Goal: Task Accomplishment & Management: Use online tool/utility

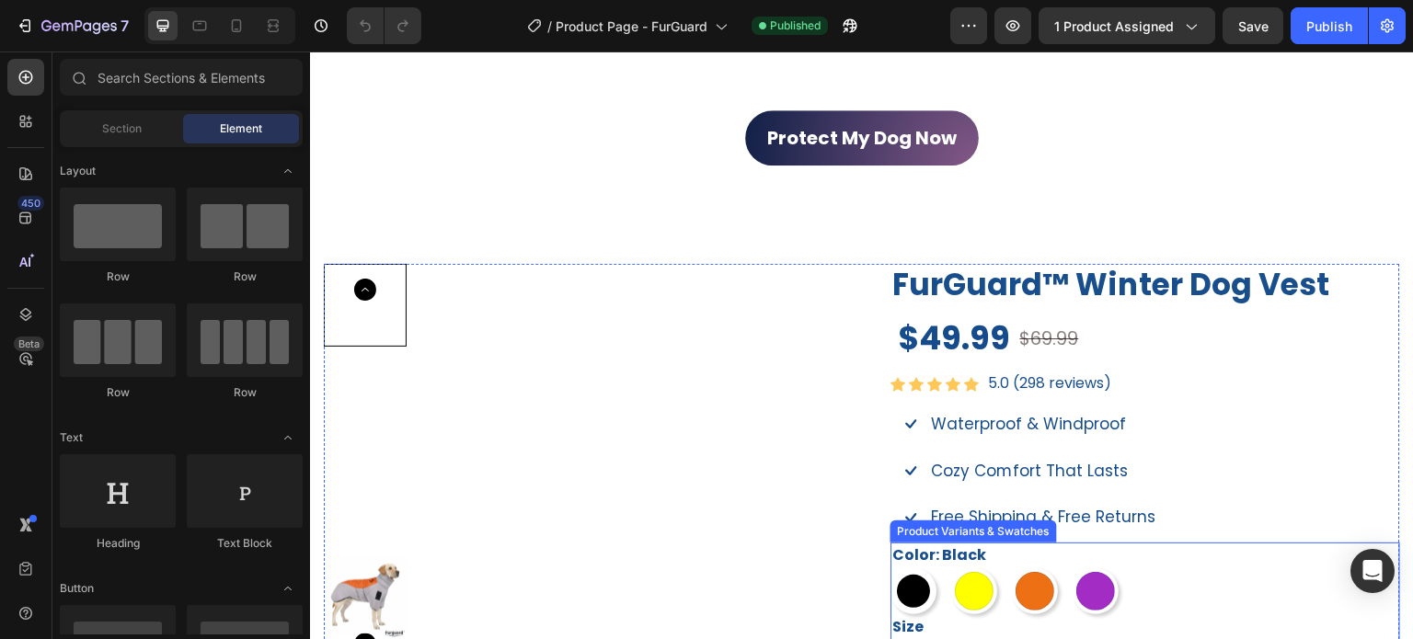
scroll to position [920, 0]
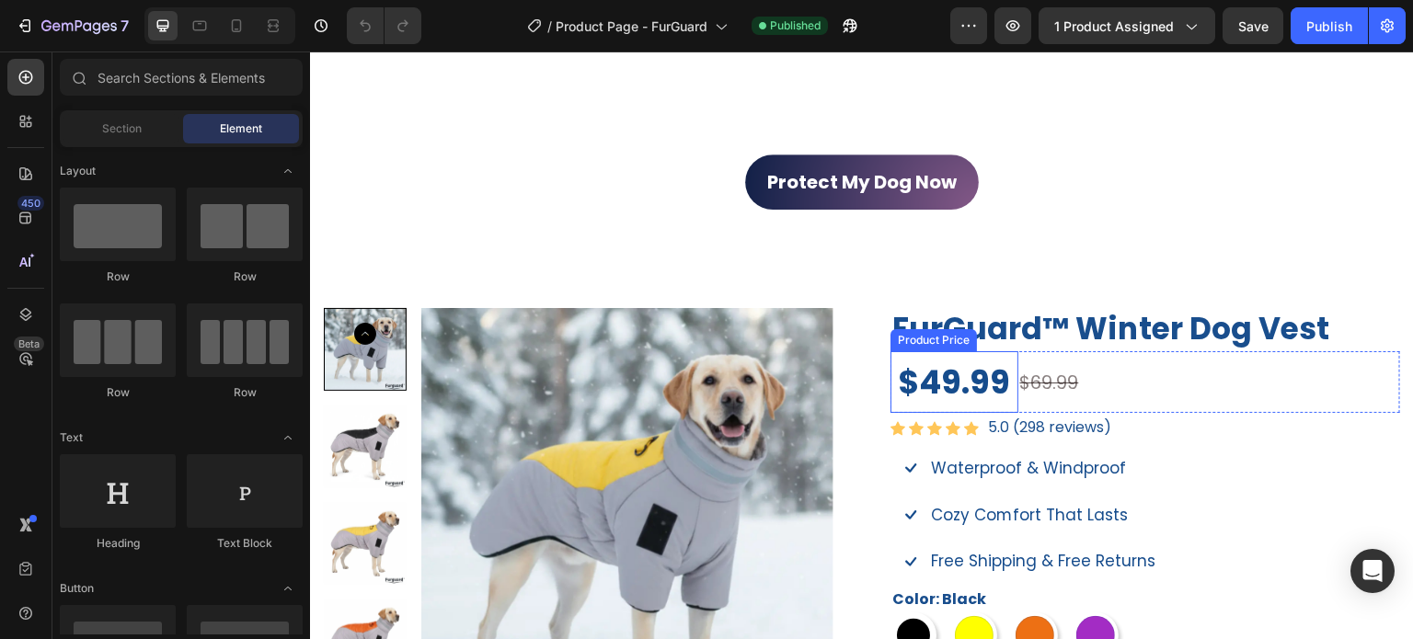
click at [891, 388] on div "$49.99" at bounding box center [955, 382] width 128 height 62
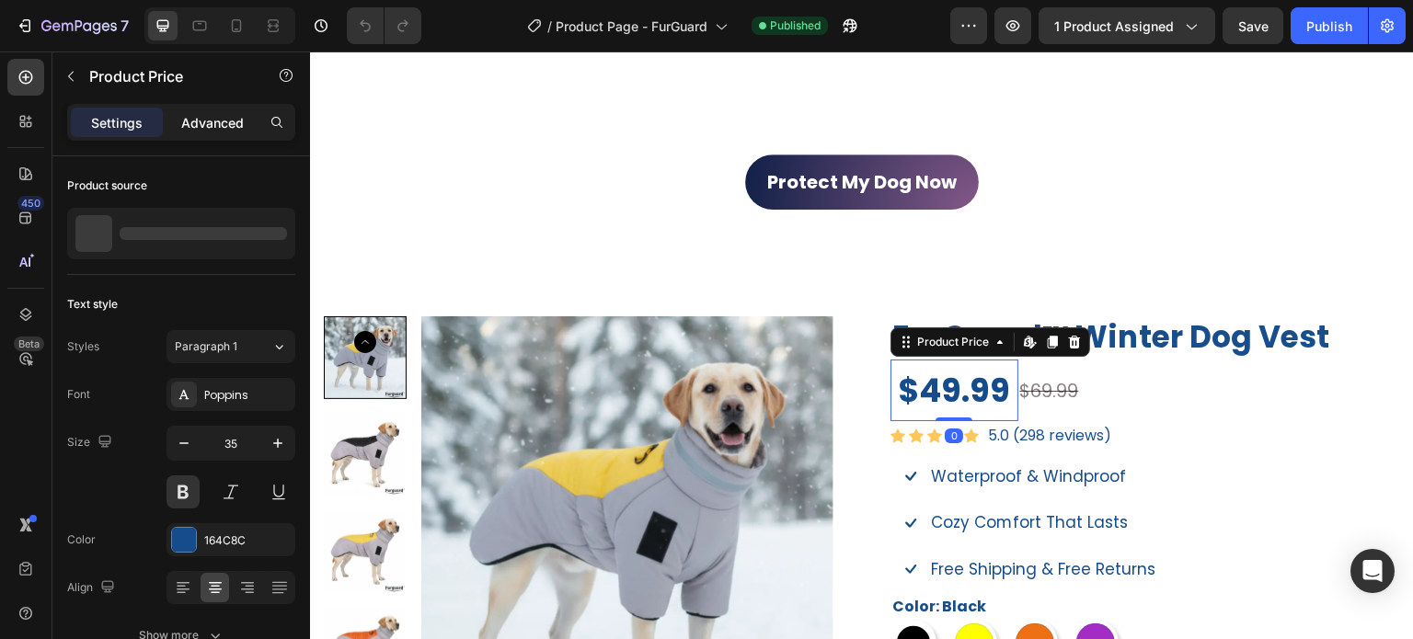
click at [226, 110] on div "Advanced" at bounding box center [213, 122] width 92 height 29
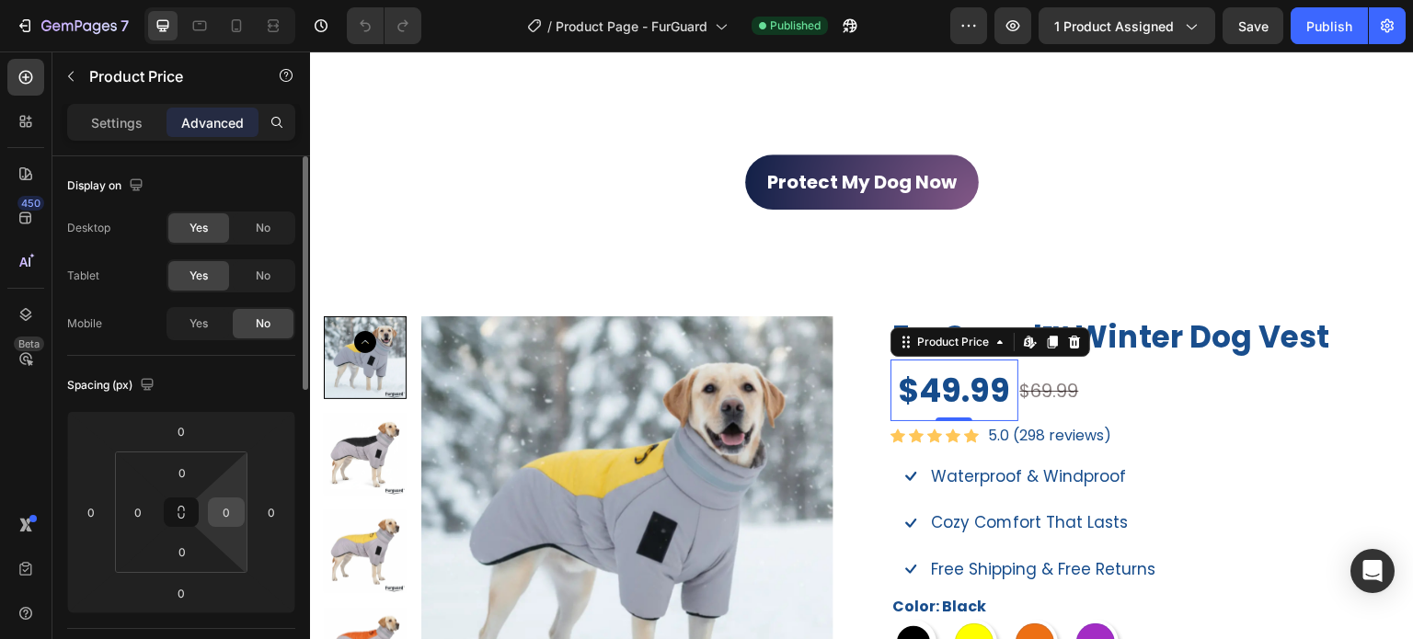
click at [227, 511] on input "0" at bounding box center [227, 513] width 28 height 28
type input "5"
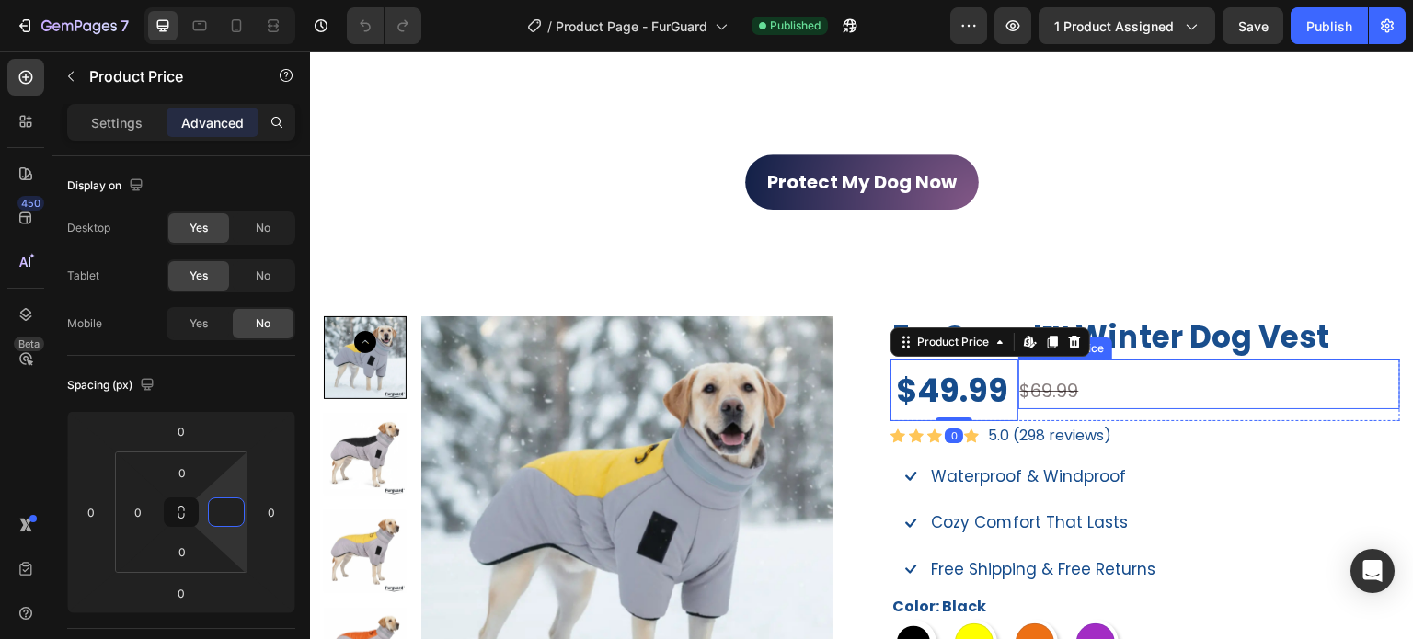
click at [1187, 397] on div "$69.99" at bounding box center [1210, 391] width 383 height 37
click at [1188, 406] on div "$69.99 Compare Price Compare Price" at bounding box center [1210, 391] width 383 height 62
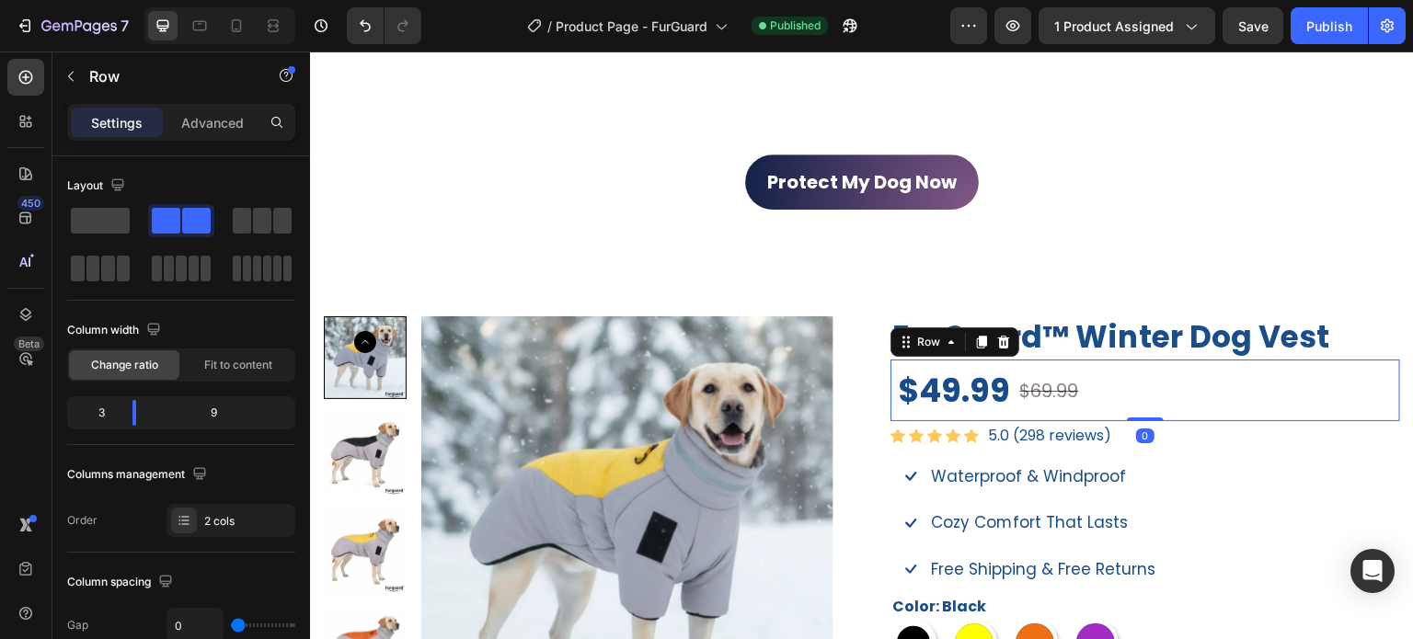
click at [1189, 409] on div "$69.99 Compare Price Compare Price" at bounding box center [1210, 391] width 383 height 62
drag, startPoint x: 228, startPoint y: 126, endPoint x: 158, endPoint y: 129, distance: 70.0
click at [228, 127] on p "Advanced" at bounding box center [212, 122] width 63 height 19
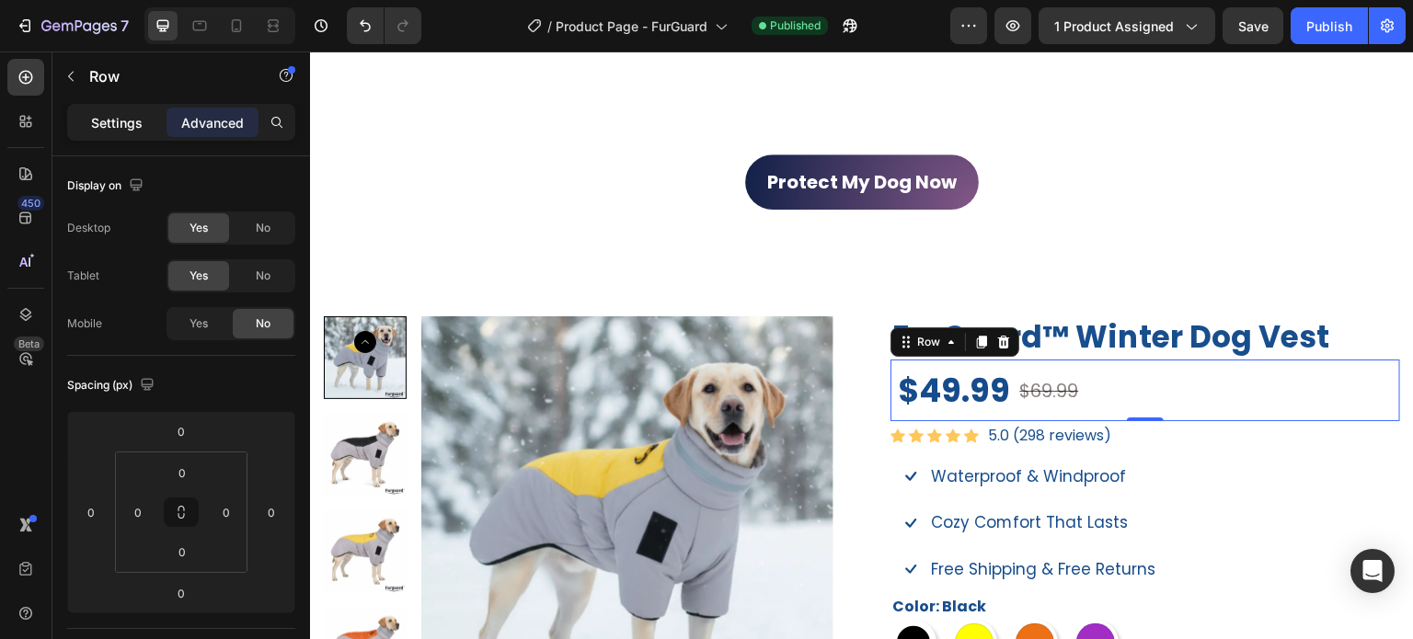
drag, startPoint x: 103, startPoint y: 128, endPoint x: 155, endPoint y: 130, distance: 52.5
click at [105, 129] on p "Settings" at bounding box center [117, 122] width 52 height 19
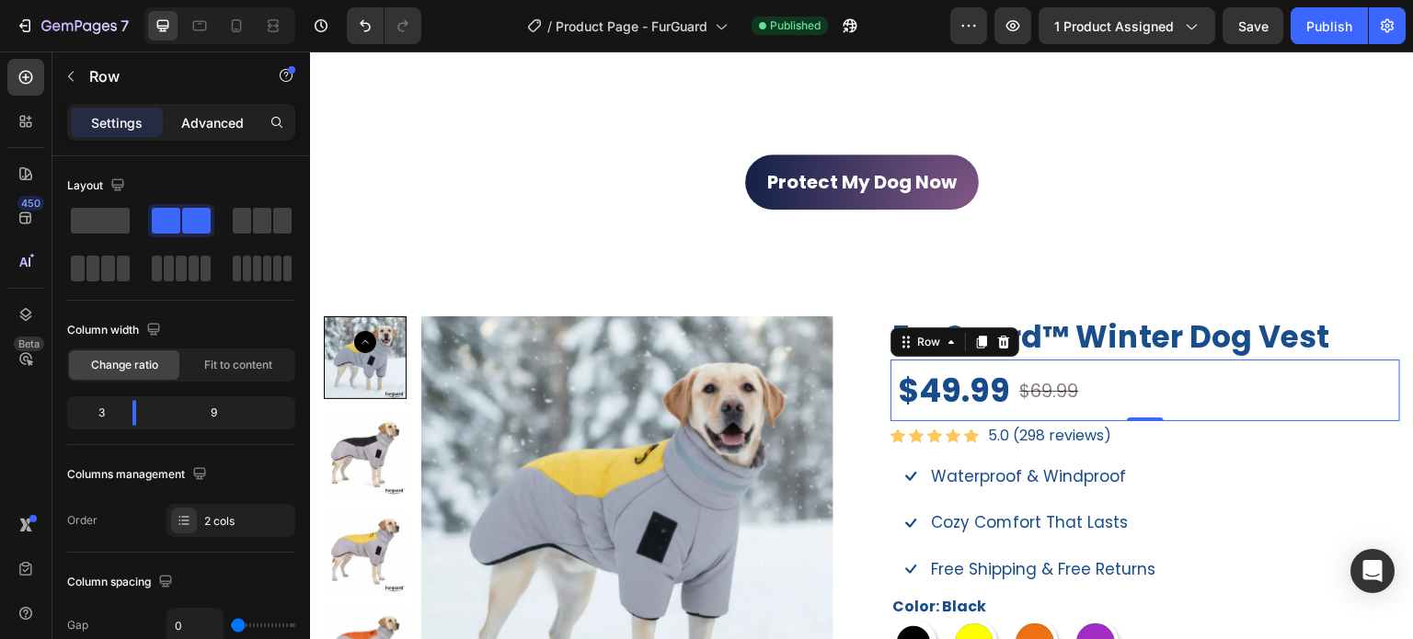
click at [234, 128] on p "Advanced" at bounding box center [212, 122] width 63 height 19
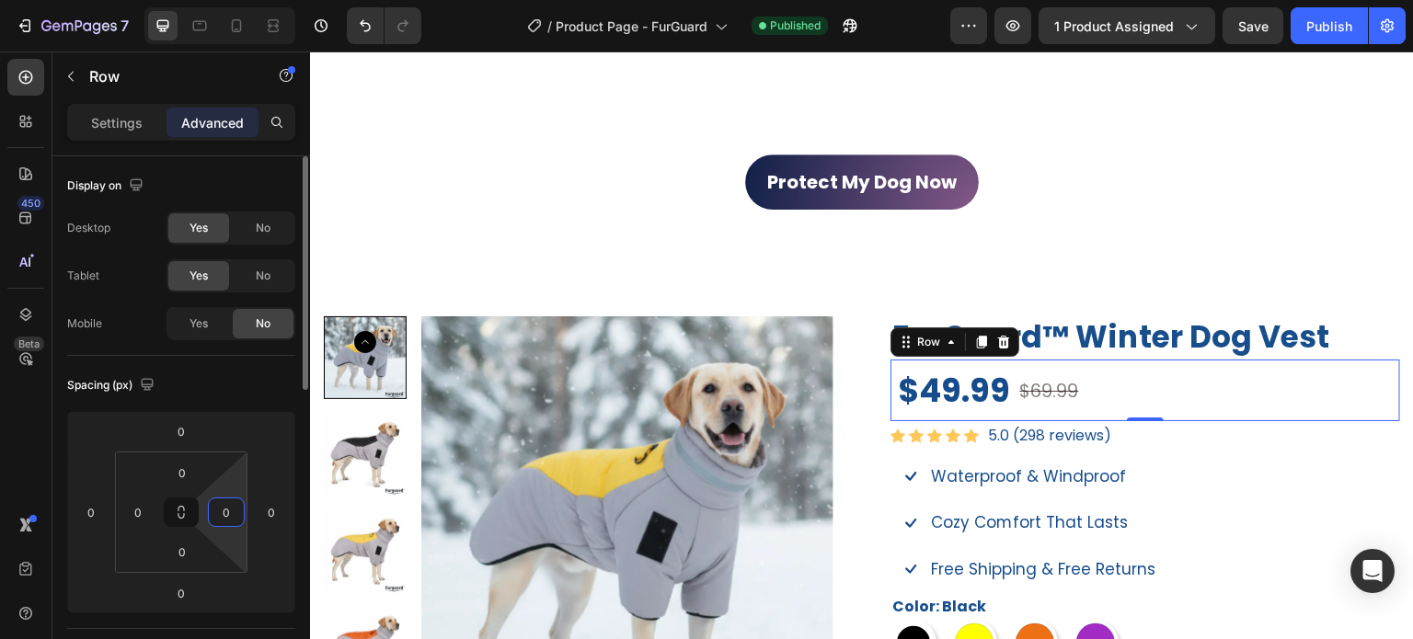
click at [236, 518] on input "0" at bounding box center [227, 513] width 28 height 28
type input "5"
type input "1"
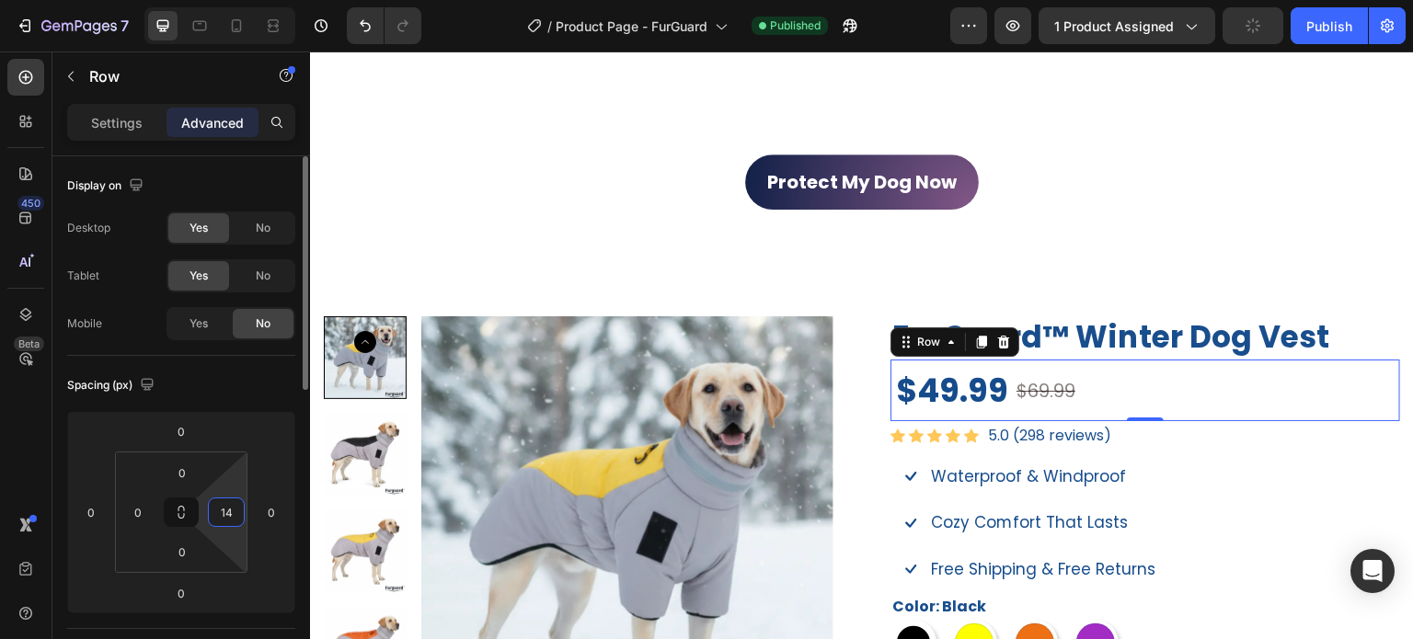
type input "1"
type input "20"
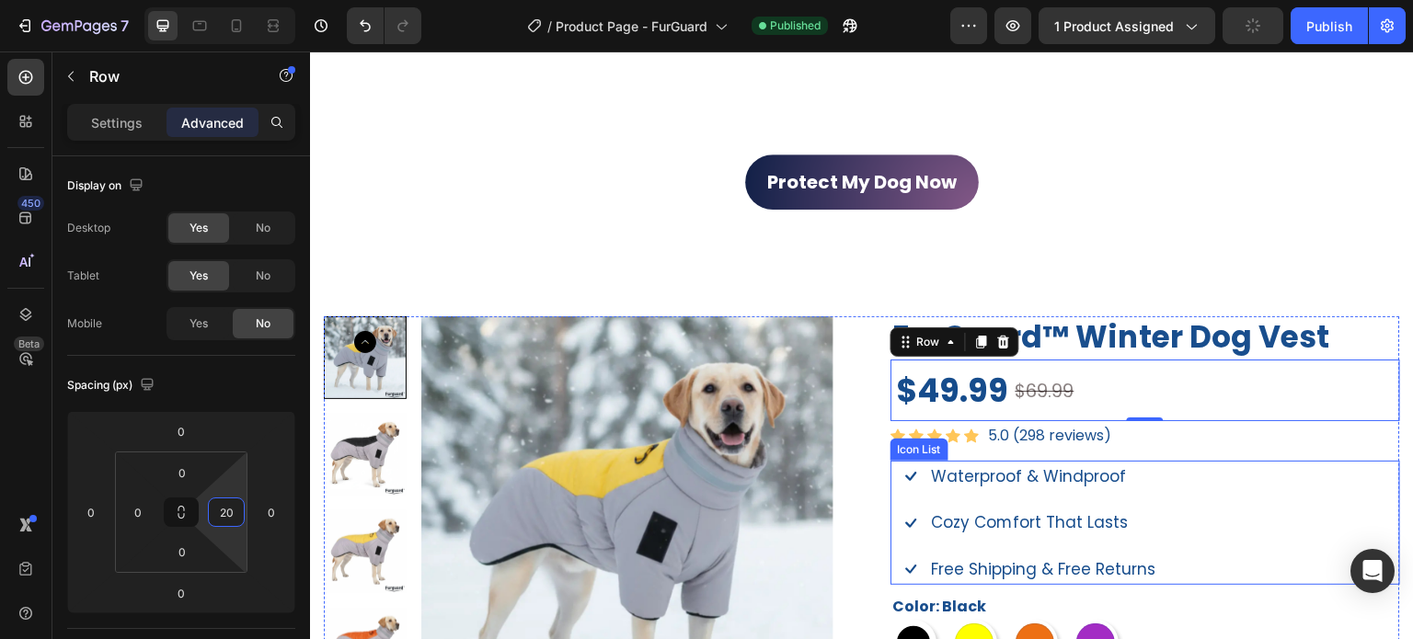
click at [1269, 498] on div "Icon Waterproof & Windproof Text block Icon Cozy Comfort That Lasts Text block …" at bounding box center [1146, 523] width 510 height 125
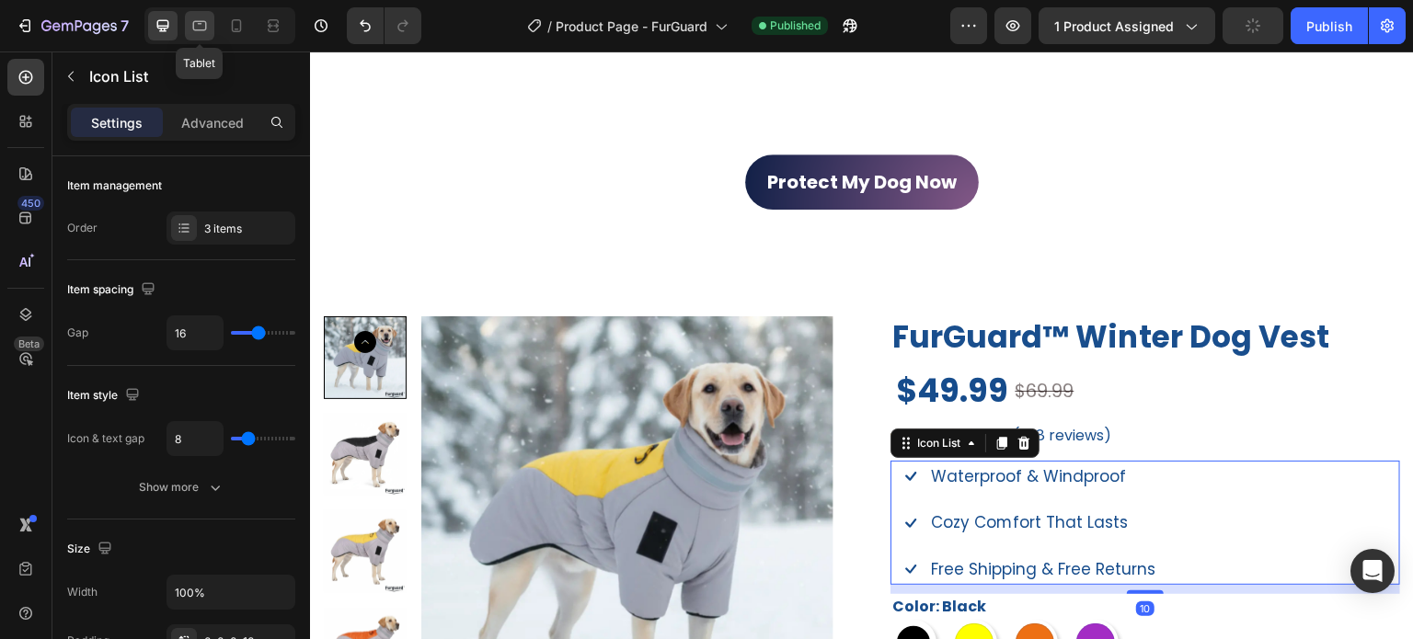
click at [198, 21] on icon at bounding box center [200, 26] width 14 height 10
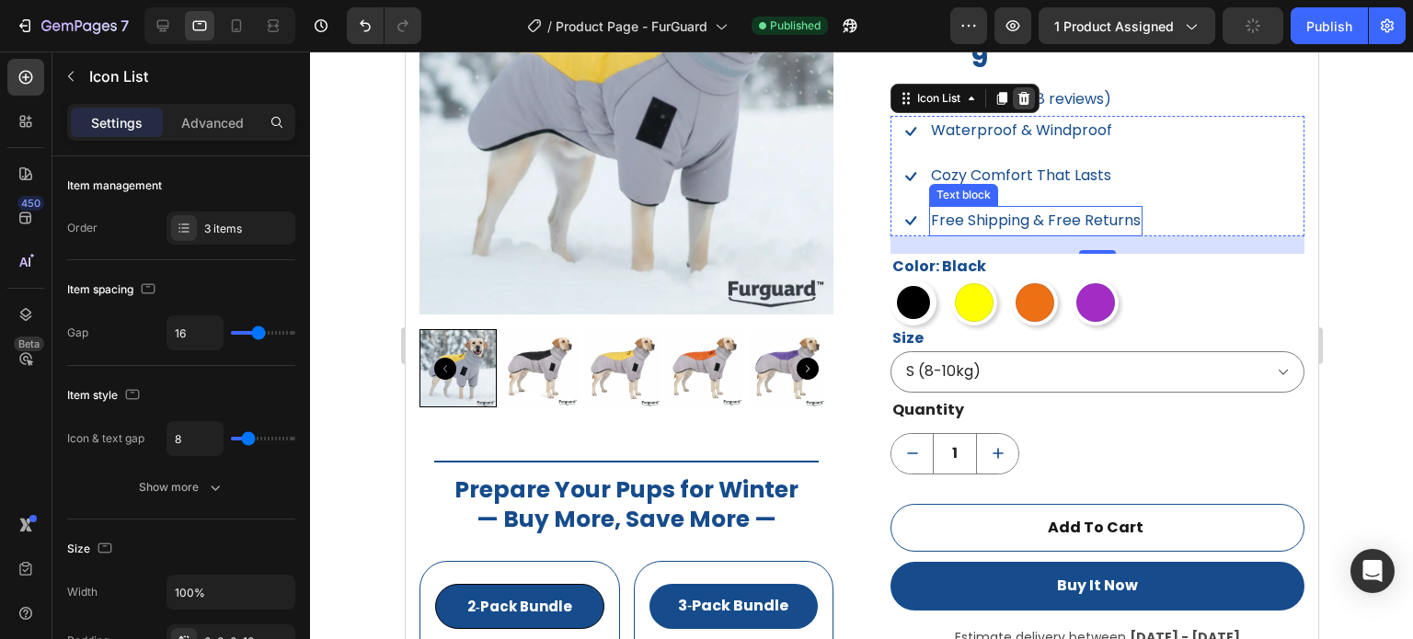
scroll to position [1036, 0]
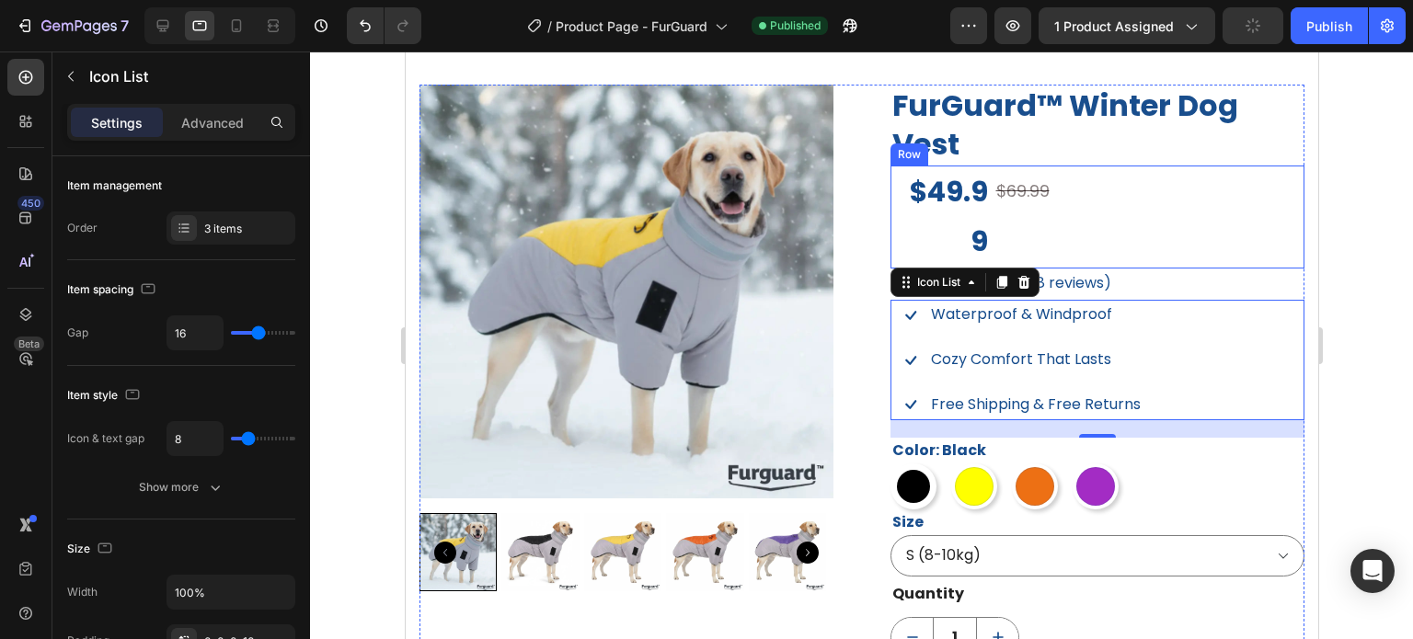
click at [1021, 225] on div "$69.99 Compare Price Compare Price" at bounding box center [1137, 217] width 297 height 103
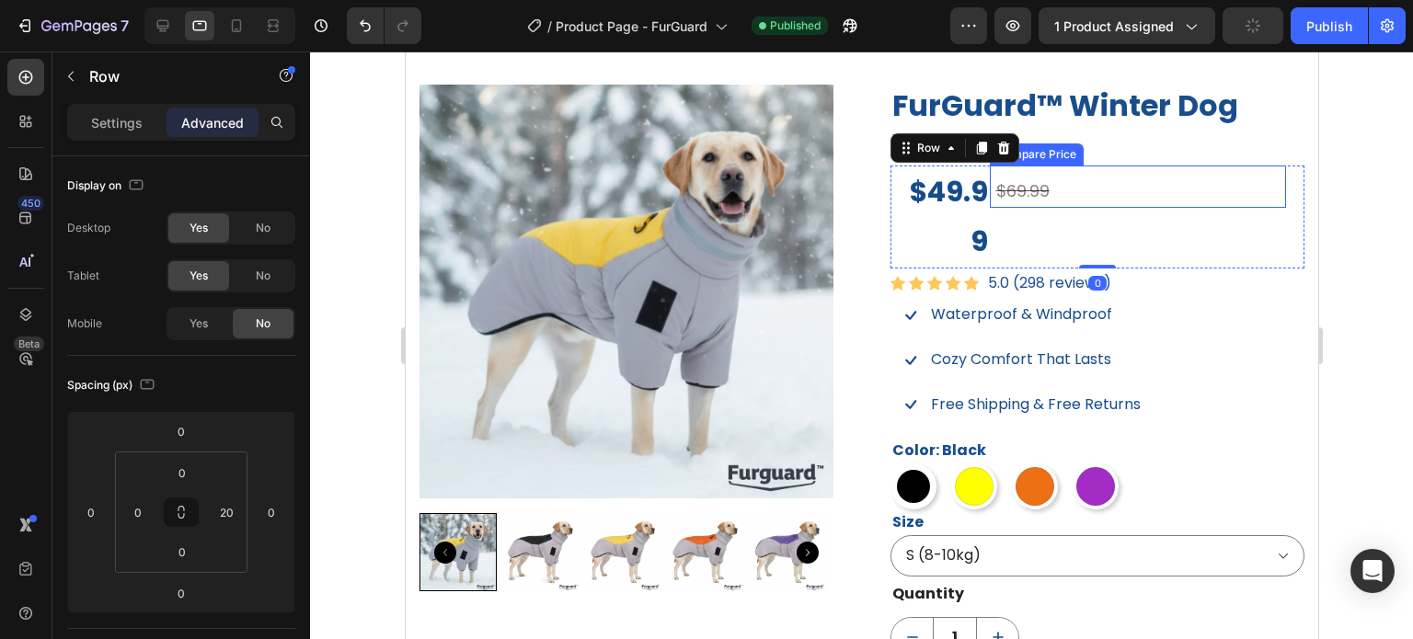
click at [994, 201] on div "$69.99" at bounding box center [1140, 191] width 293 height 33
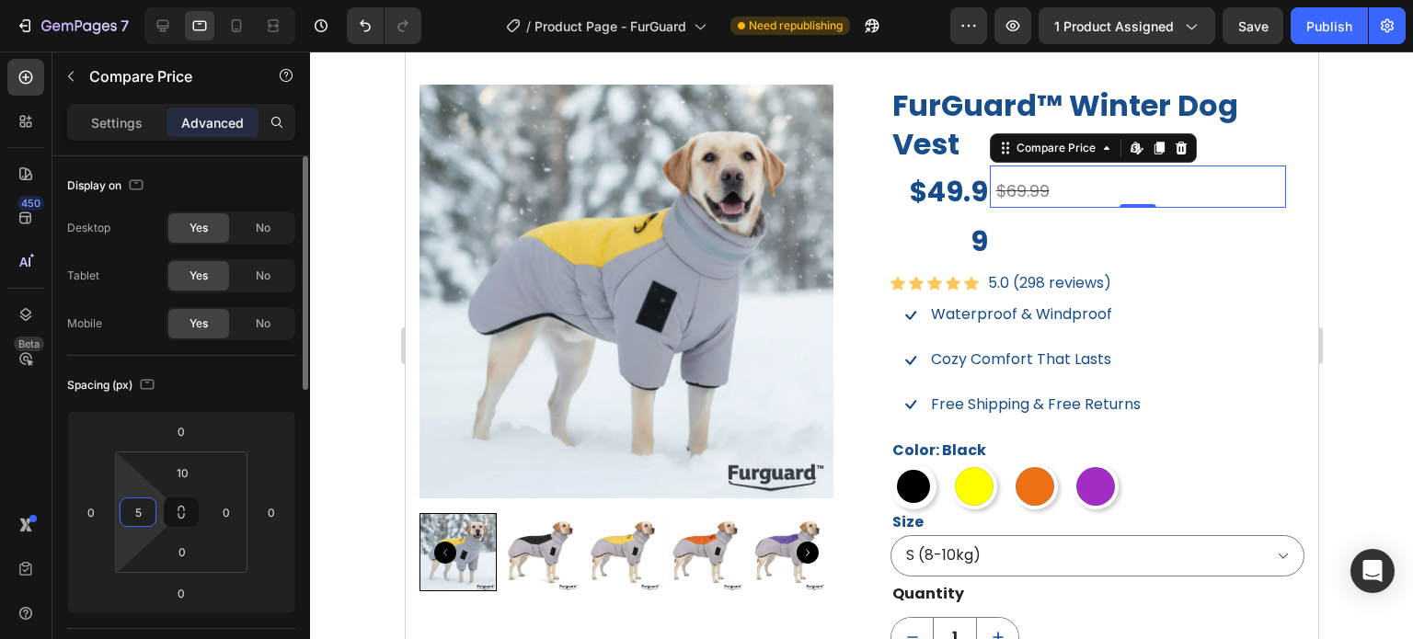
click at [142, 515] on input "5" at bounding box center [138, 513] width 28 height 28
type input "0"
type input "5"
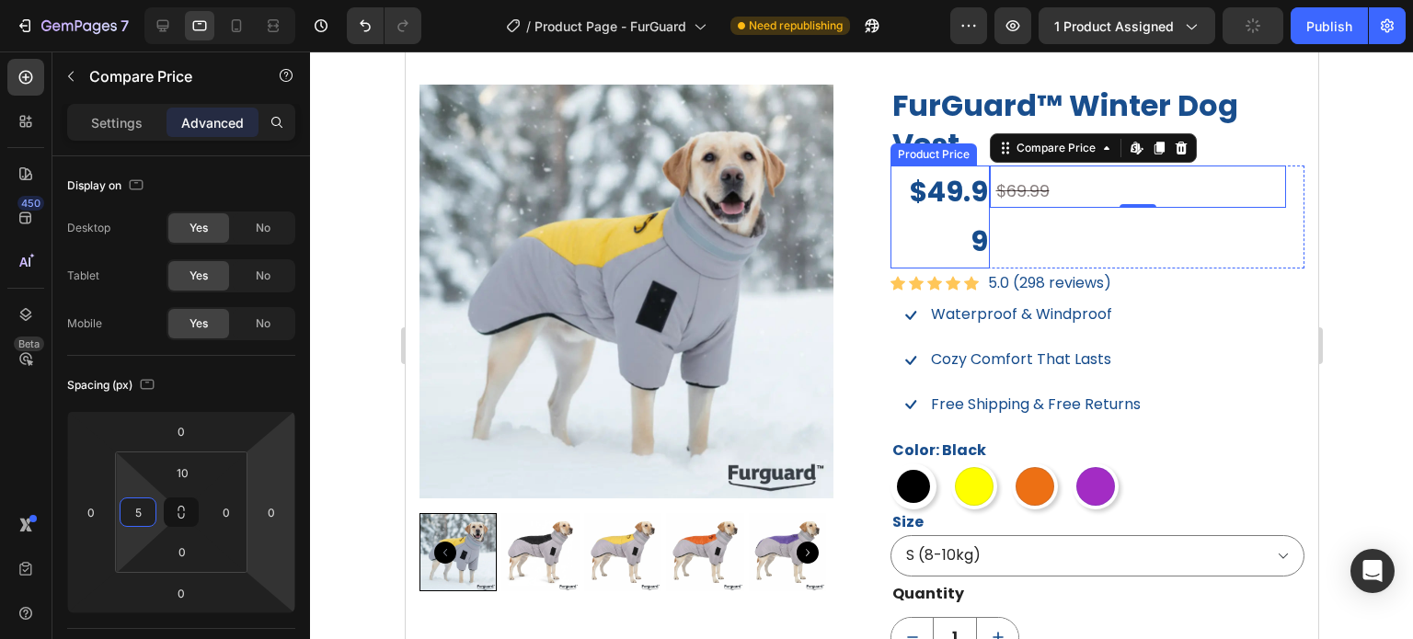
click at [921, 216] on div "$49.99" at bounding box center [939, 217] width 99 height 103
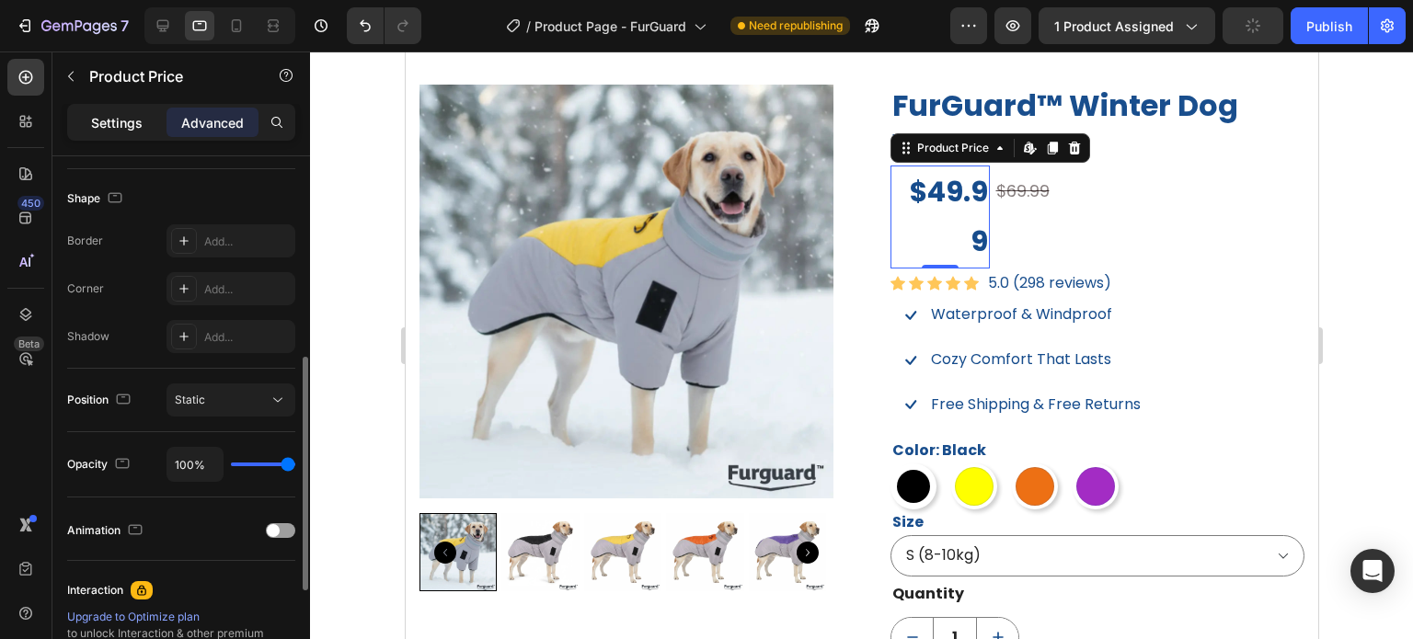
click at [118, 130] on p "Settings" at bounding box center [117, 122] width 52 height 19
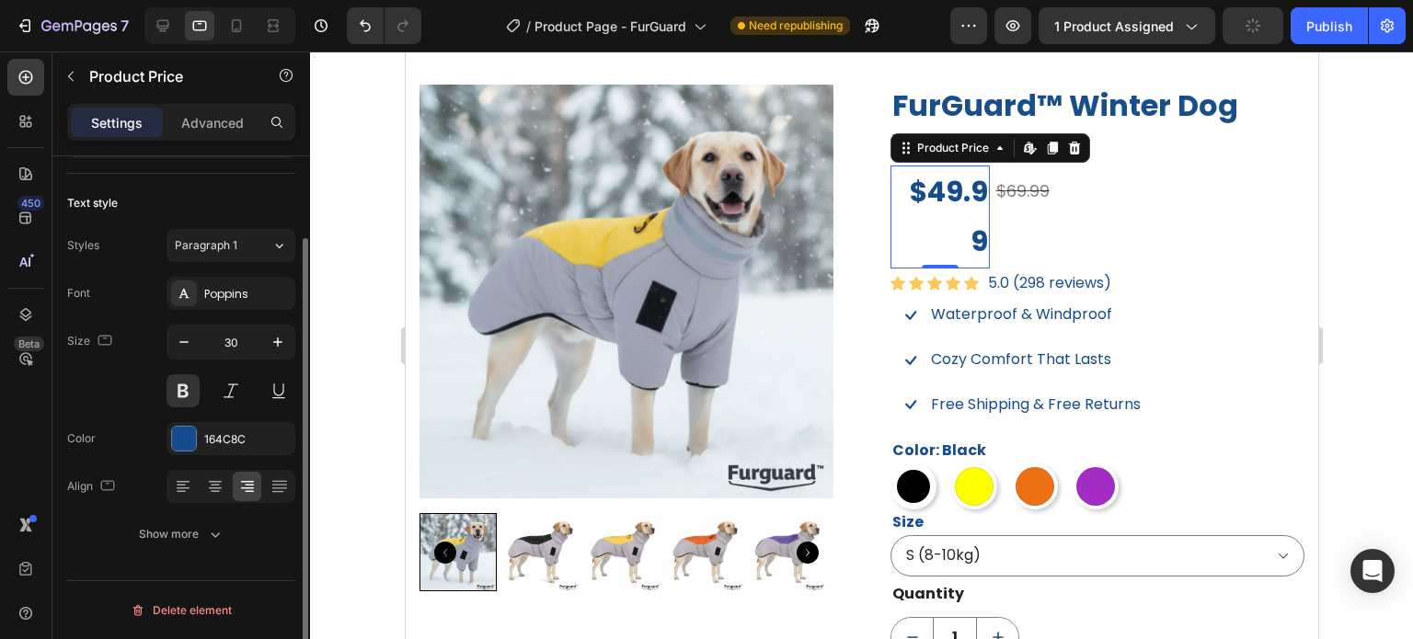
scroll to position [99, 0]
click at [190, 479] on icon at bounding box center [183, 488] width 18 height 18
click at [218, 487] on icon at bounding box center [215, 488] width 18 height 18
click at [191, 346] on icon "button" at bounding box center [184, 344] width 18 height 18
type input "29"
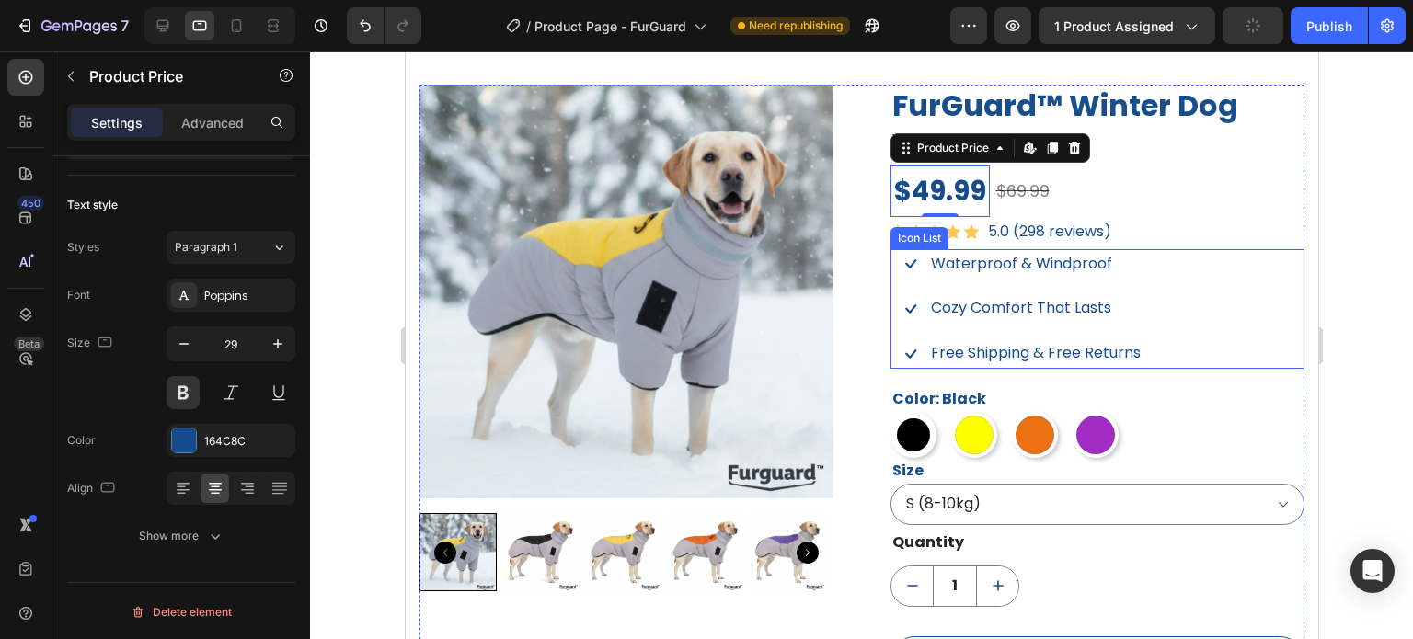
click at [1192, 262] on div "Icon Waterproof & Windproof Text block Icon Cozy Comfort That Lasts Text block …" at bounding box center [1097, 309] width 414 height 120
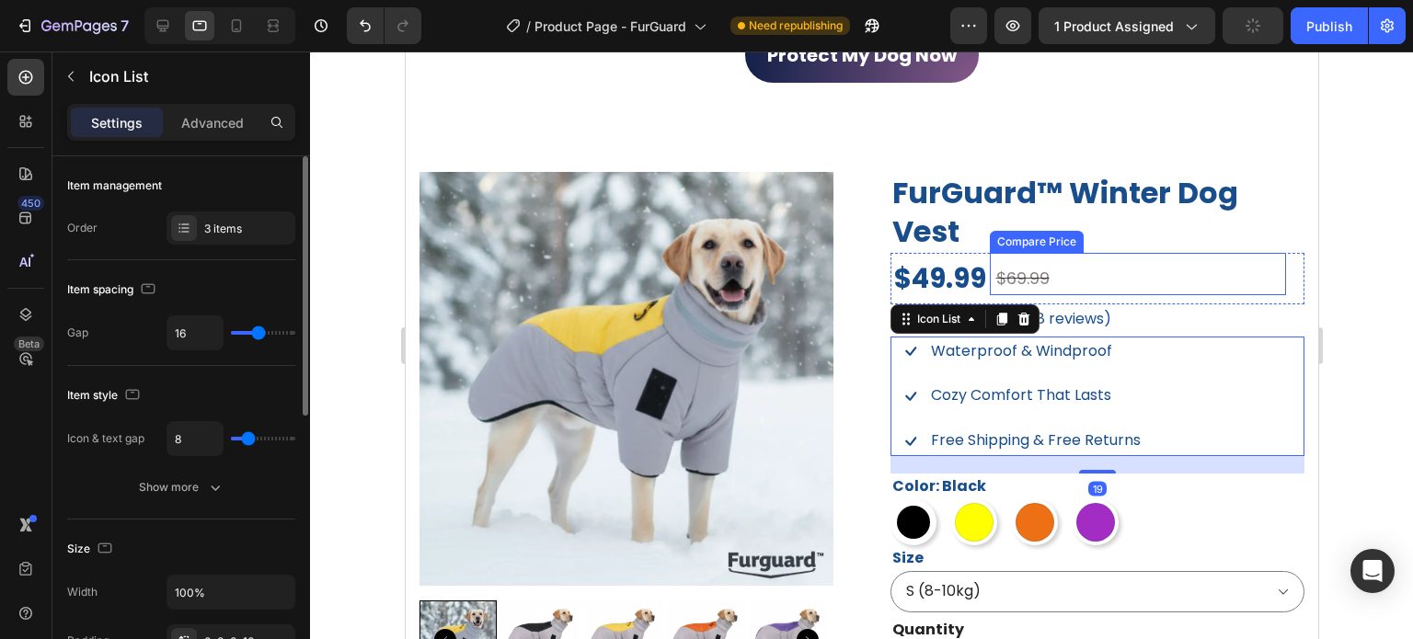
scroll to position [944, 0]
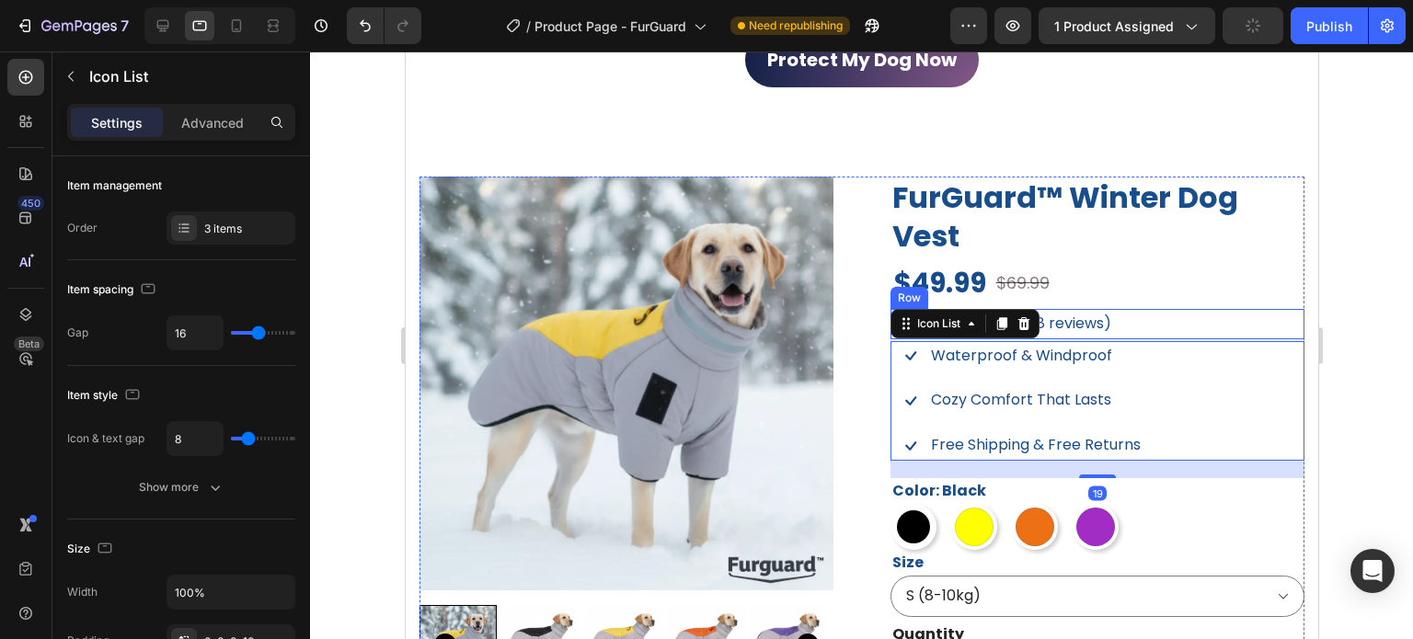
click at [1168, 309] on div "Icon Icon Icon Icon Icon Icon List Hoz 5.0 (298 reviews) Text block Row" at bounding box center [1097, 324] width 414 height 30
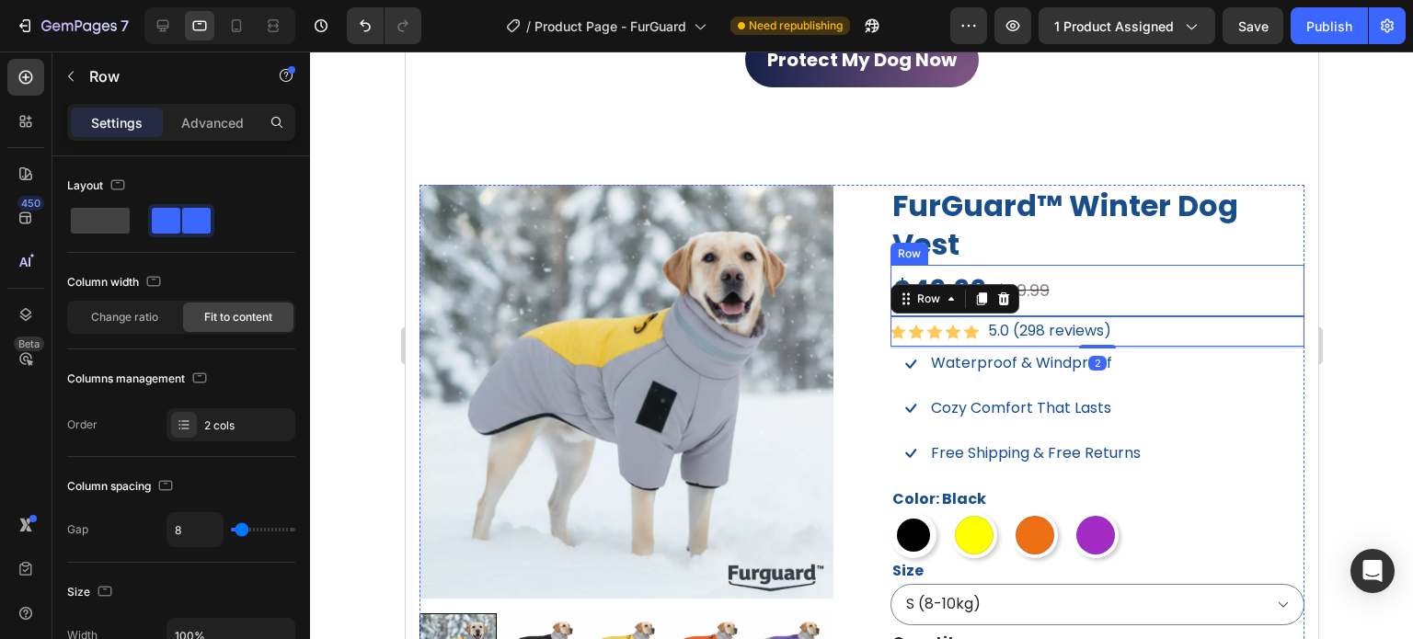
click at [1169, 304] on div "$69.99 Compare Price Compare Price" at bounding box center [1137, 291] width 297 height 52
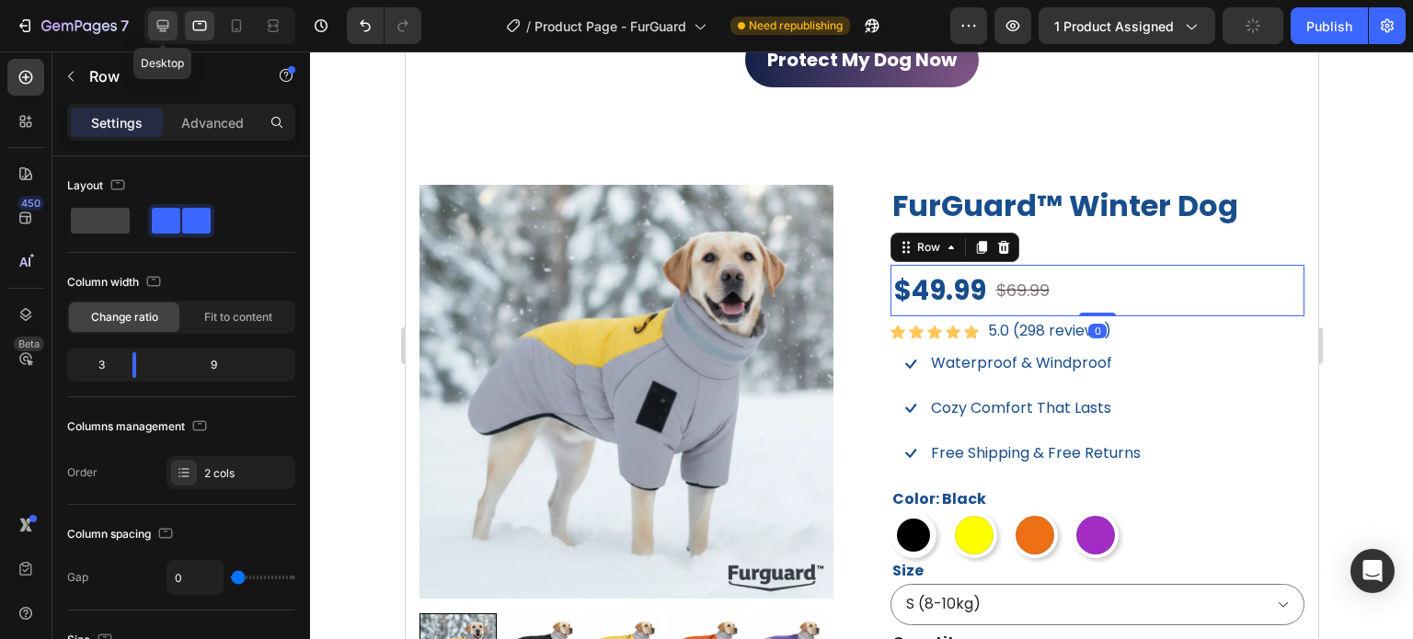
click at [156, 18] on icon at bounding box center [163, 26] width 18 height 18
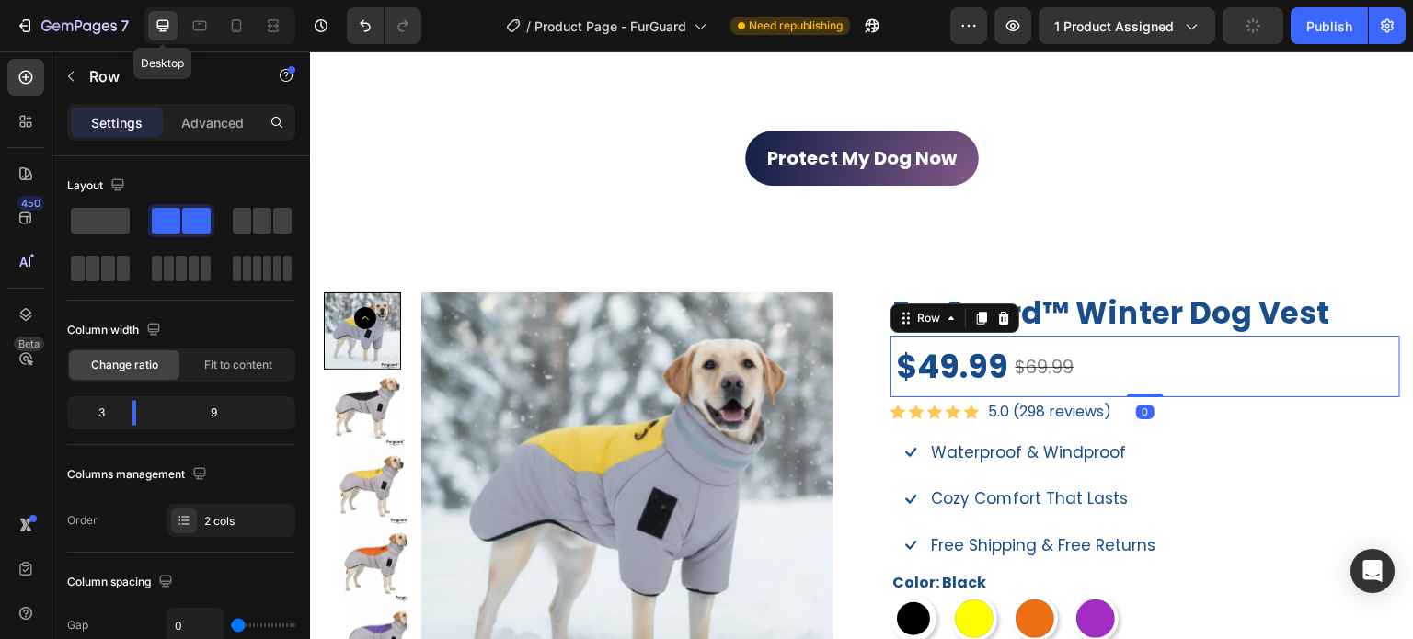
type input "1200"
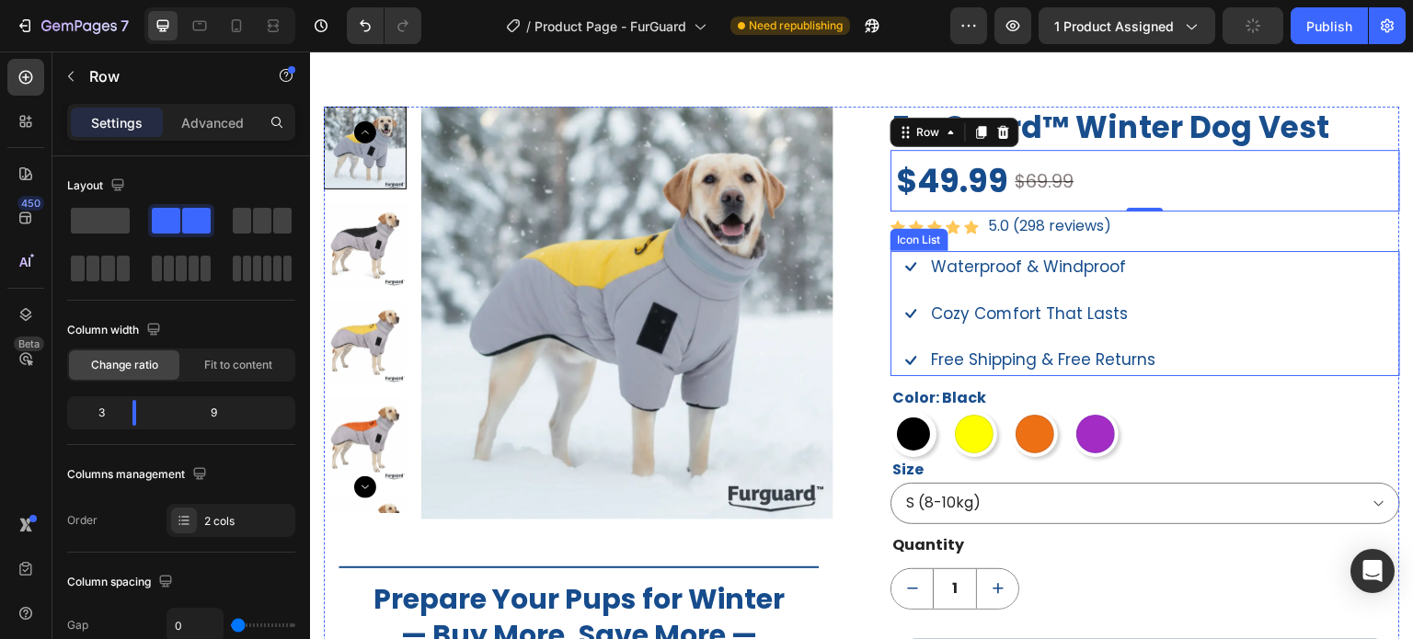
scroll to position [972, 0]
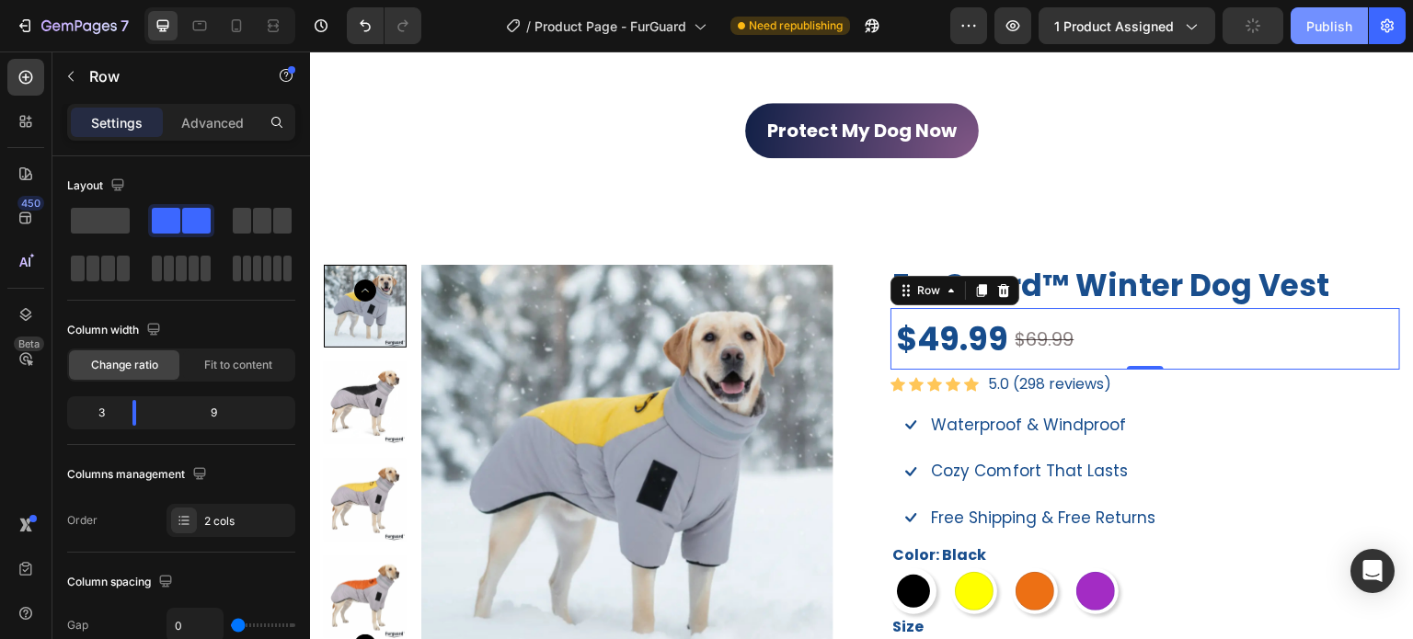
click at [1308, 22] on div "Publish" at bounding box center [1330, 26] width 46 height 19
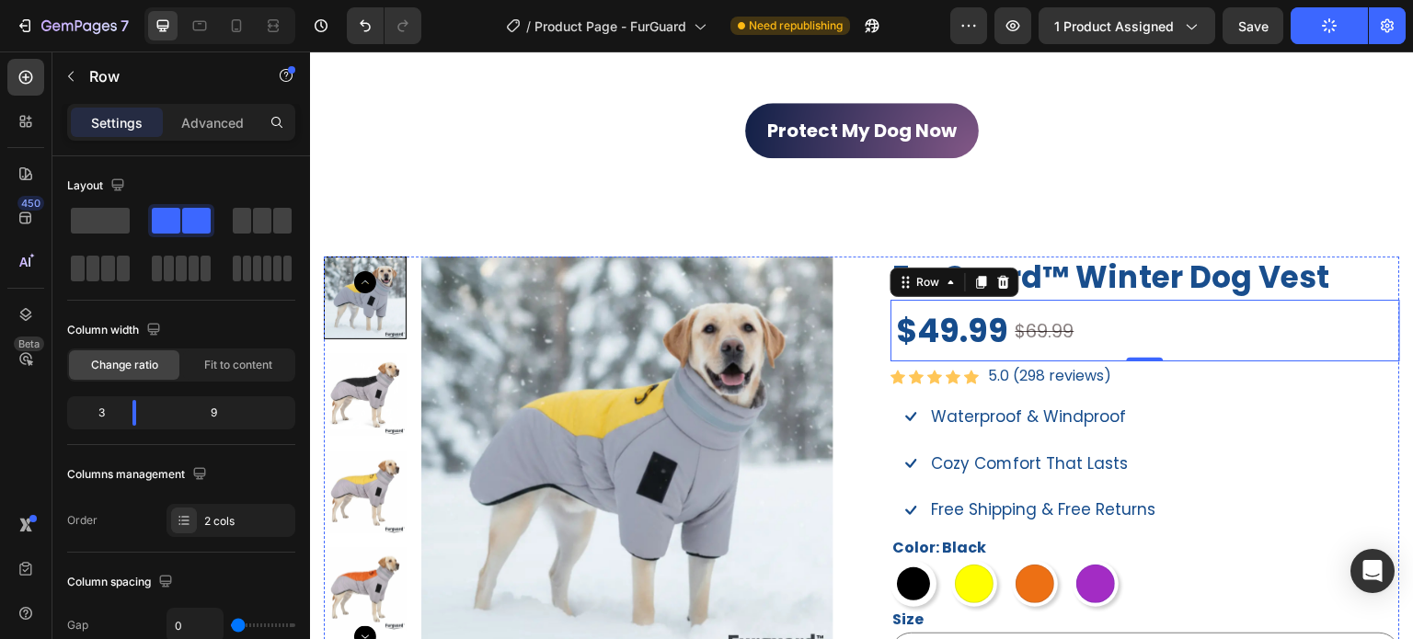
scroll to position [1248, 0]
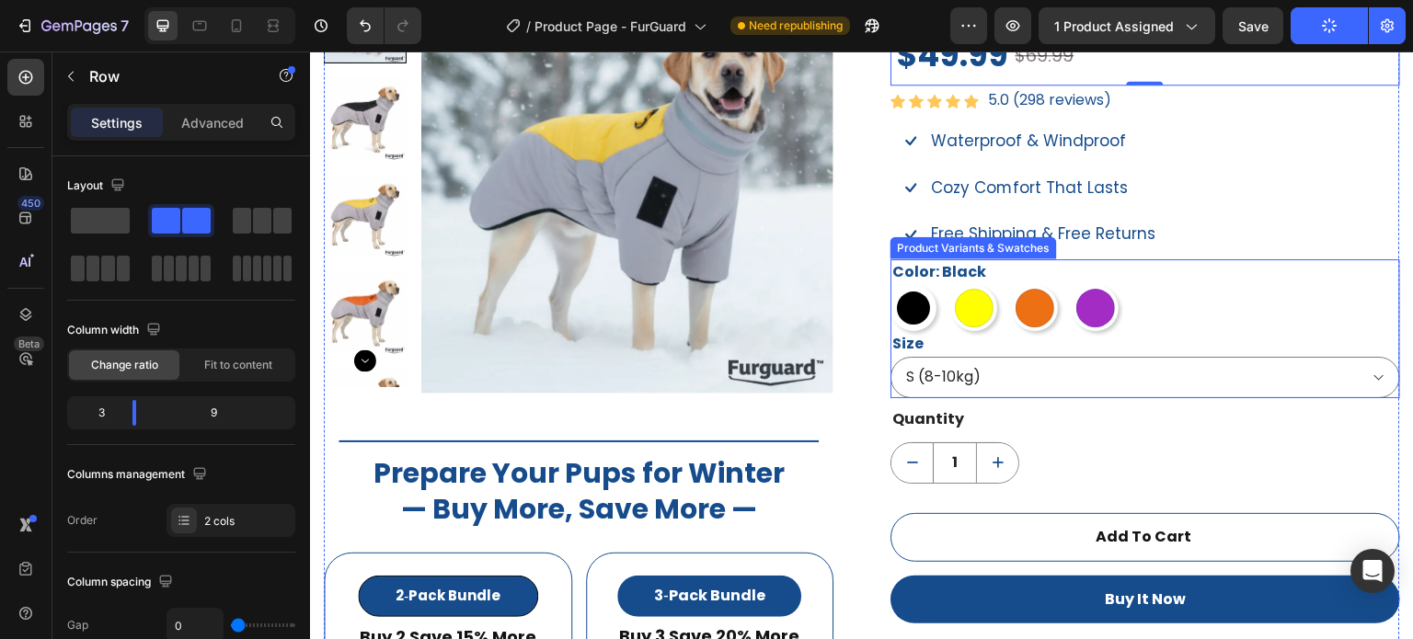
drag, startPoint x: 1155, startPoint y: 291, endPoint x: 1102, endPoint y: 314, distance: 57.3
click at [1155, 291] on div "Black Black Yellow Yellow Orange Orange Purple Purple" at bounding box center [1146, 308] width 510 height 46
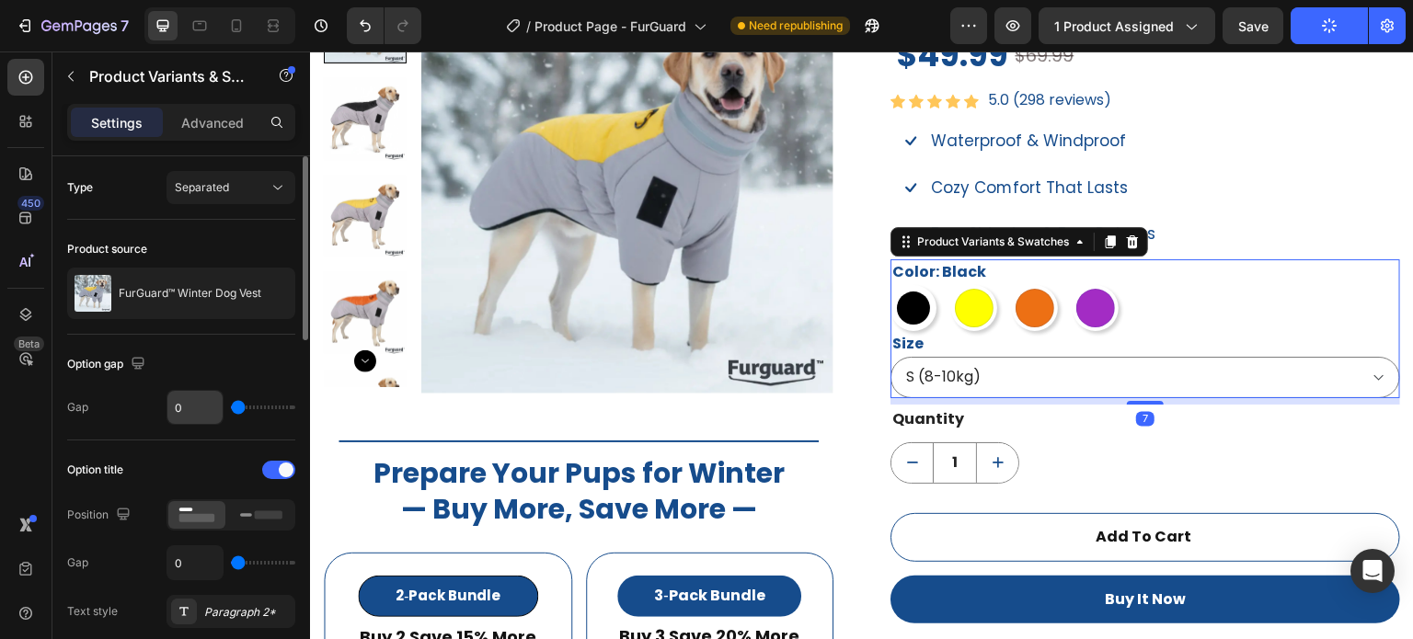
click at [204, 406] on input "0" at bounding box center [194, 407] width 55 height 33
type input "3"
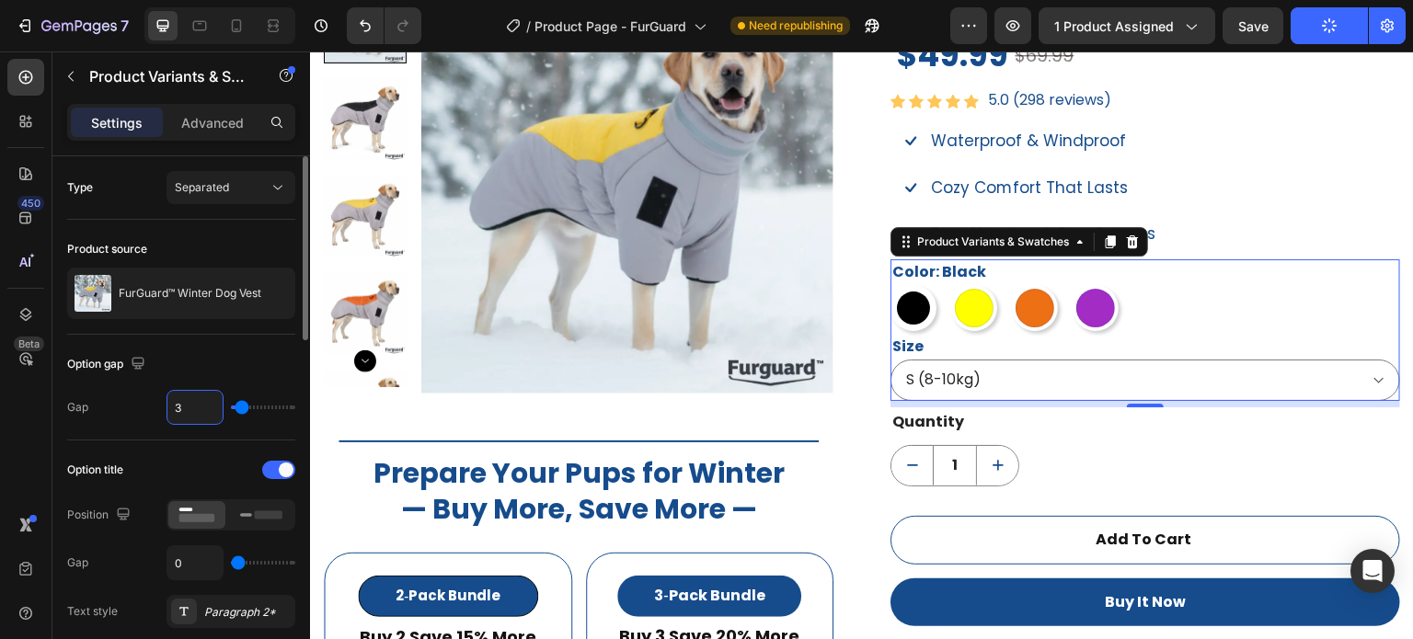
type input "0"
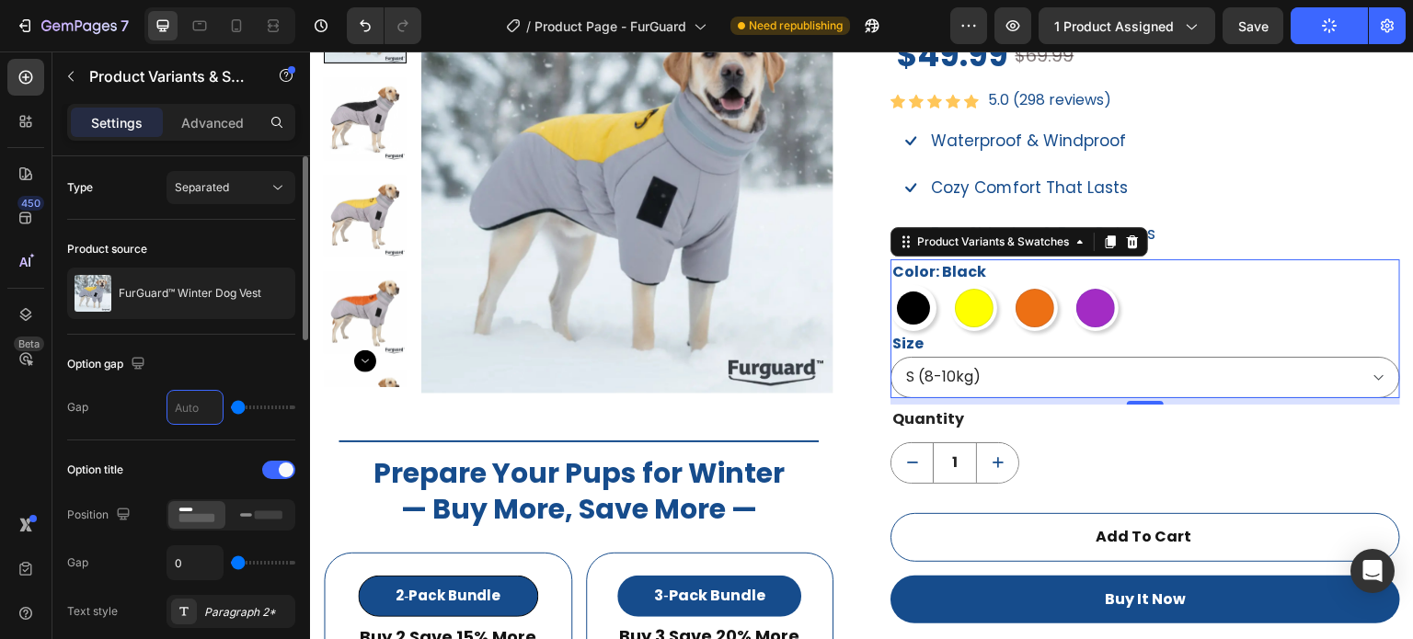
type input "4"
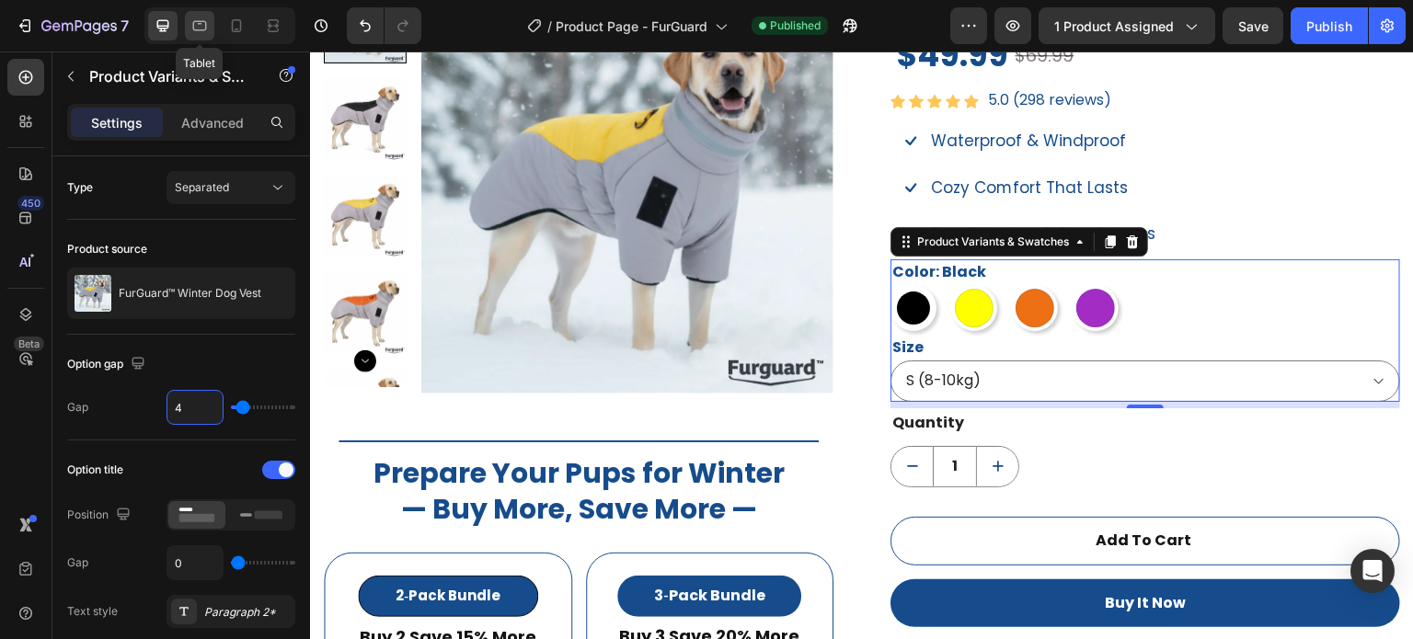
click at [202, 23] on icon at bounding box center [199, 26] width 18 height 18
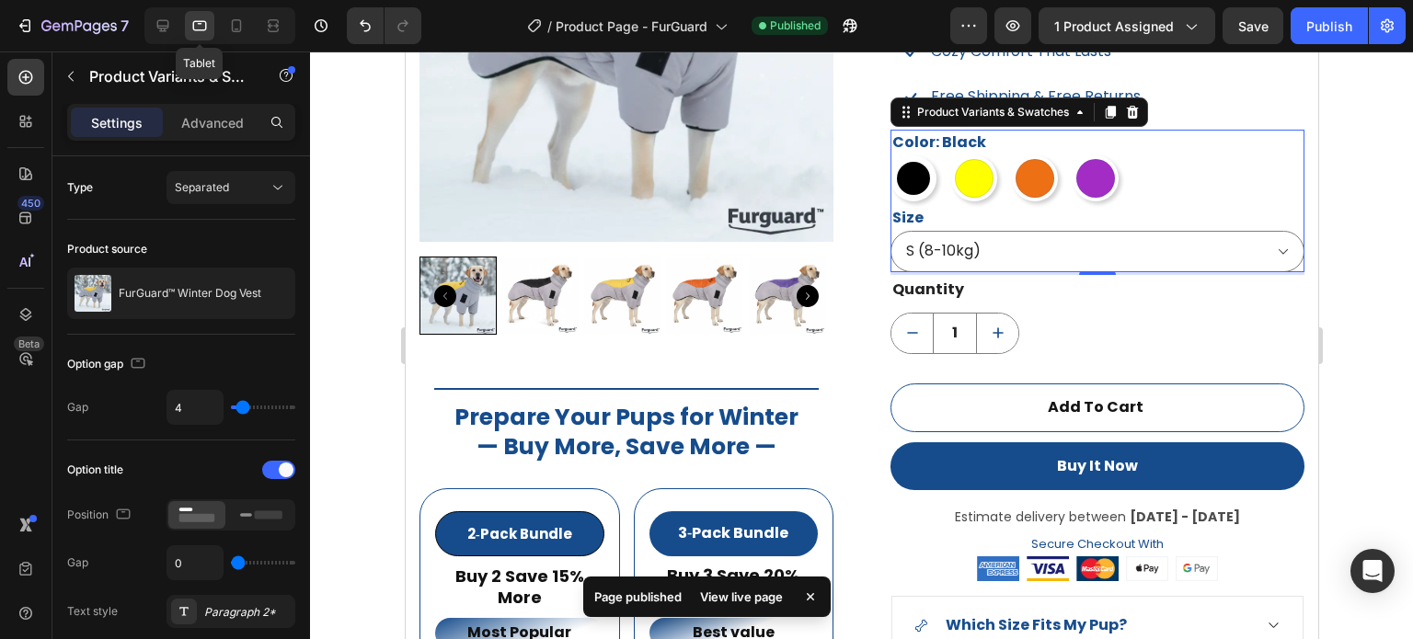
scroll to position [1413, 0]
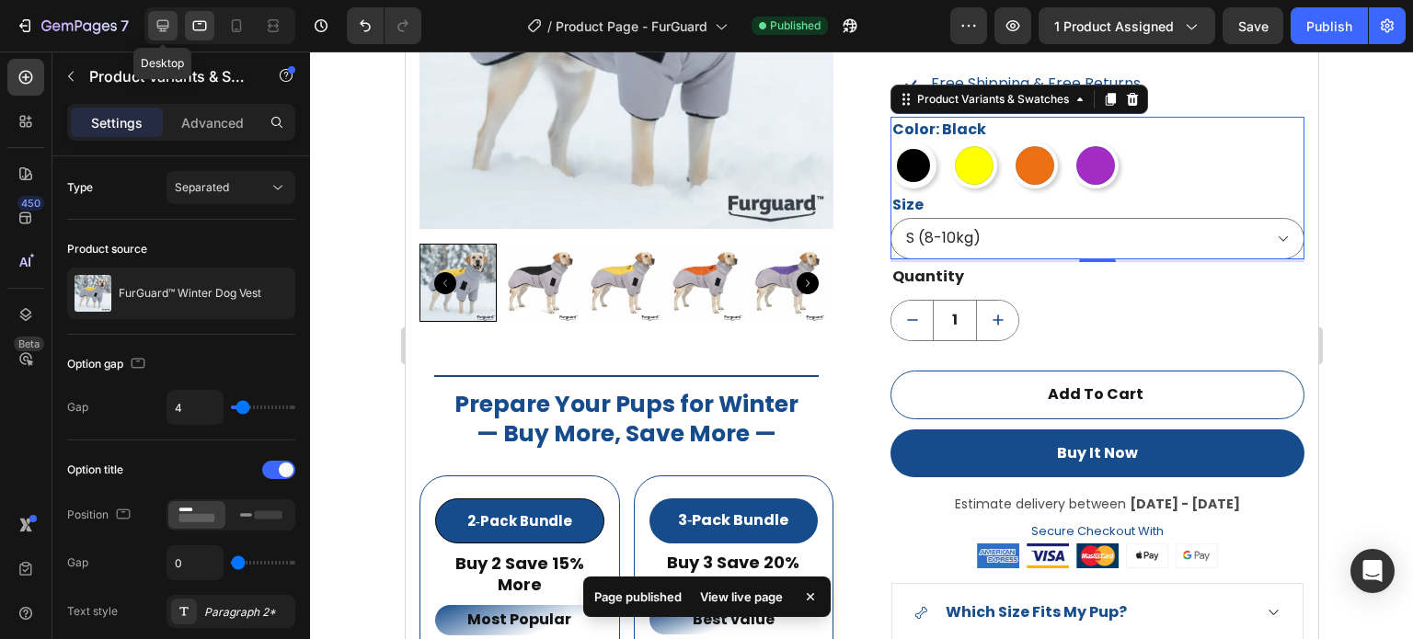
click at [165, 34] on icon at bounding box center [163, 26] width 18 height 18
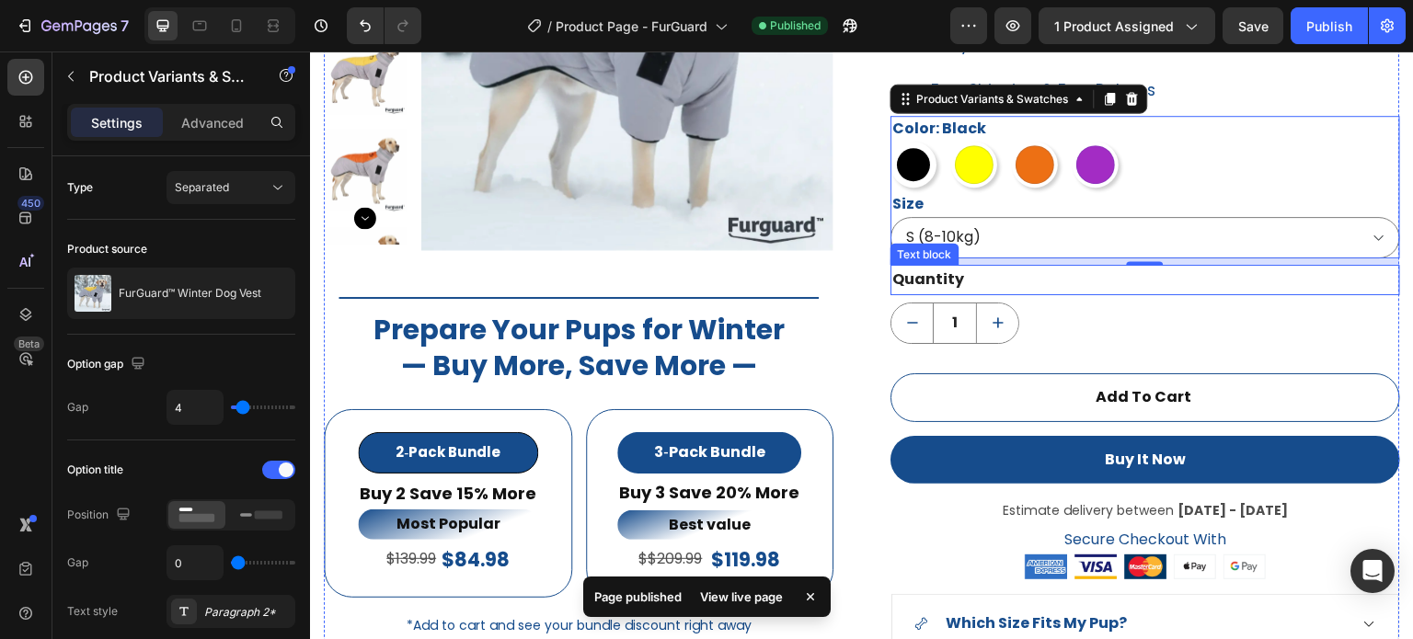
scroll to position [1391, 0]
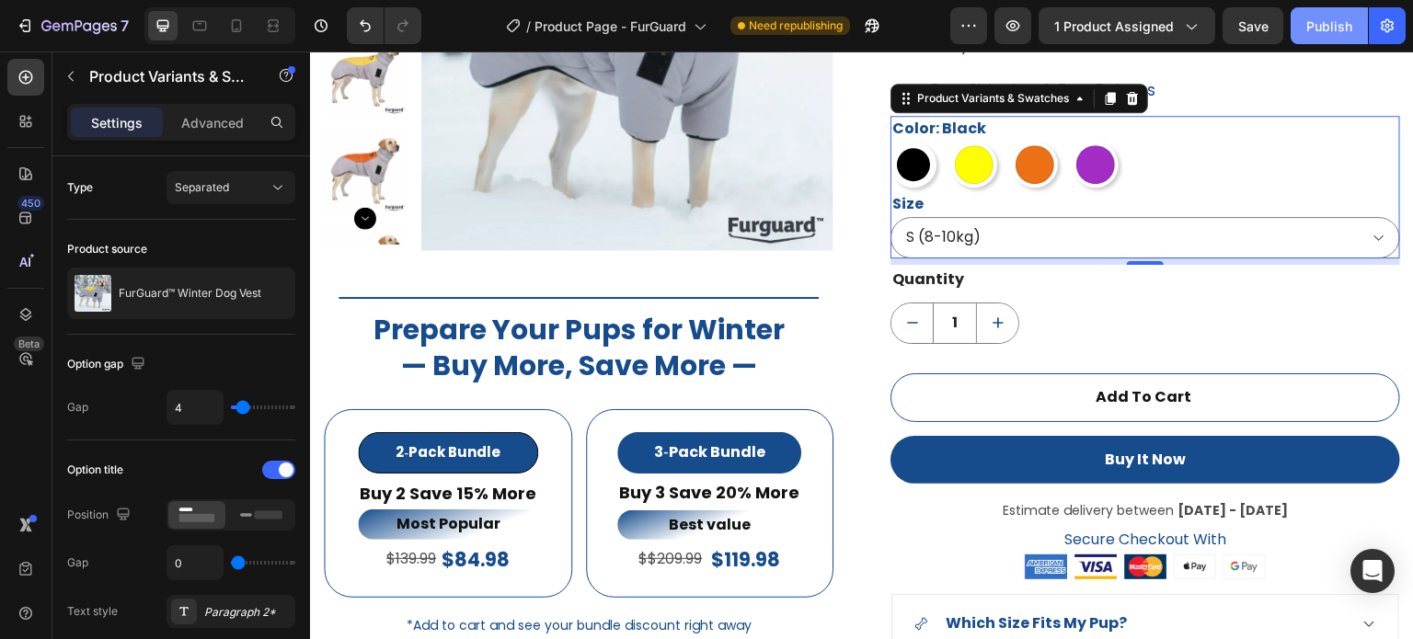
click at [1344, 22] on div "Publish" at bounding box center [1330, 26] width 46 height 19
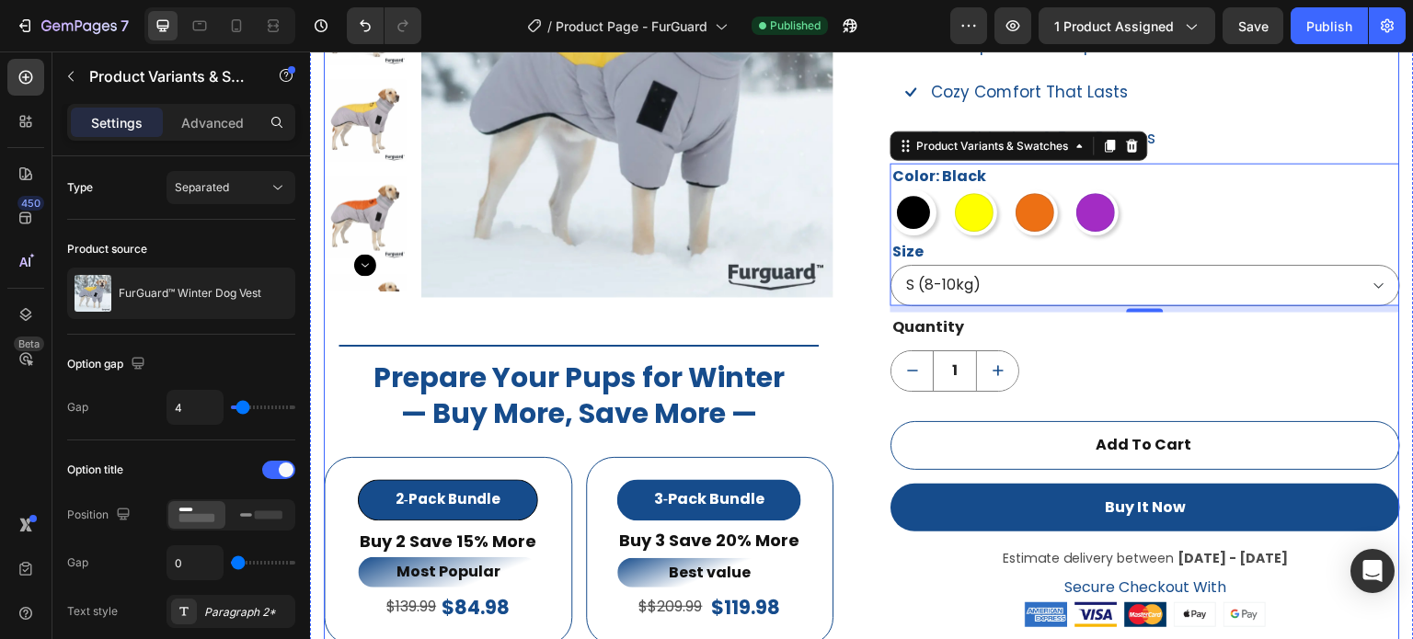
scroll to position [1299, 0]
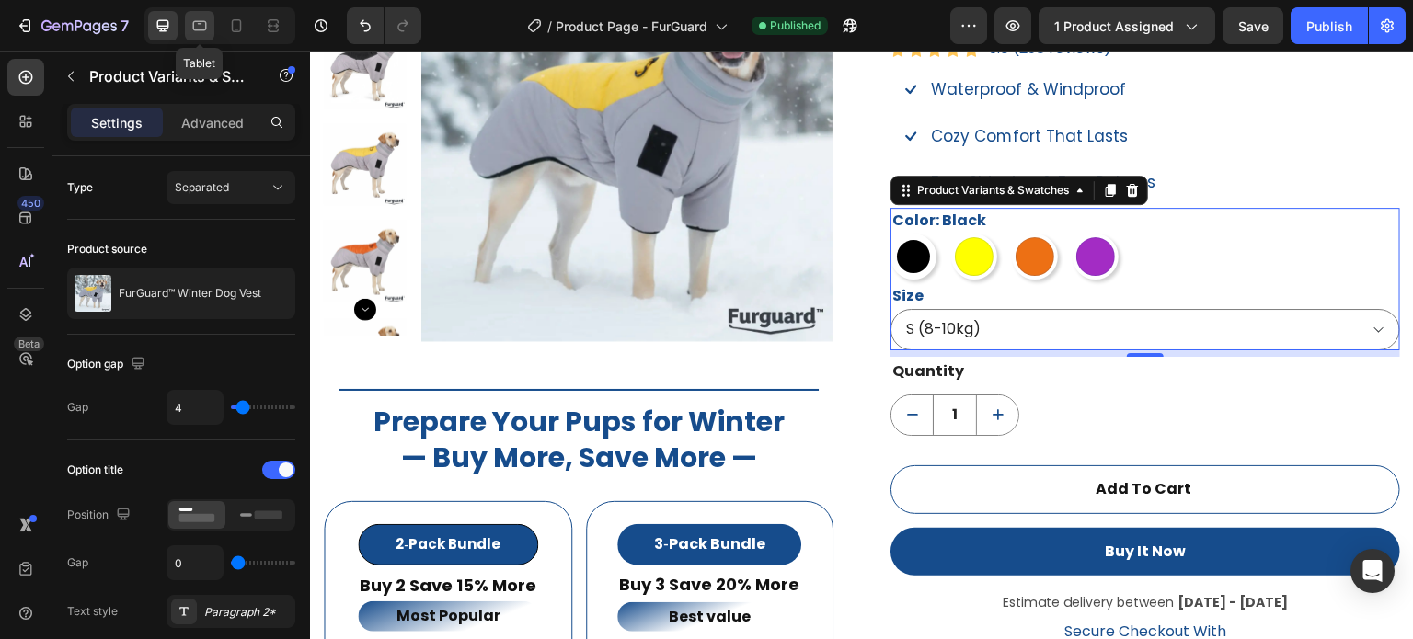
click at [202, 34] on icon at bounding box center [199, 26] width 18 height 18
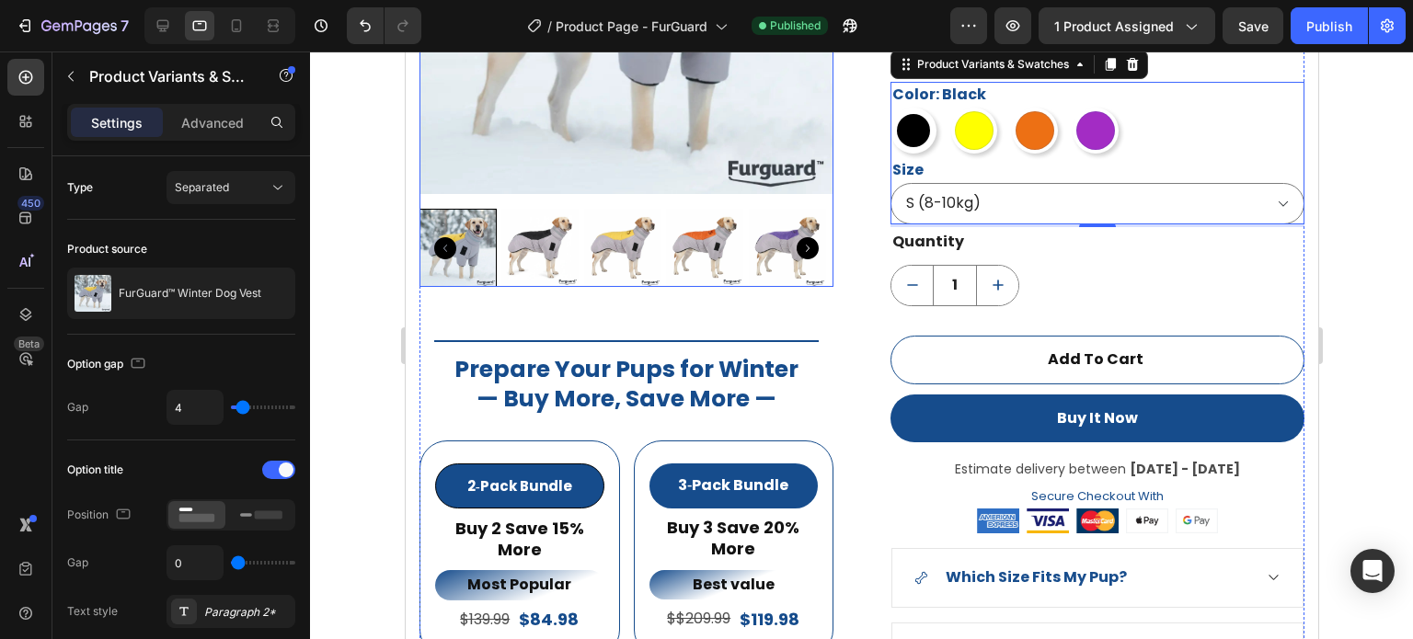
scroll to position [1505, 0]
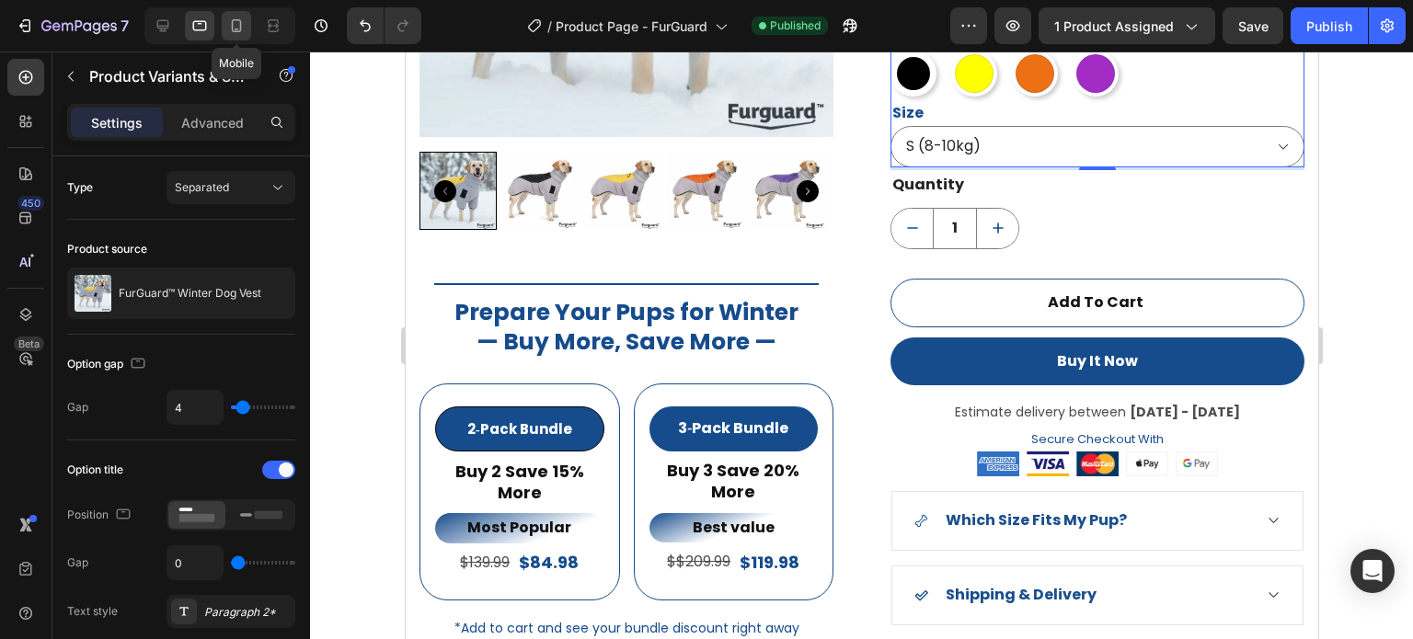
click at [230, 32] on icon at bounding box center [236, 26] width 18 height 18
type input "24"
type input "12"
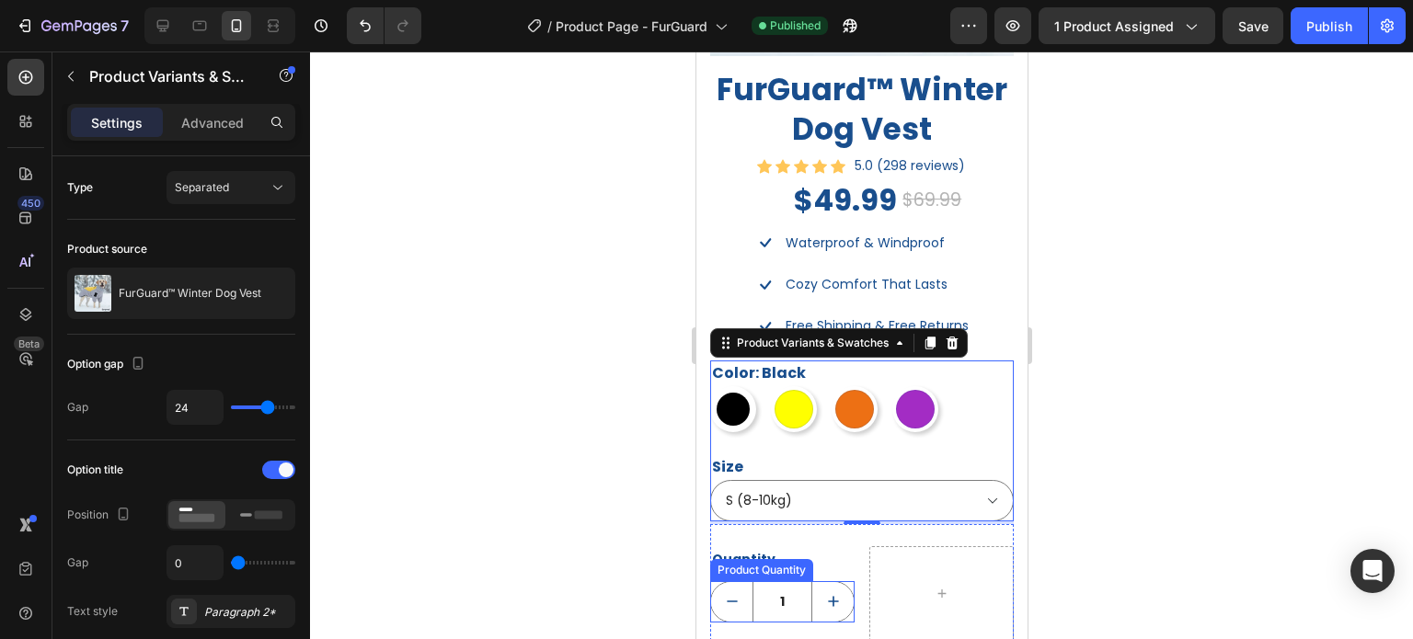
scroll to position [1403, 0]
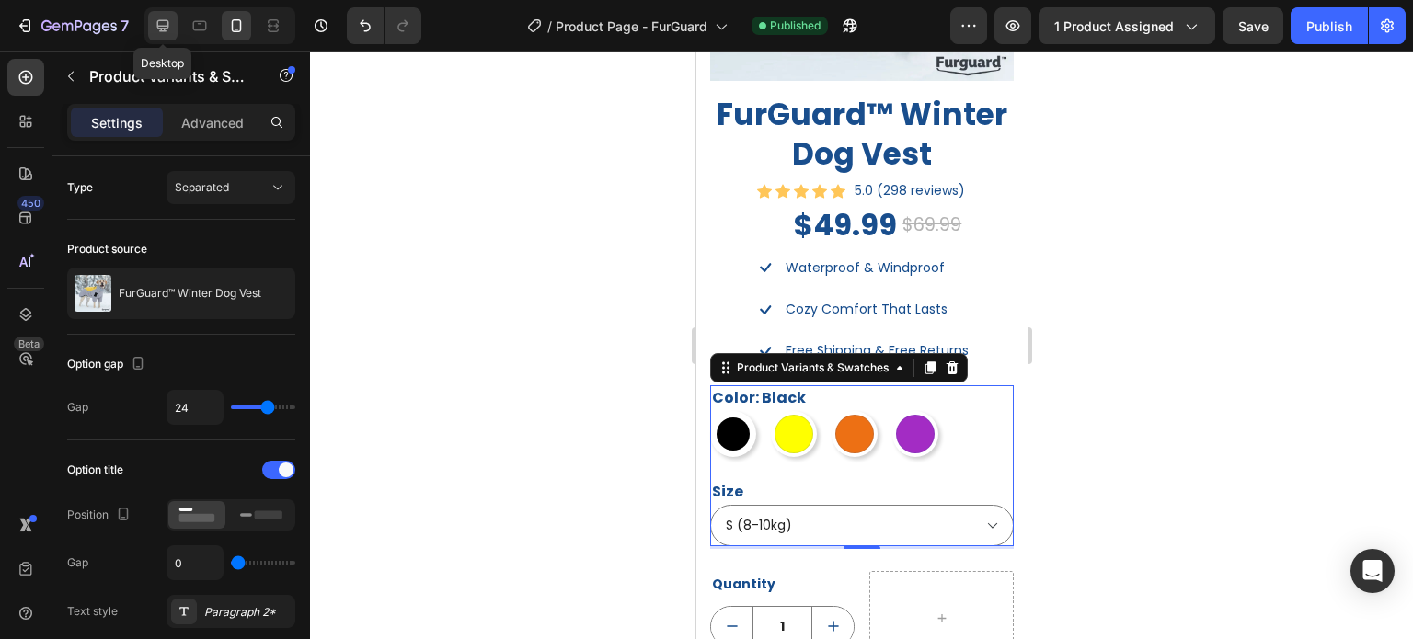
click at [162, 20] on icon at bounding box center [163, 26] width 12 height 12
type input "4"
type input "14"
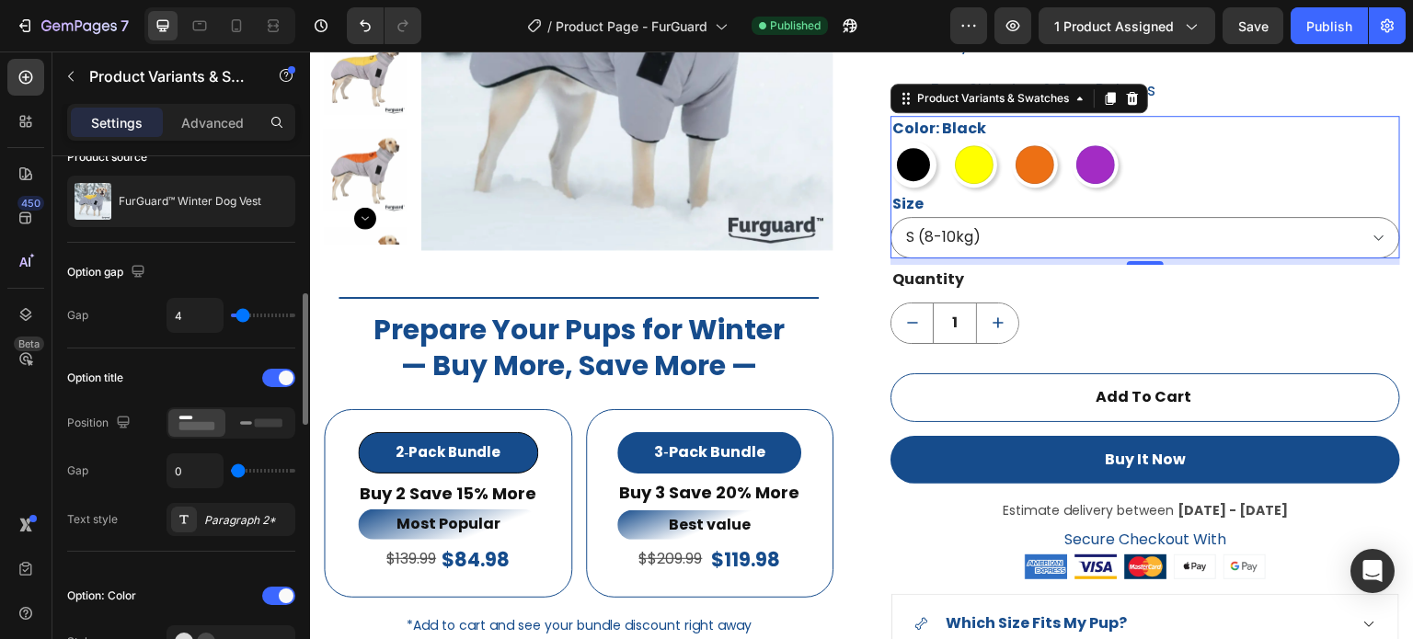
scroll to position [184, 0]
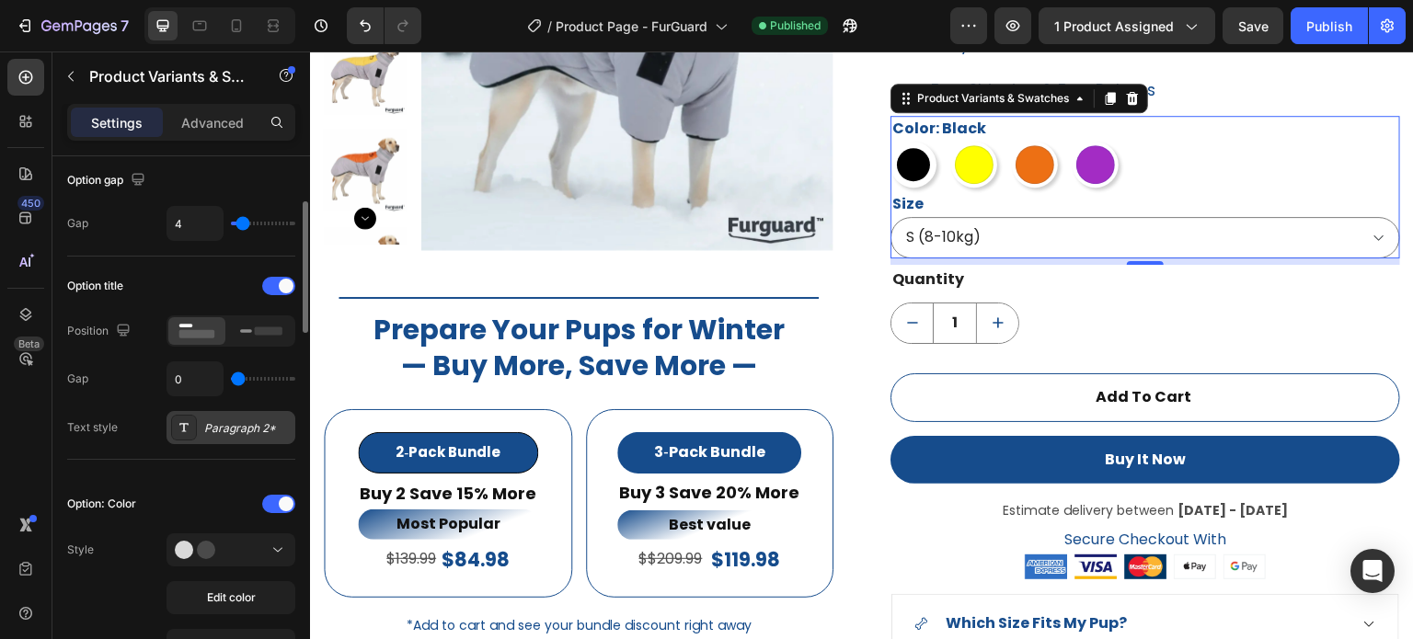
click at [197, 433] on div "Paragraph 2*" at bounding box center [231, 427] width 129 height 33
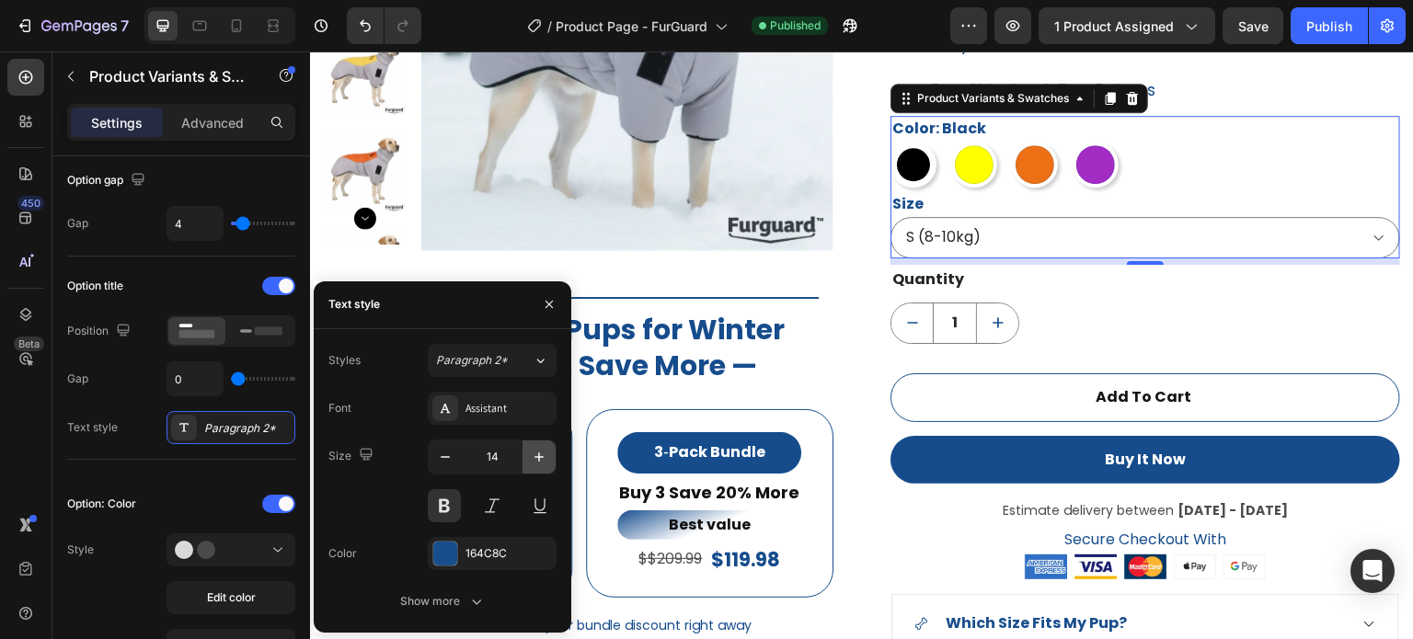
click at [531, 455] on icon "button" at bounding box center [539, 457] width 18 height 18
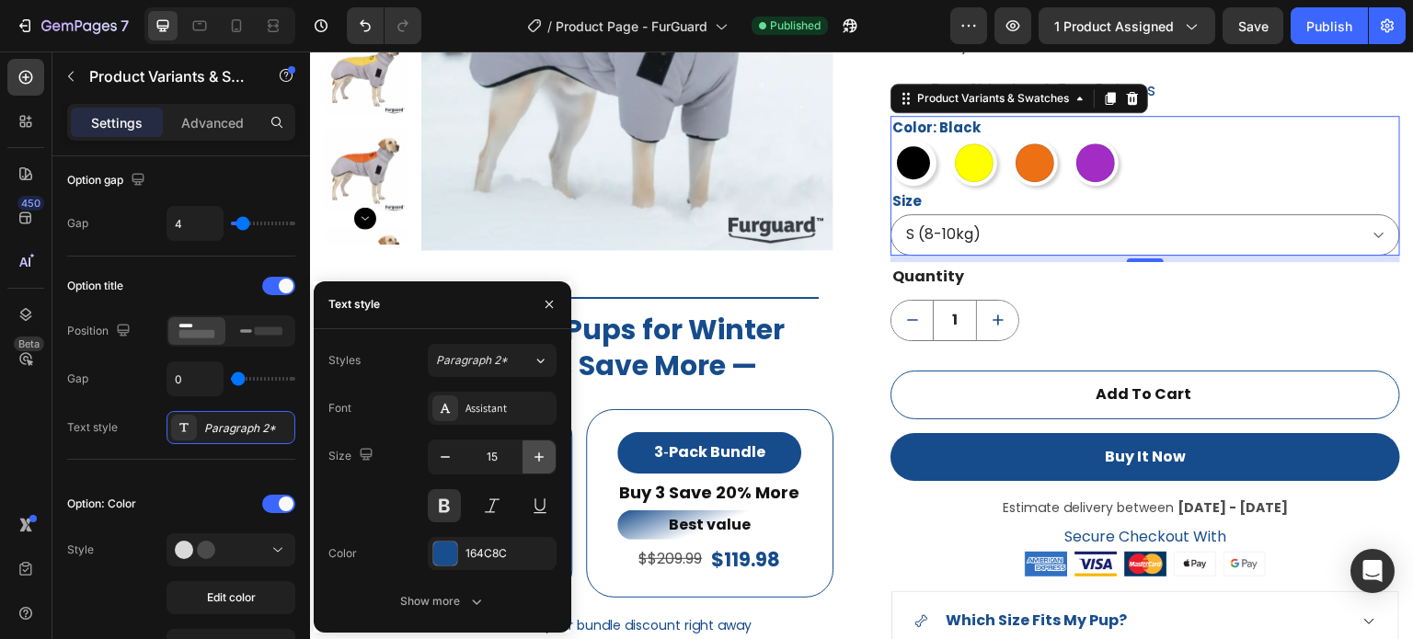
click at [531, 456] on icon "button" at bounding box center [539, 457] width 18 height 18
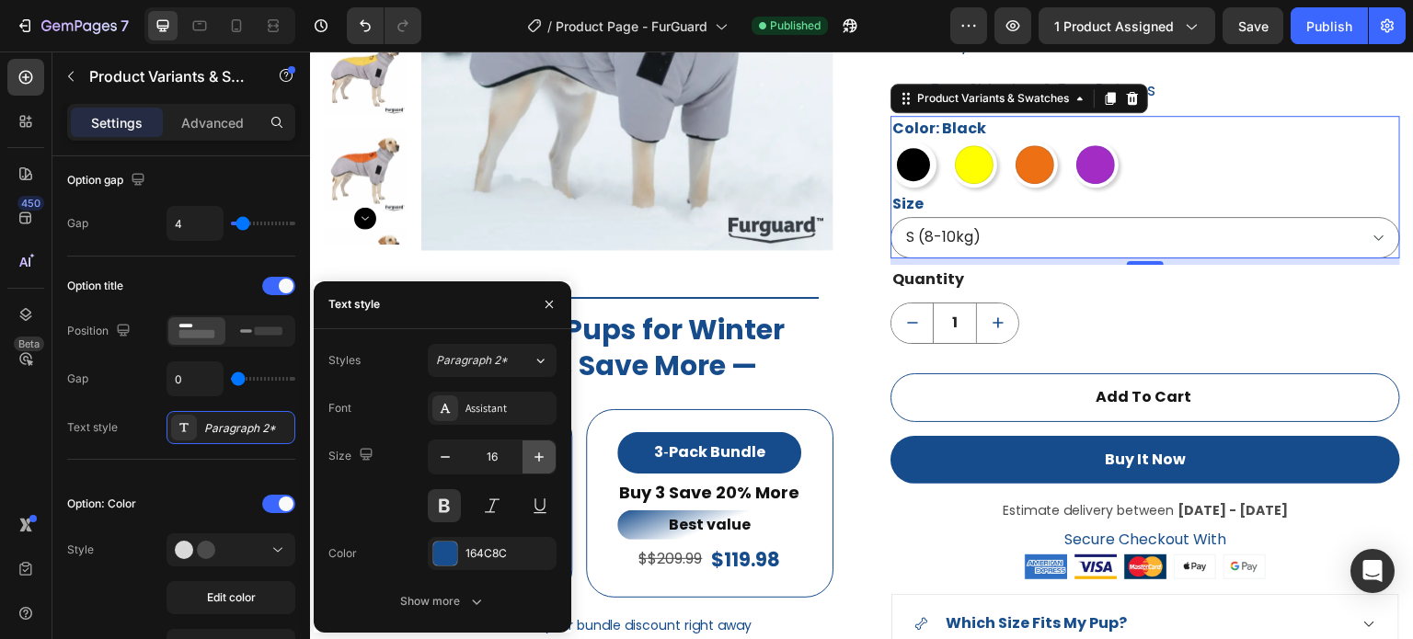
click at [533, 459] on icon "button" at bounding box center [539, 457] width 18 height 18
click at [534, 459] on icon "button" at bounding box center [539, 457] width 18 height 18
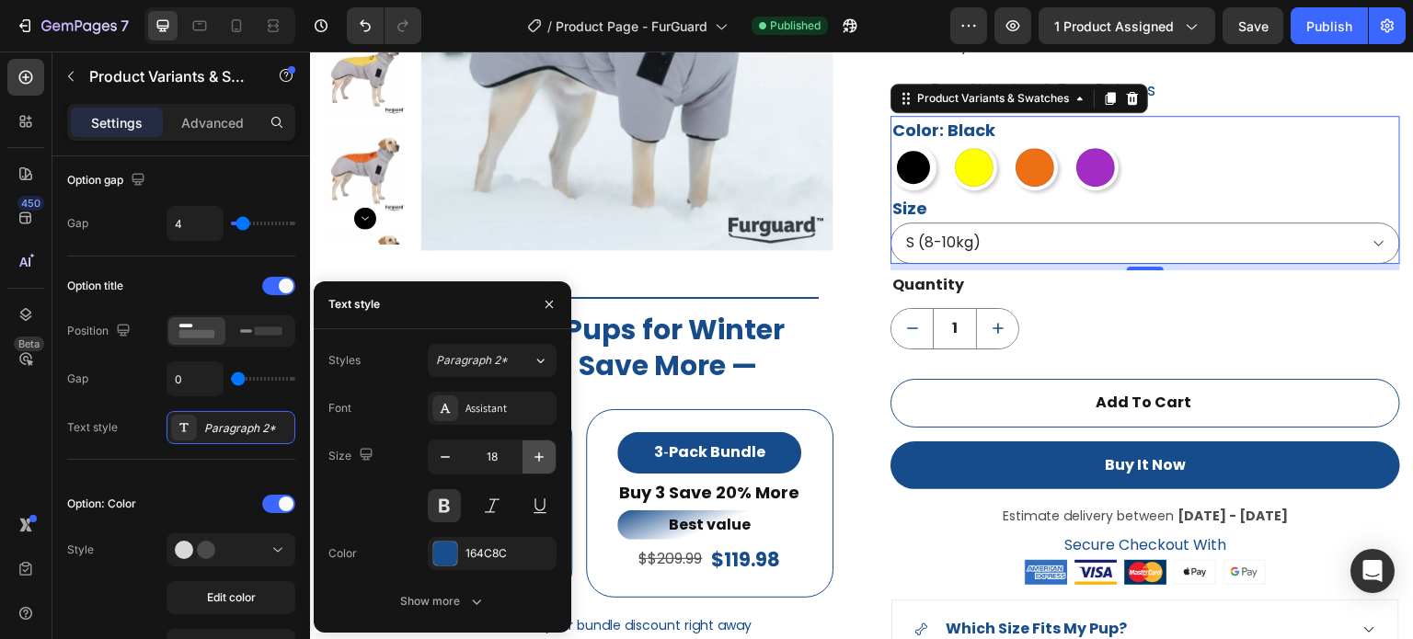
click at [534, 459] on icon "button" at bounding box center [539, 457] width 18 height 18
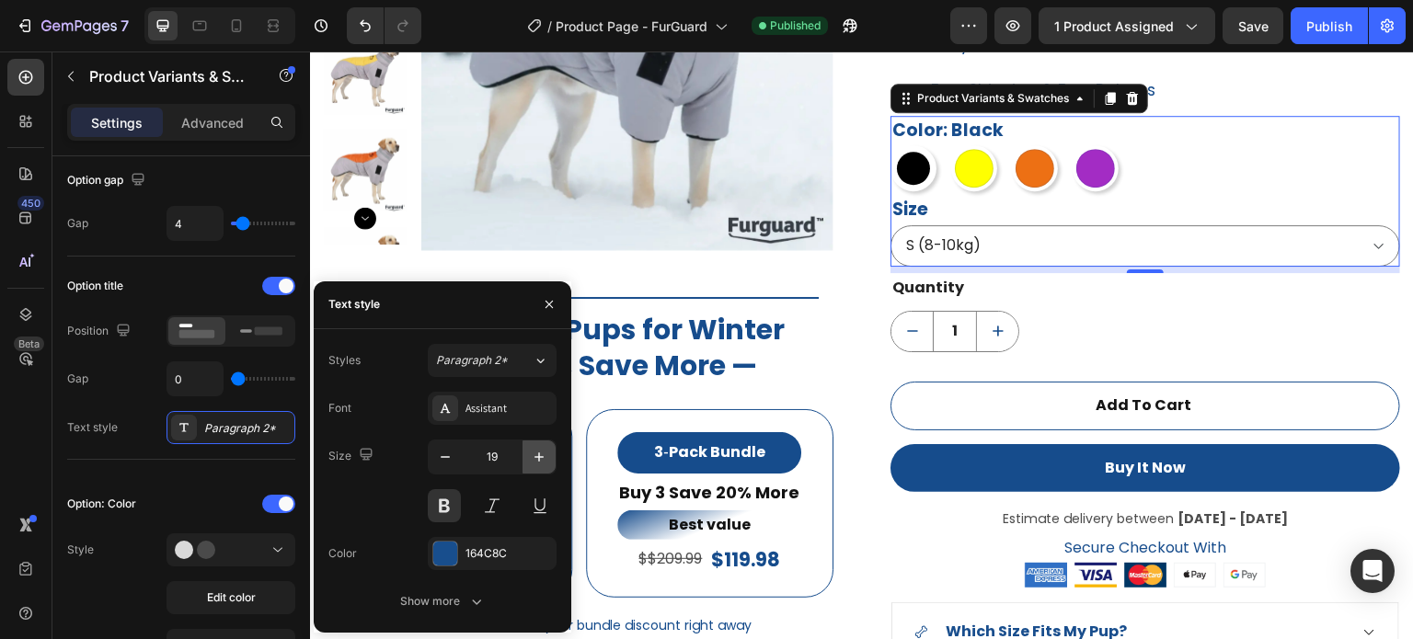
click at [534, 459] on icon "button" at bounding box center [539, 457] width 18 height 18
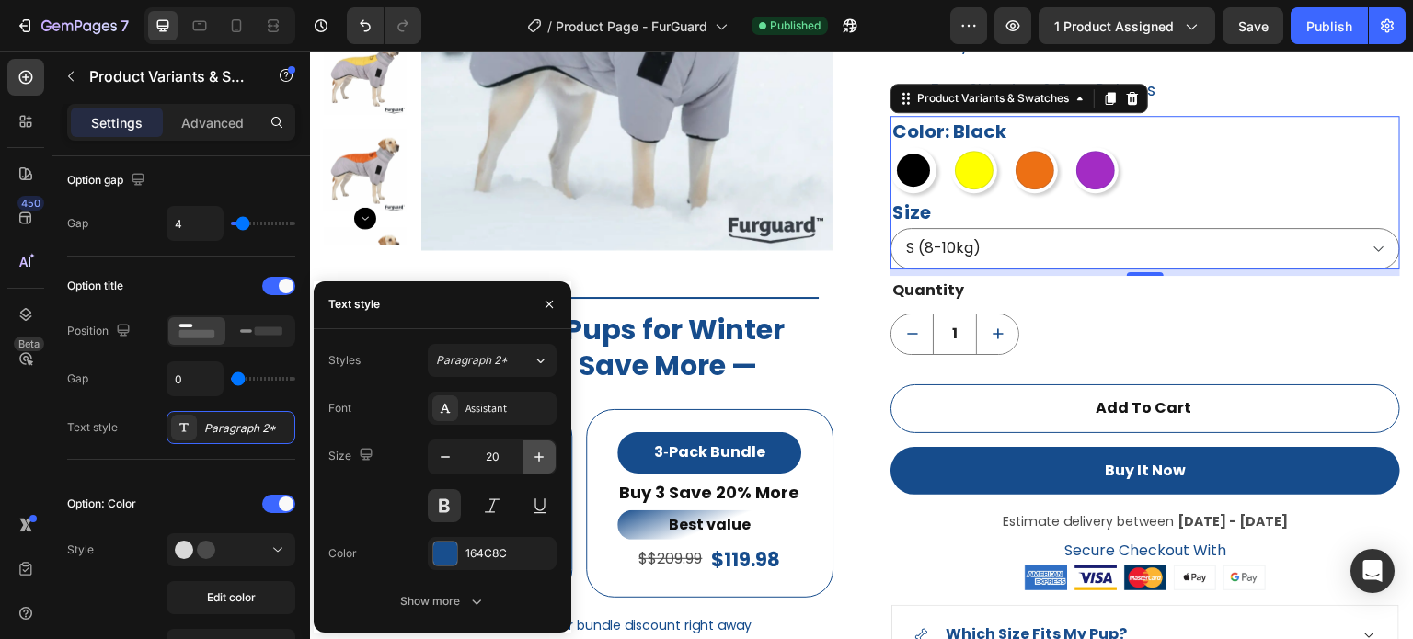
click at [534, 459] on icon "button" at bounding box center [539, 457] width 18 height 18
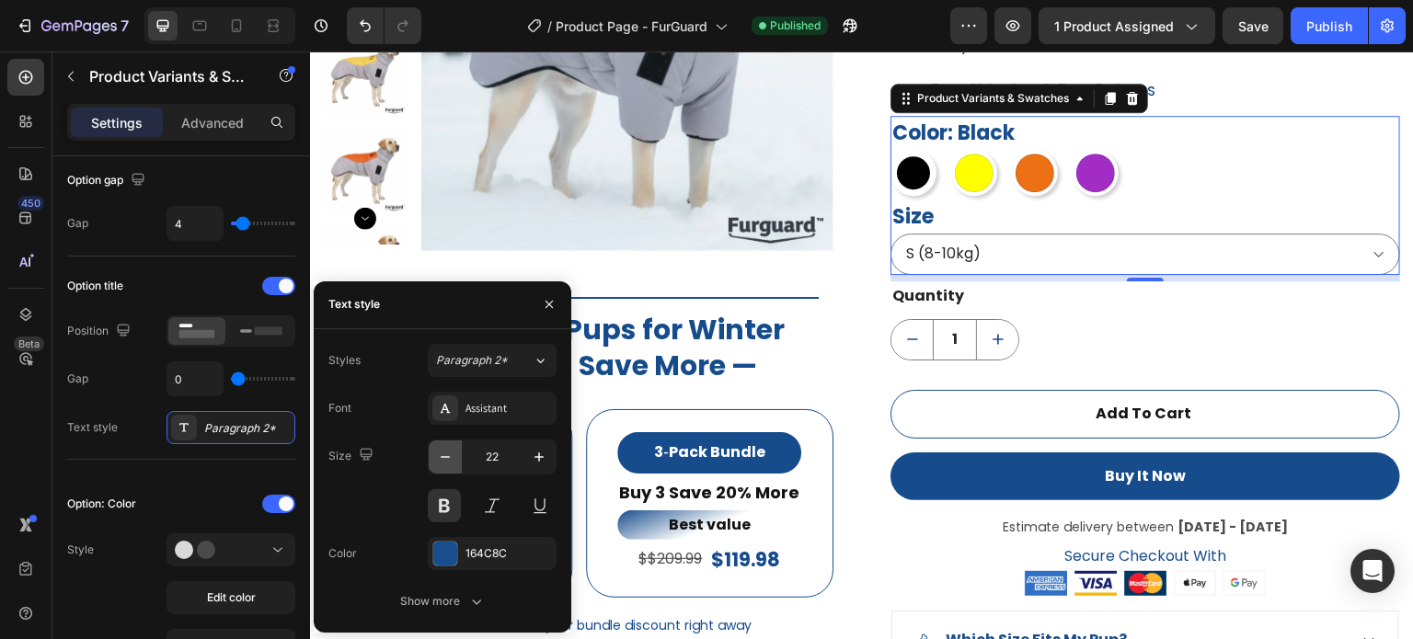
click at [445, 459] on icon "button" at bounding box center [445, 457] width 18 height 18
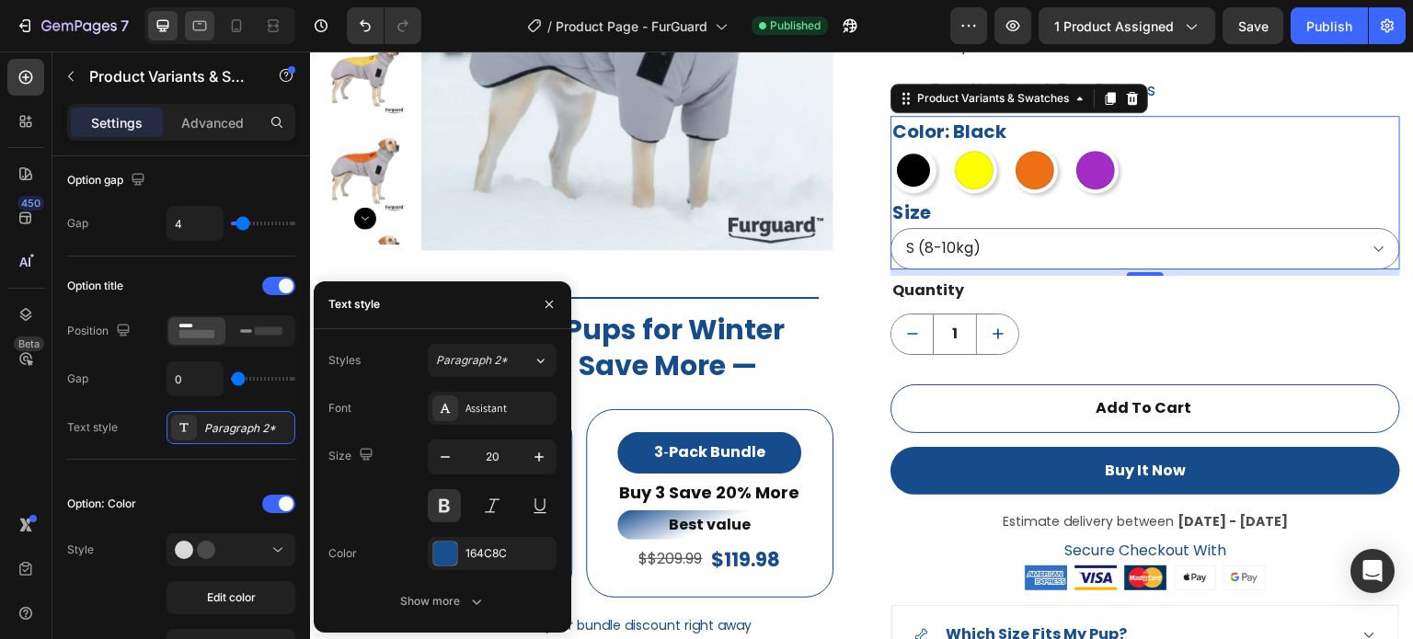
click at [194, 26] on icon at bounding box center [199, 26] width 18 height 18
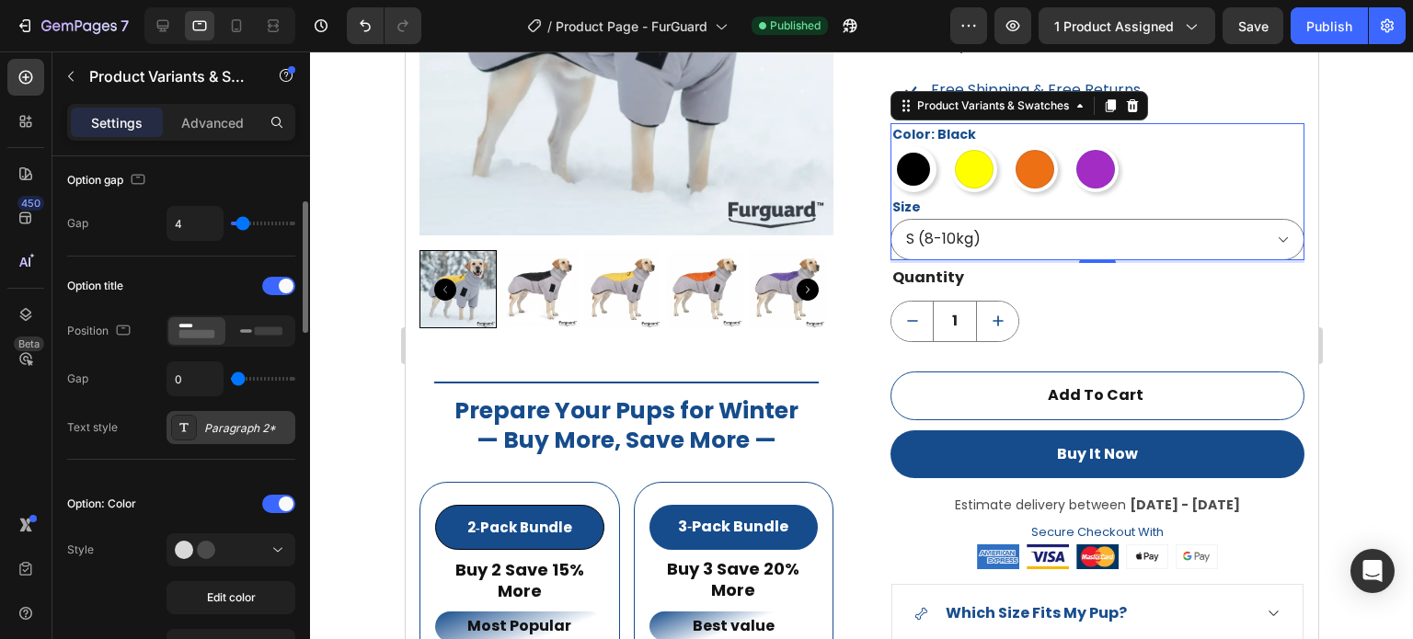
scroll to position [1413, 0]
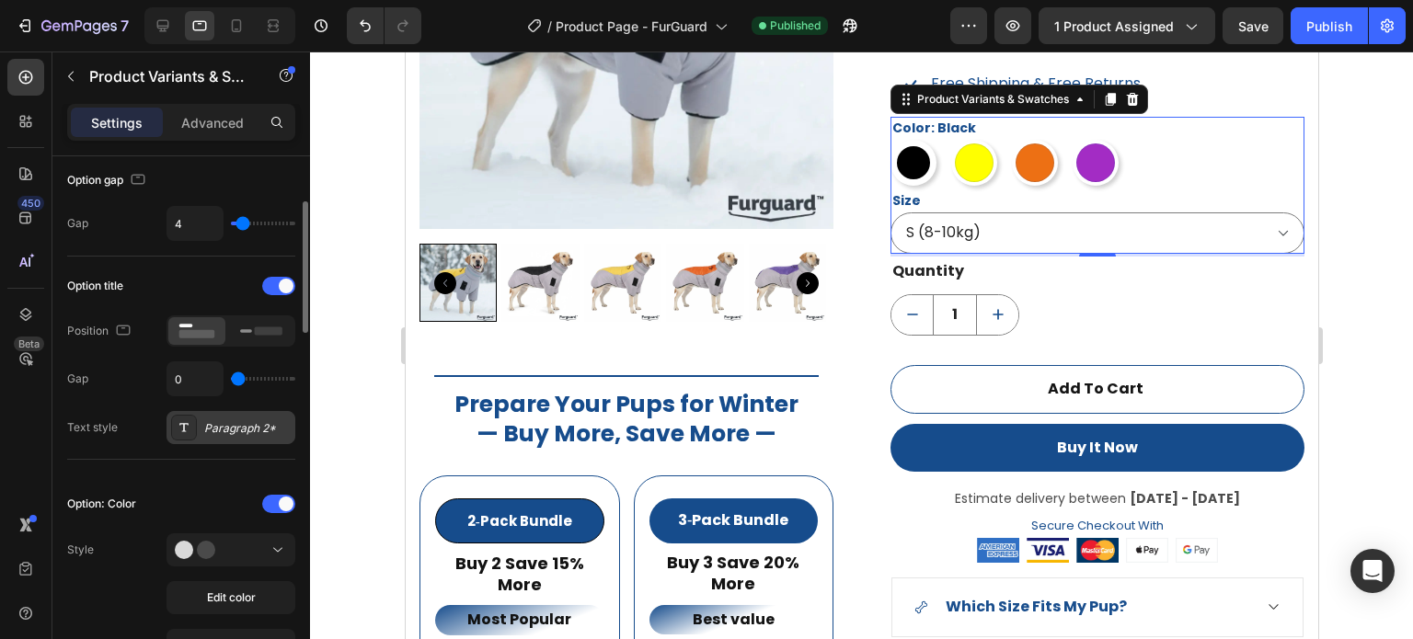
click at [235, 422] on div "Paragraph 2*" at bounding box center [247, 428] width 86 height 17
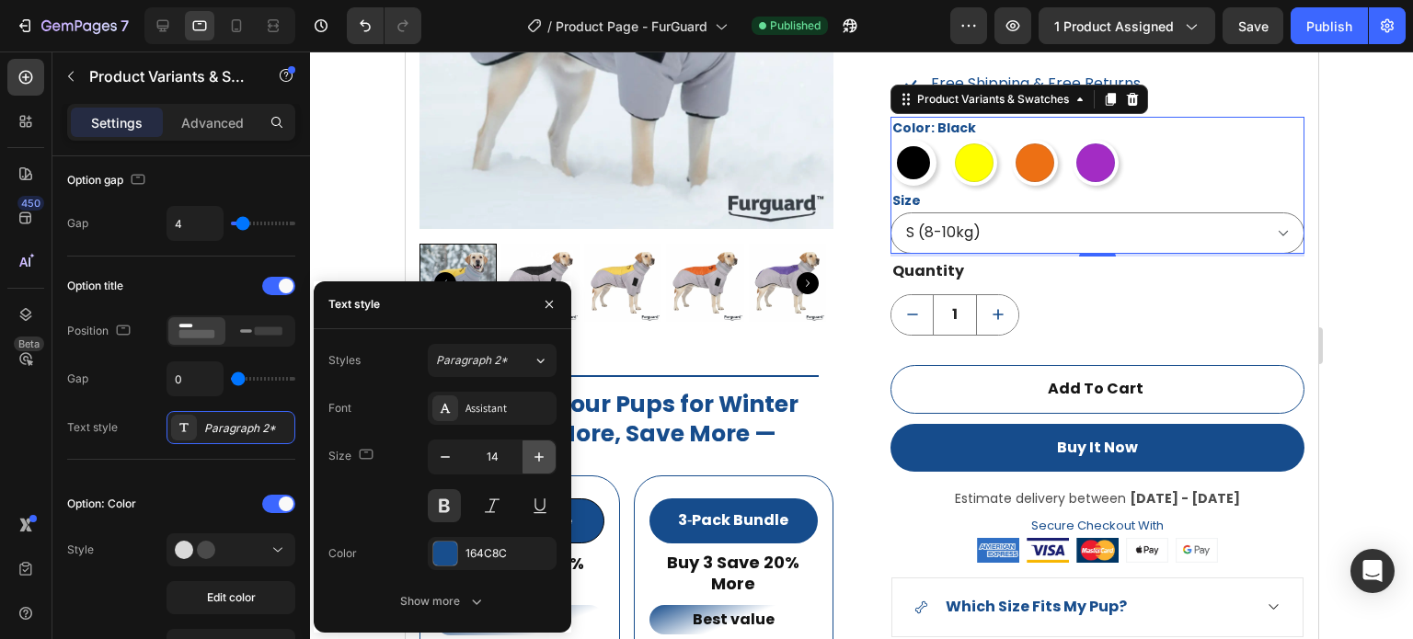
click at [546, 453] on icon "button" at bounding box center [539, 457] width 18 height 18
click at [545, 454] on icon "button" at bounding box center [539, 457] width 18 height 18
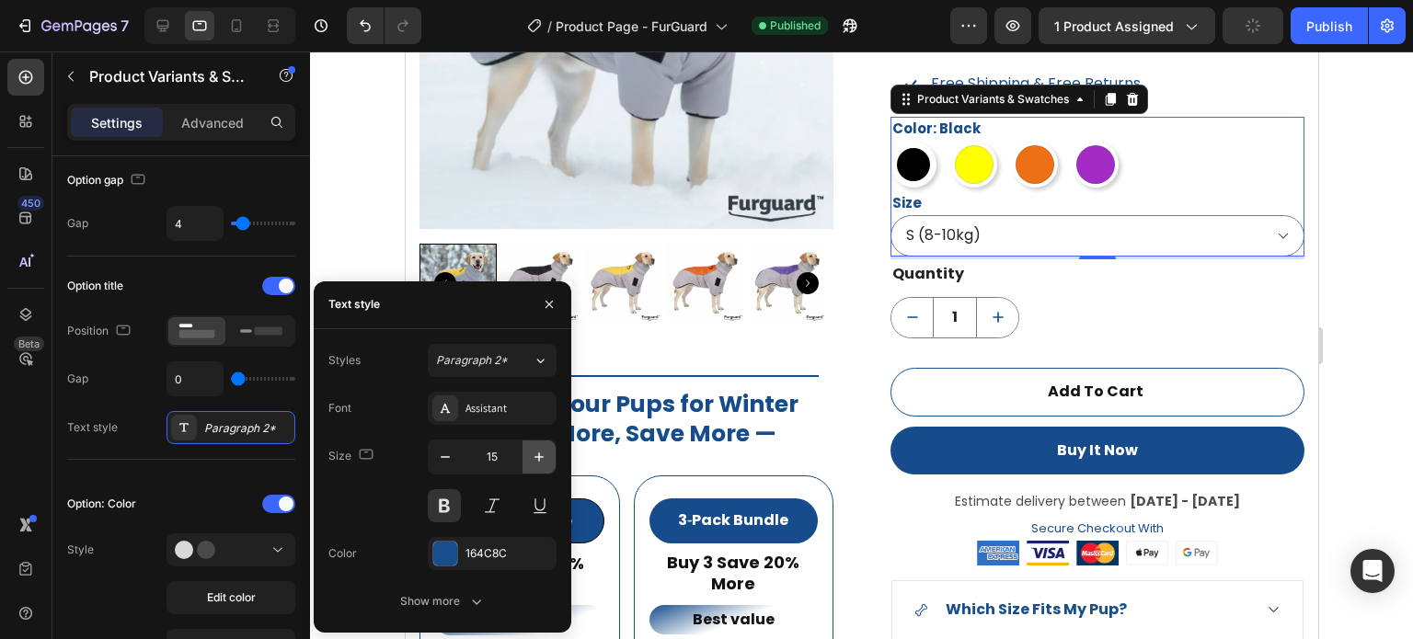
click at [545, 454] on icon "button" at bounding box center [539, 457] width 18 height 18
click at [544, 455] on icon "button" at bounding box center [539, 457] width 18 height 18
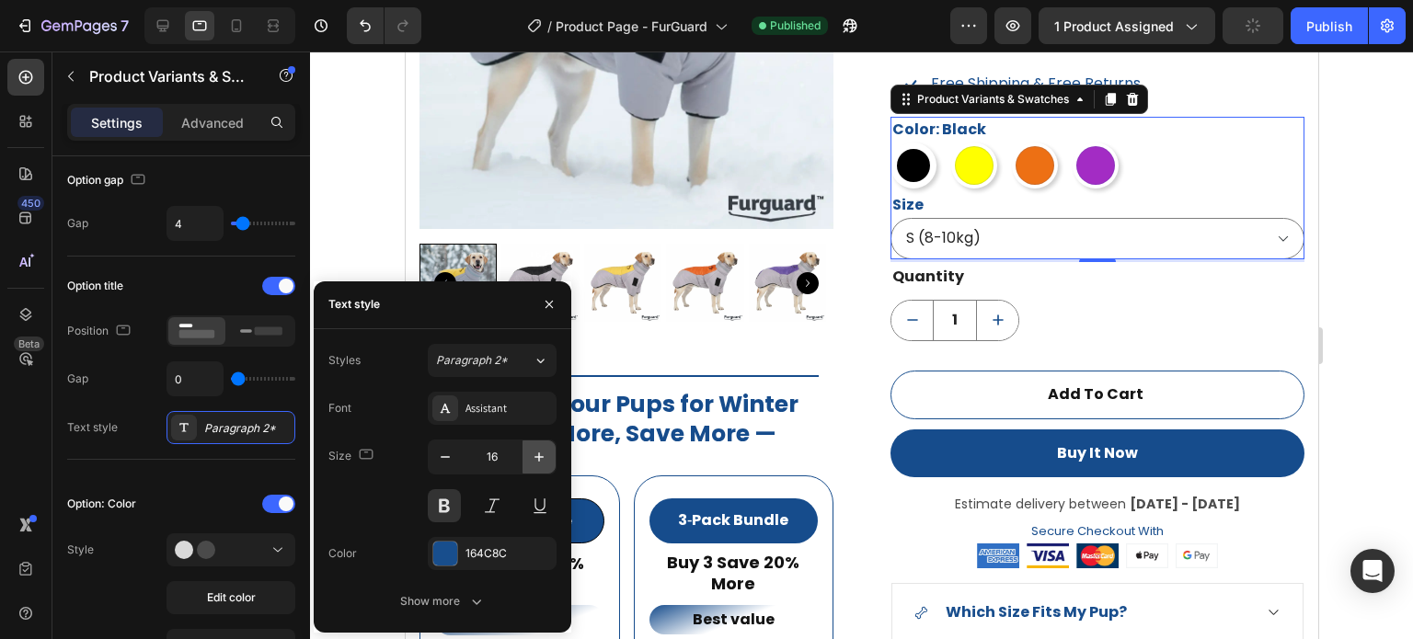
click at [544, 455] on icon "button" at bounding box center [539, 457] width 18 height 18
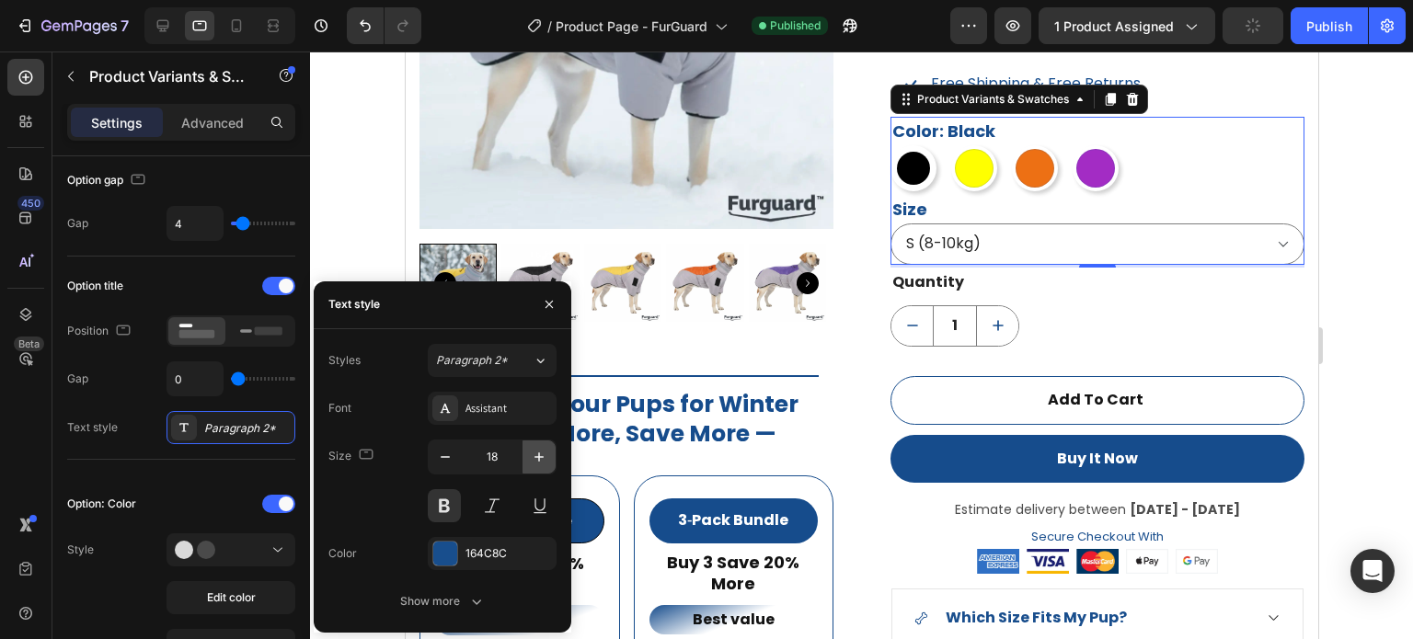
click at [544, 455] on icon "button" at bounding box center [539, 457] width 18 height 18
type input "19"
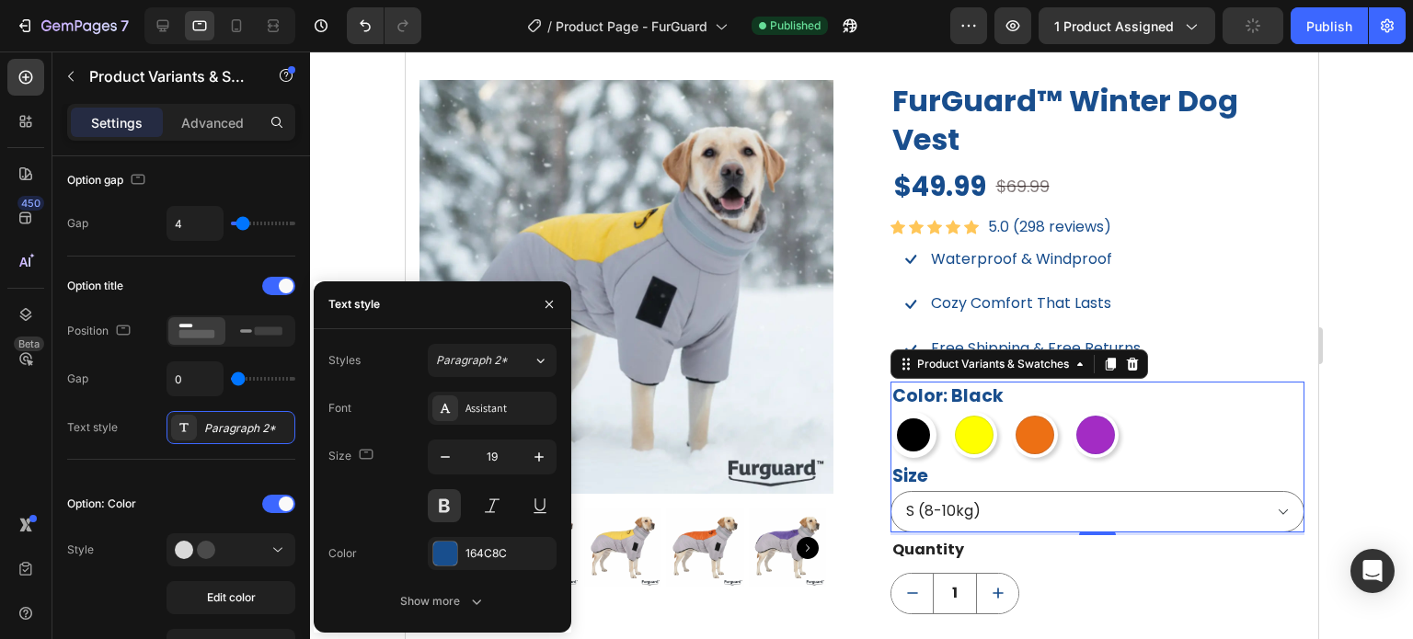
scroll to position [1137, 0]
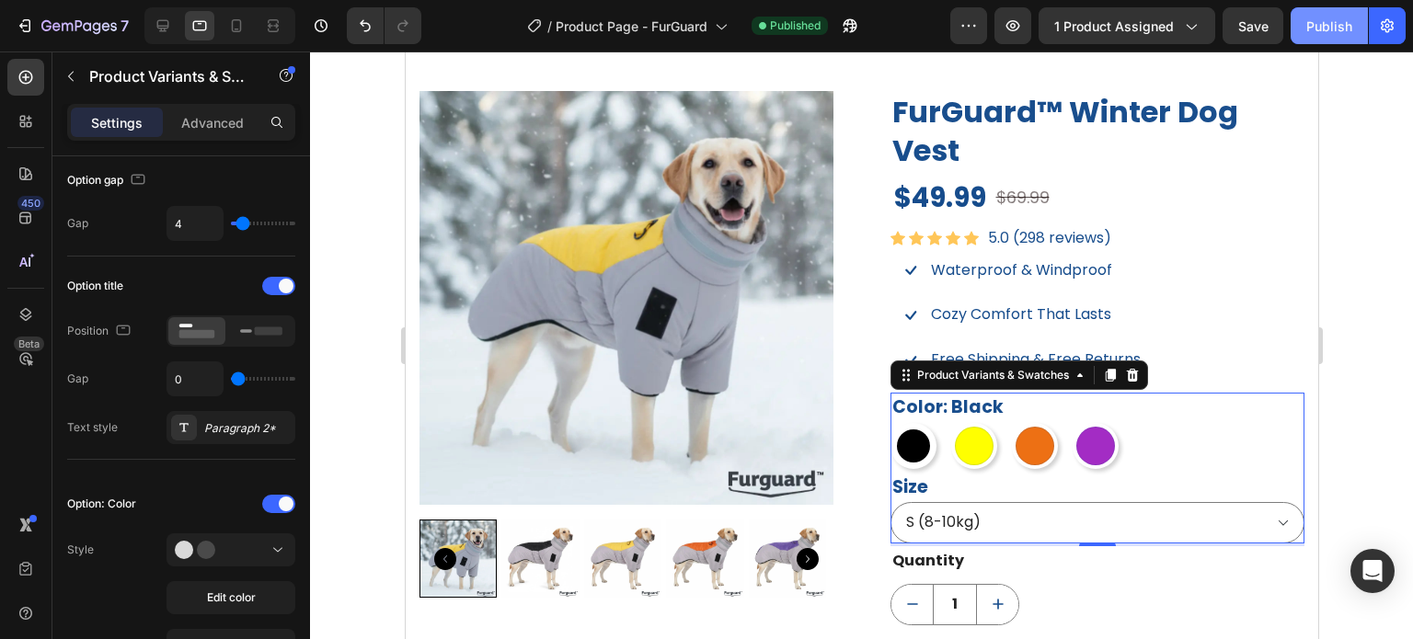
click at [1325, 26] on div "Publish" at bounding box center [1330, 26] width 46 height 19
click at [206, 378] on input "0" at bounding box center [194, 379] width 55 height 33
type input "6"
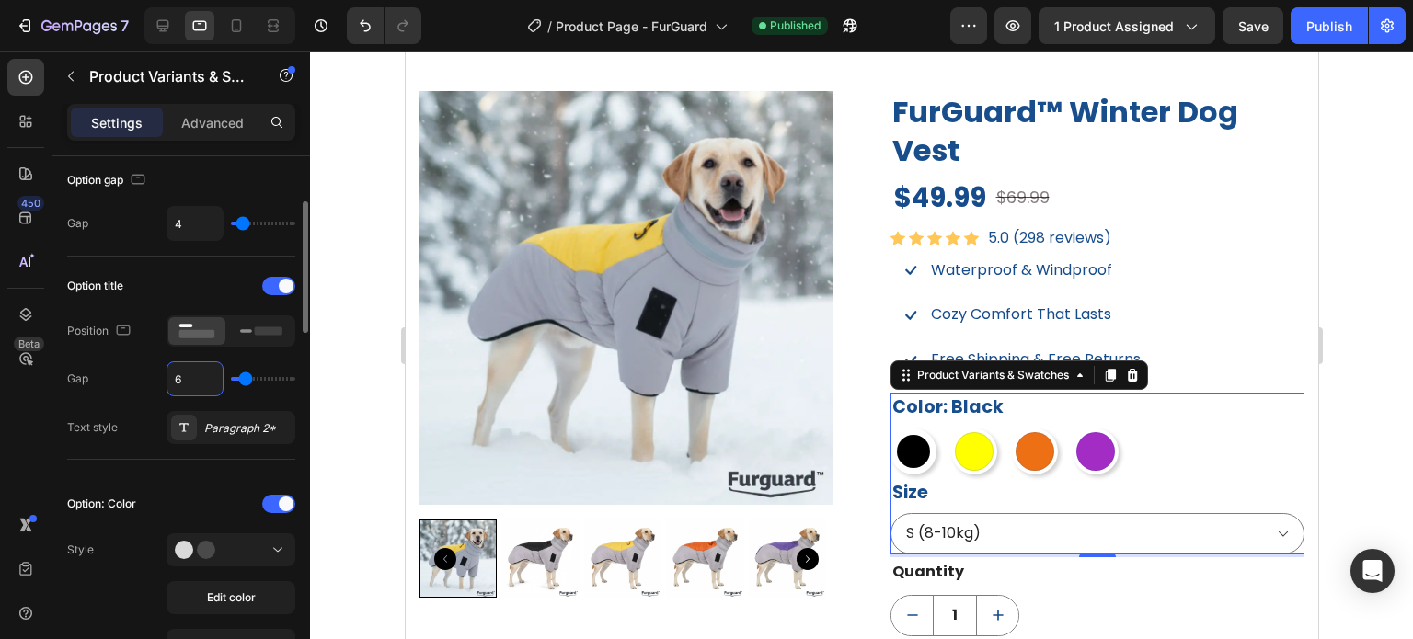
type input "0"
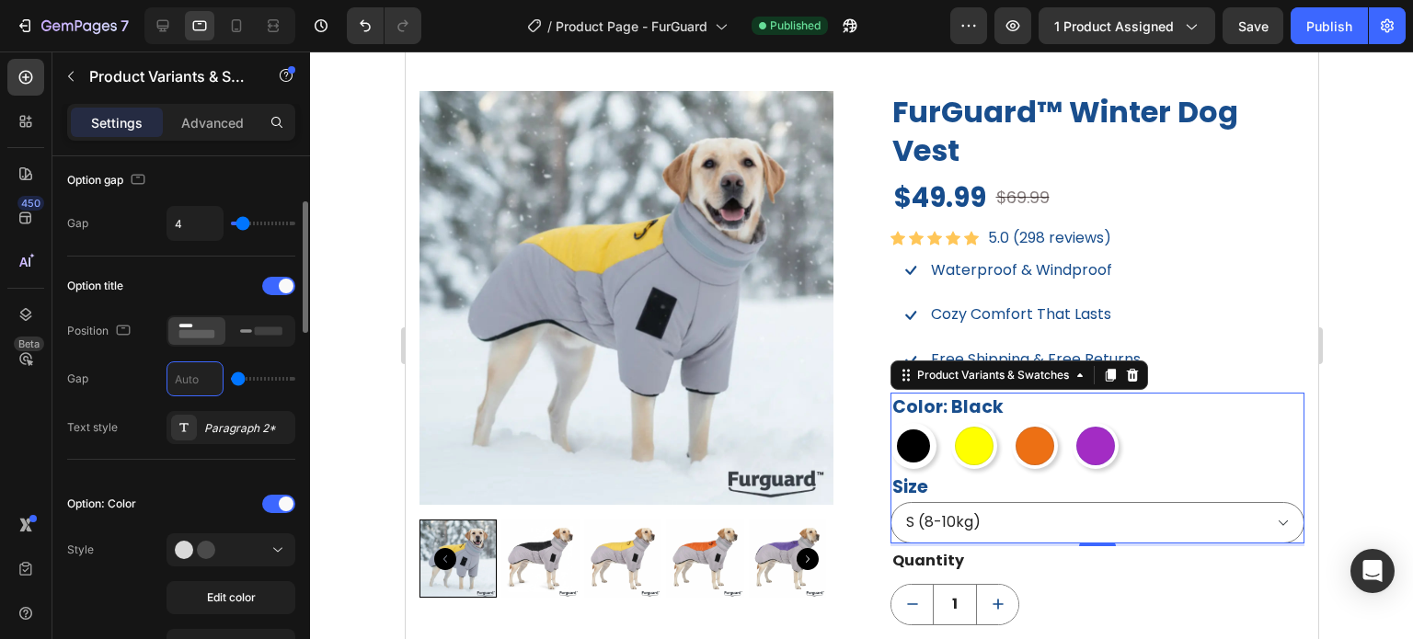
type input "1"
type input "12"
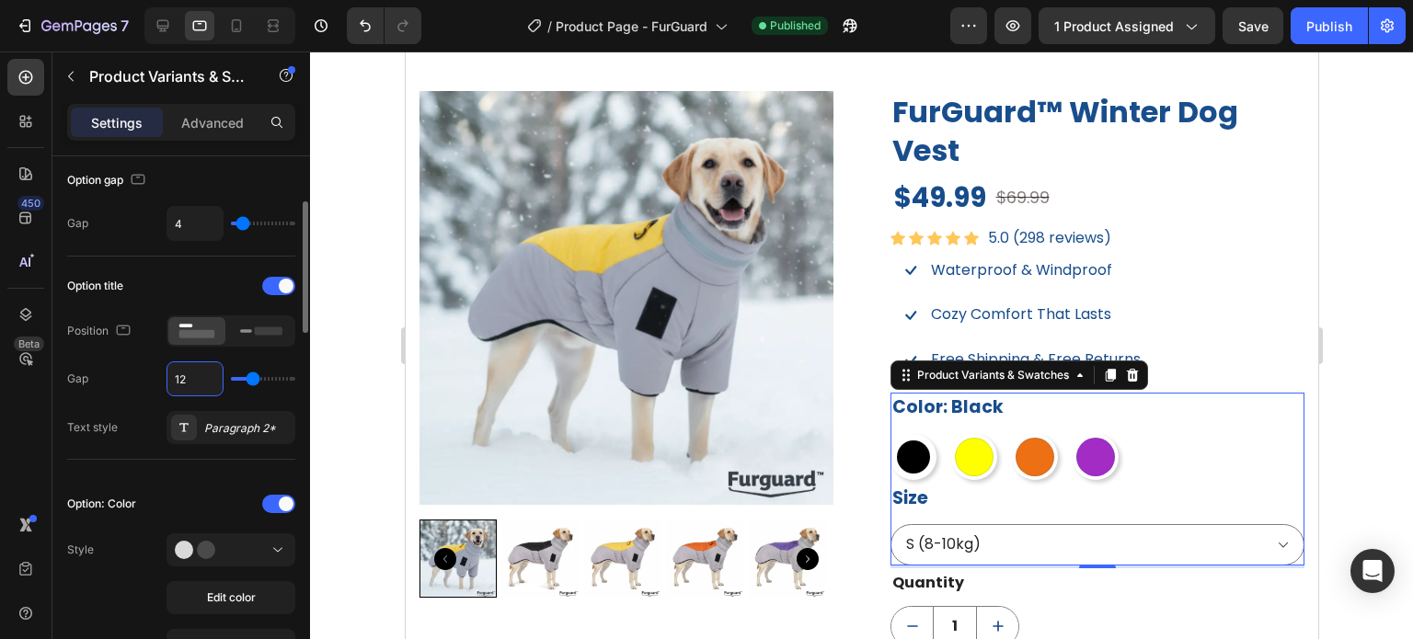
type input "1"
type input "0"
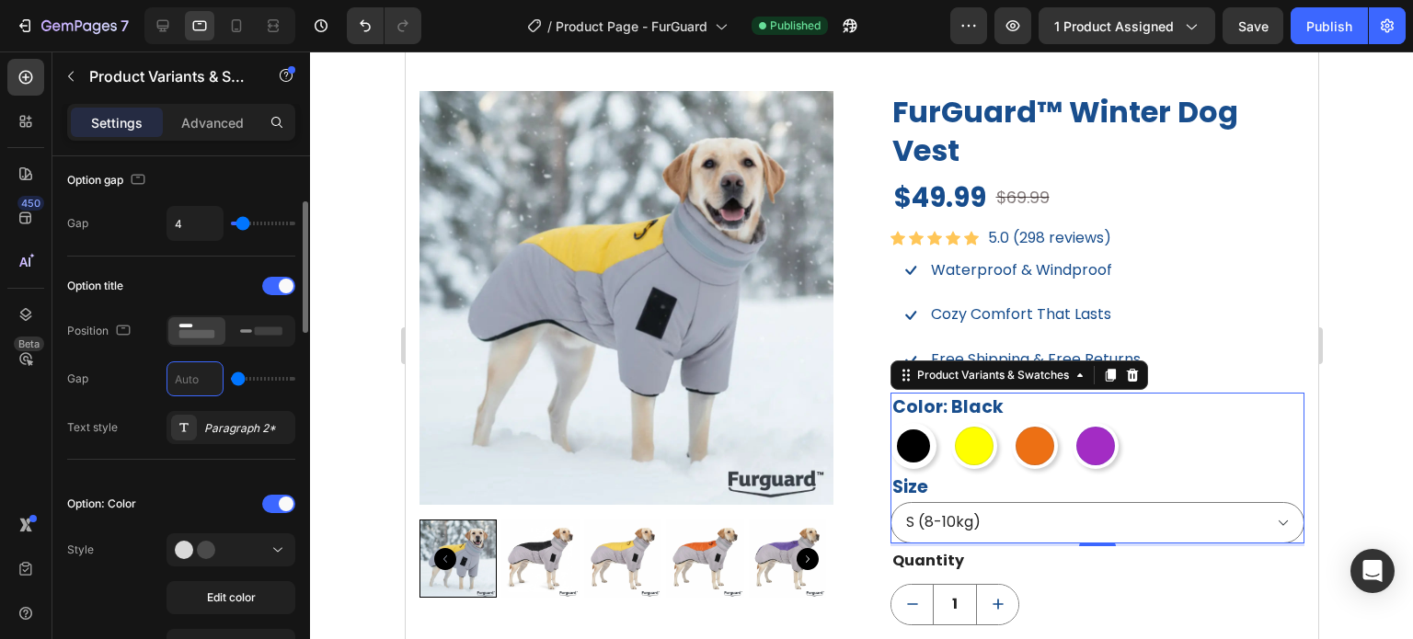
scroll to position [92, 0]
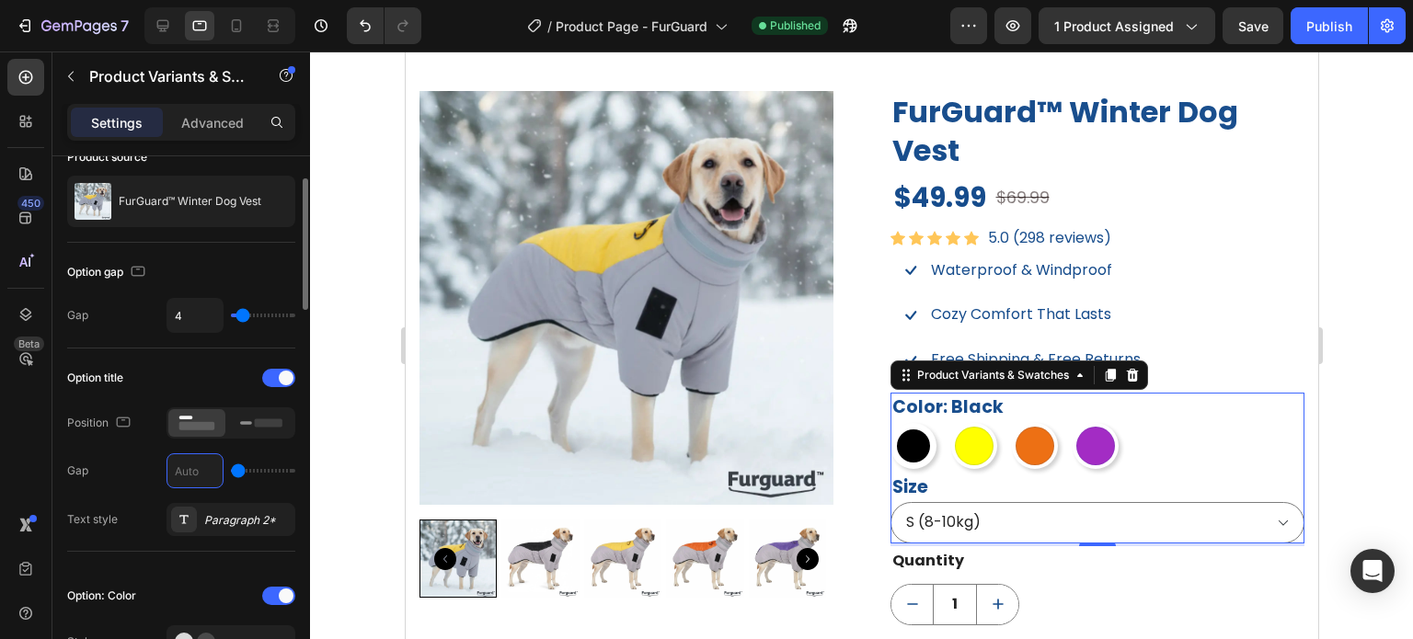
type input "8"
type input "6"
type input "0"
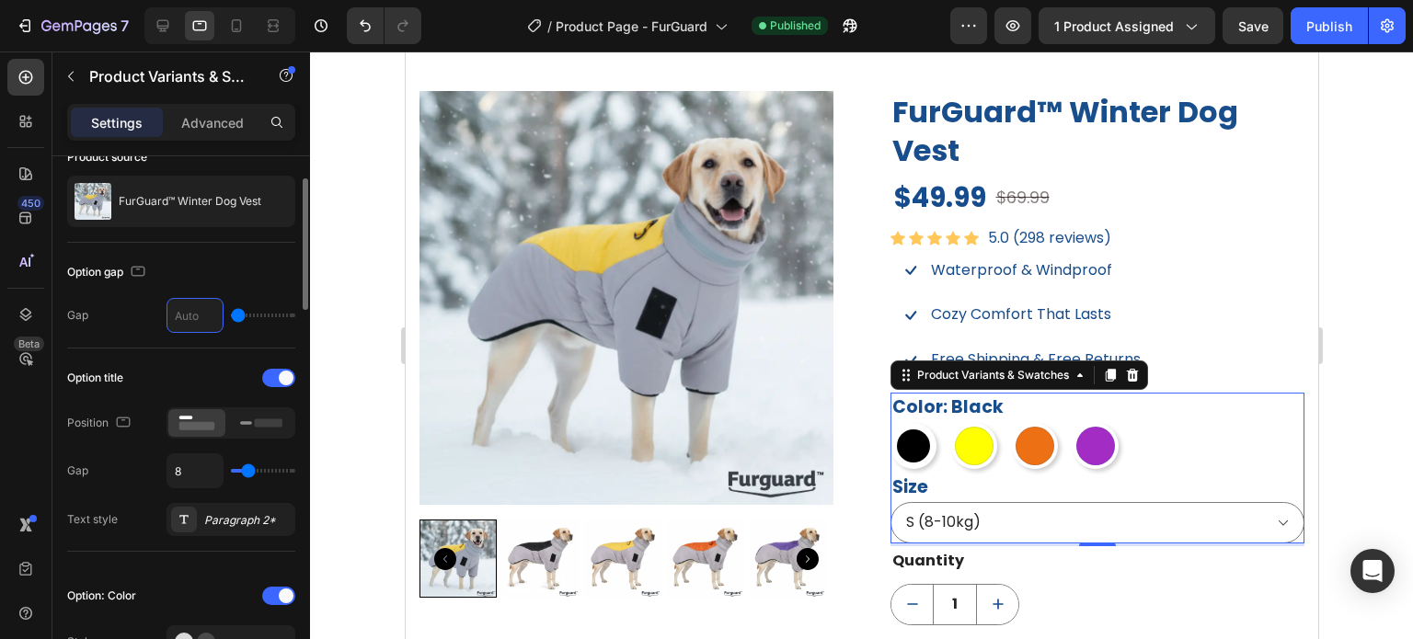
type input "9"
type input "0"
type input "1"
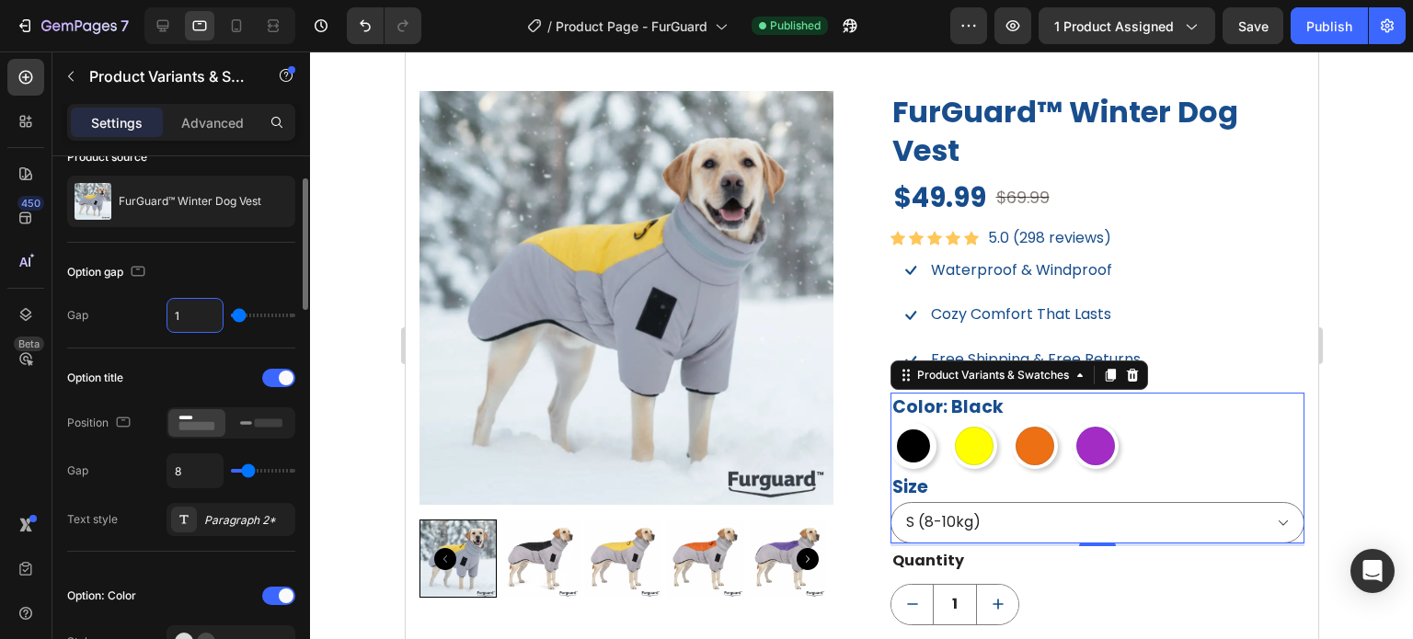
type input "12"
click at [169, 17] on icon at bounding box center [163, 26] width 18 height 18
type input "4"
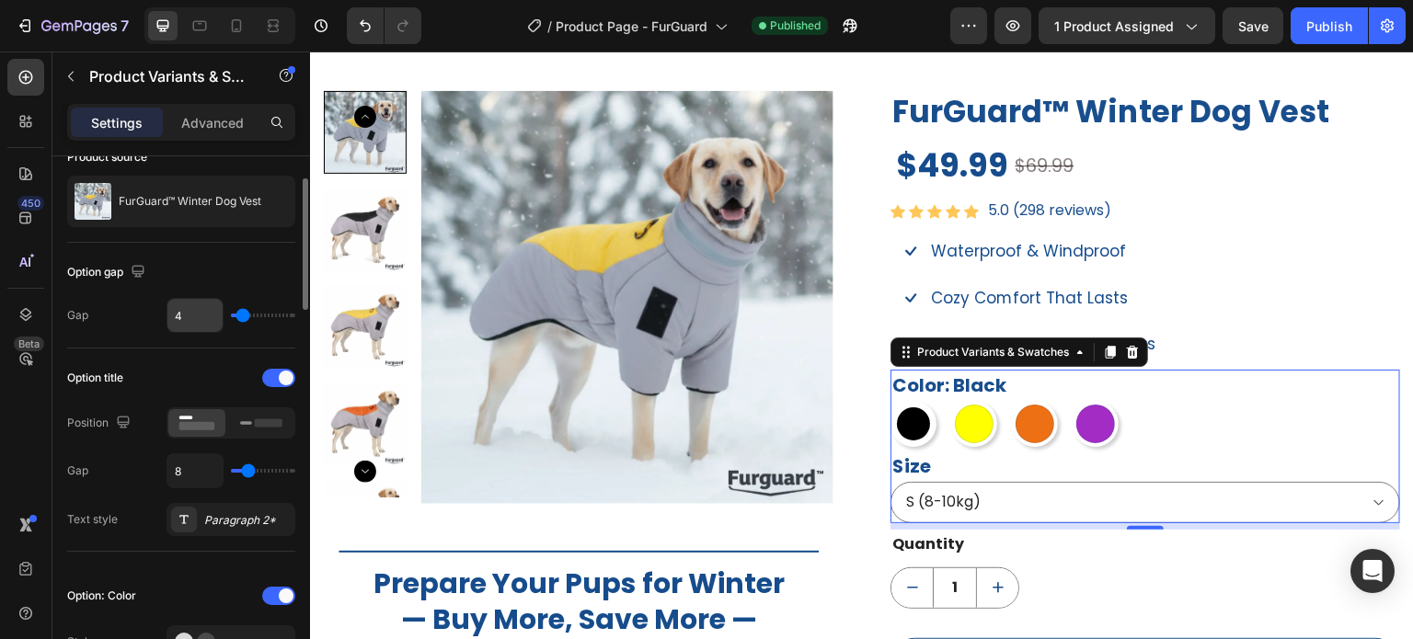
scroll to position [1391, 0]
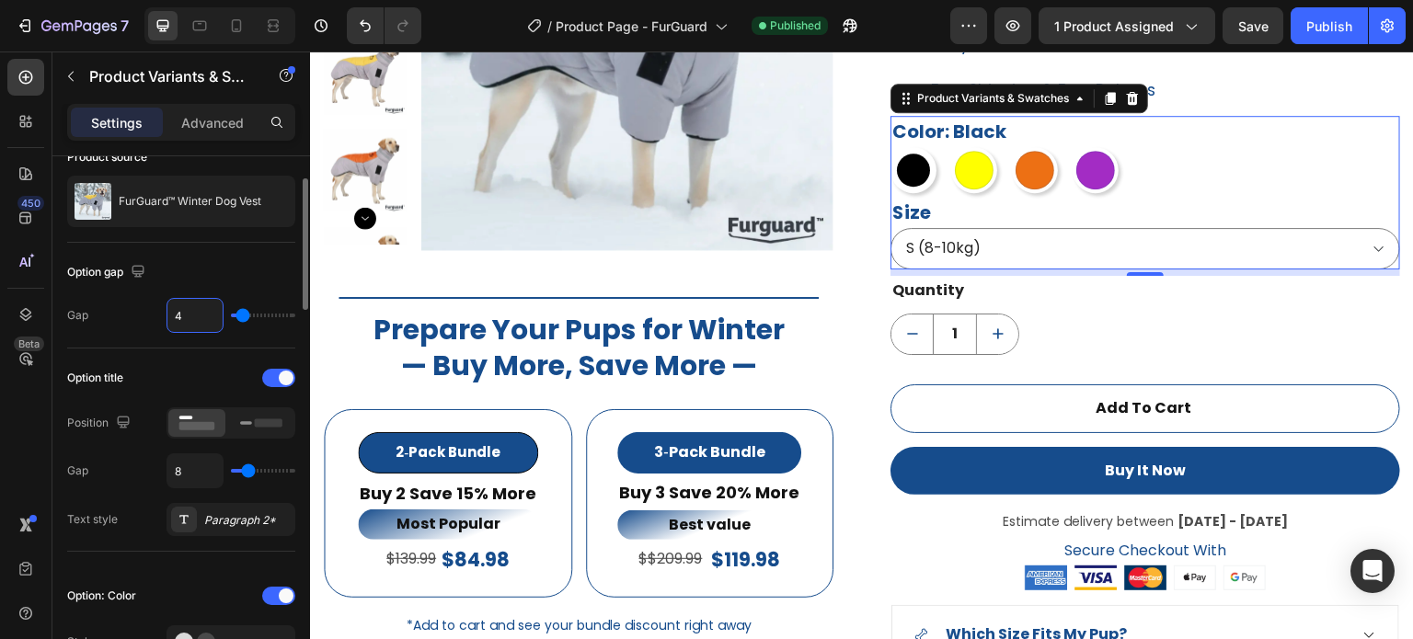
type input "1"
type input "12"
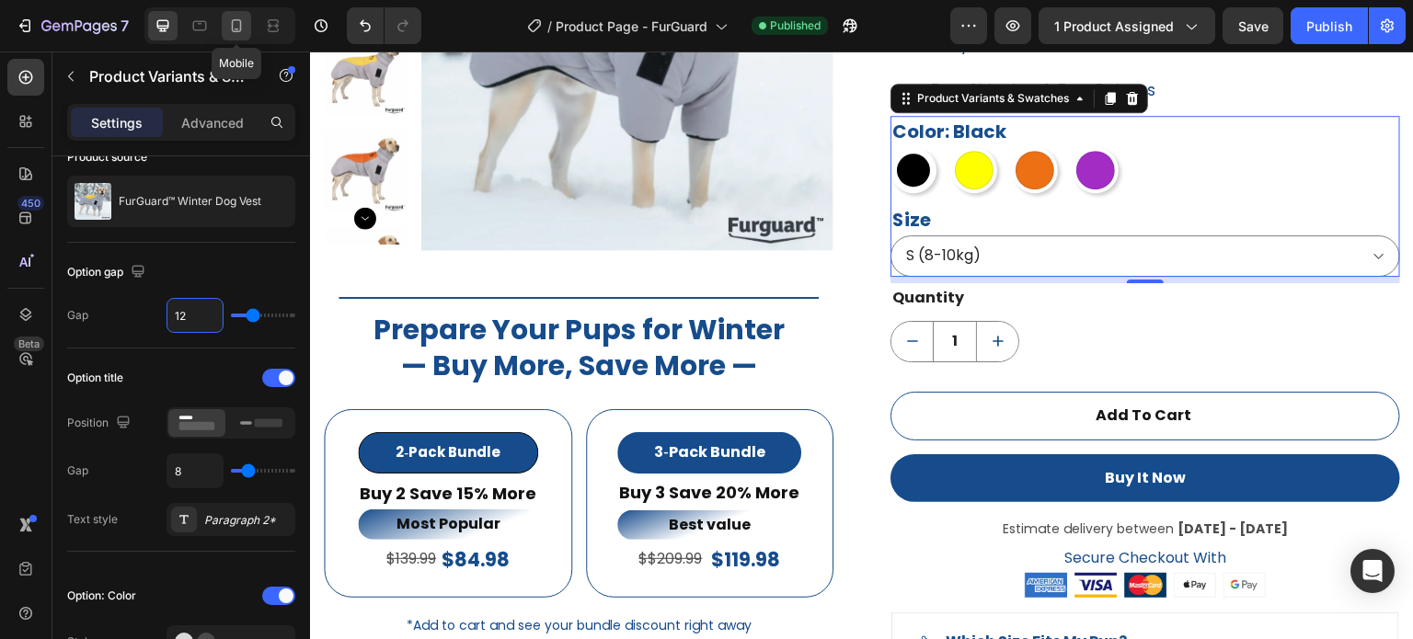
click at [236, 27] on icon at bounding box center [236, 26] width 18 height 18
type input "24"
type input "12"
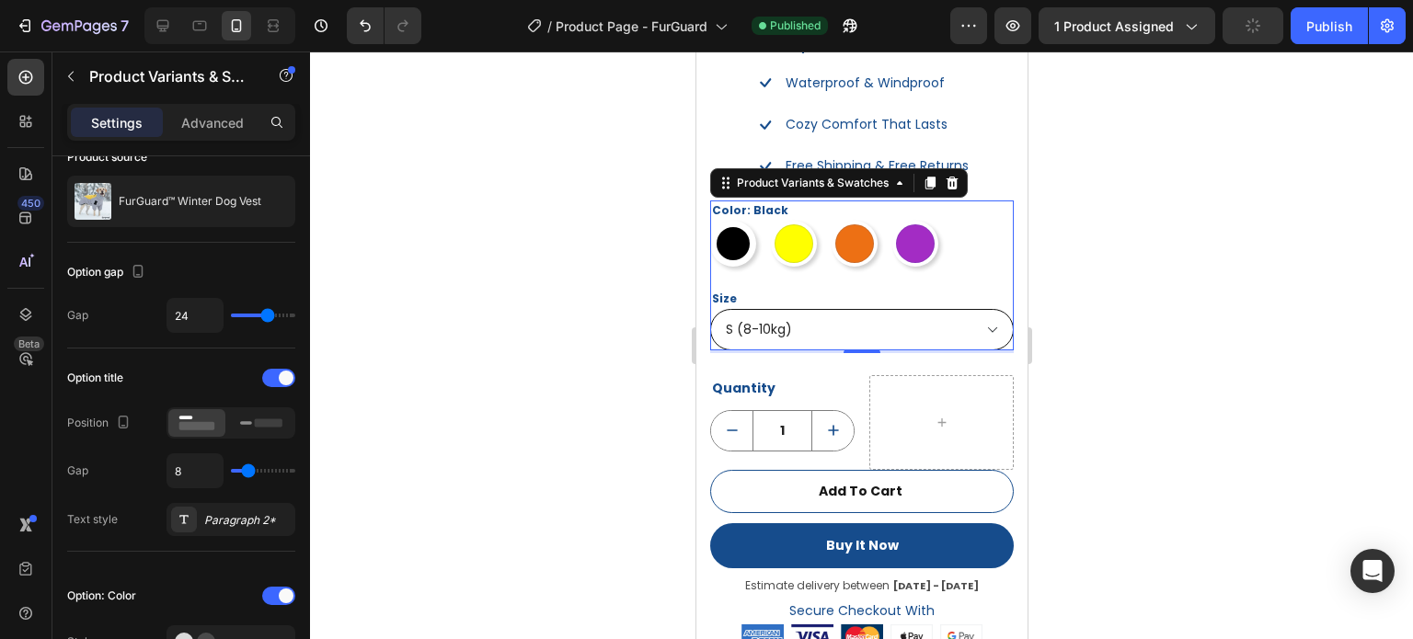
scroll to position [1587, 0]
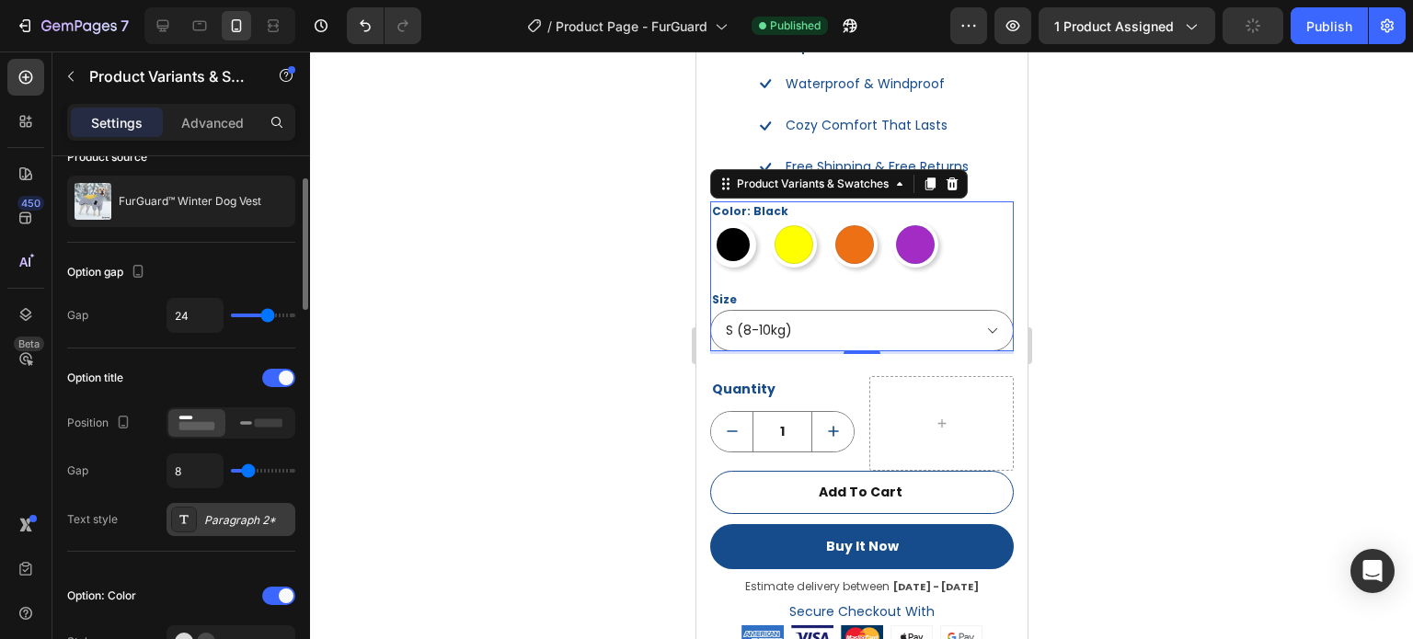
click at [225, 514] on div "Paragraph 2*" at bounding box center [247, 520] width 86 height 17
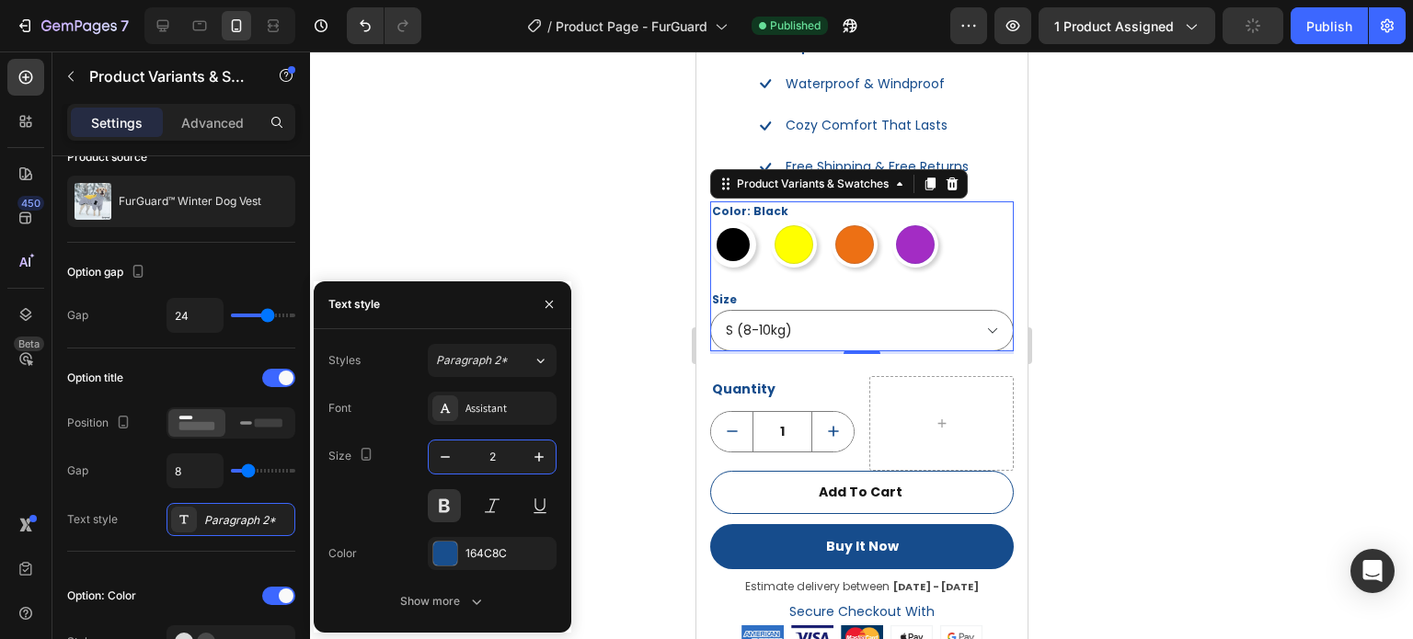
type input "20"
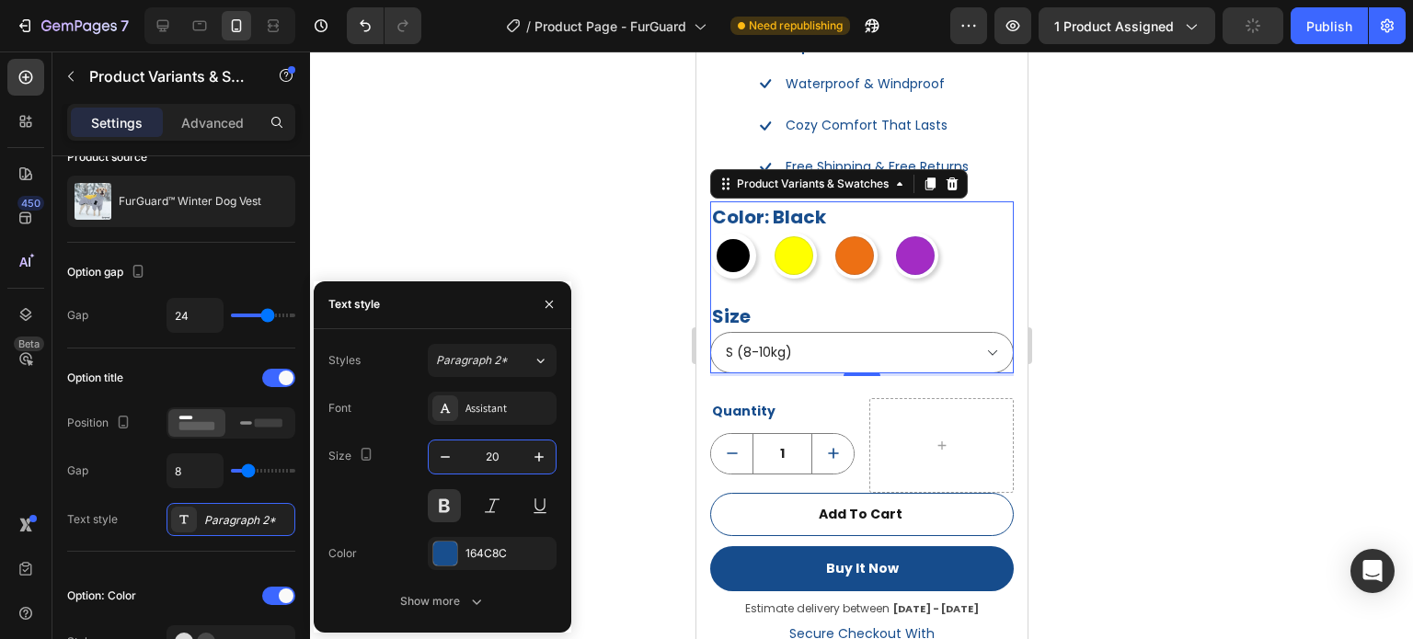
click at [123, 471] on div "Gap 8" at bounding box center [181, 471] width 228 height 35
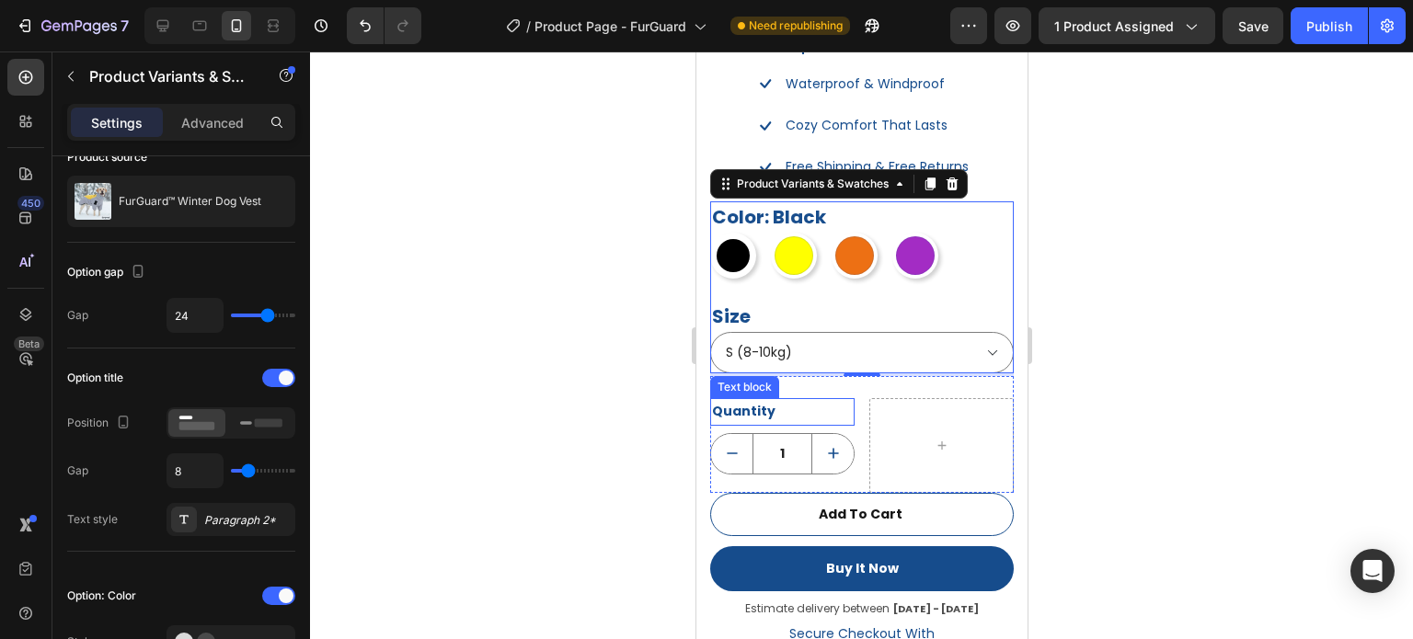
click at [764, 398] on div "Quantity" at bounding box center [781, 411] width 144 height 27
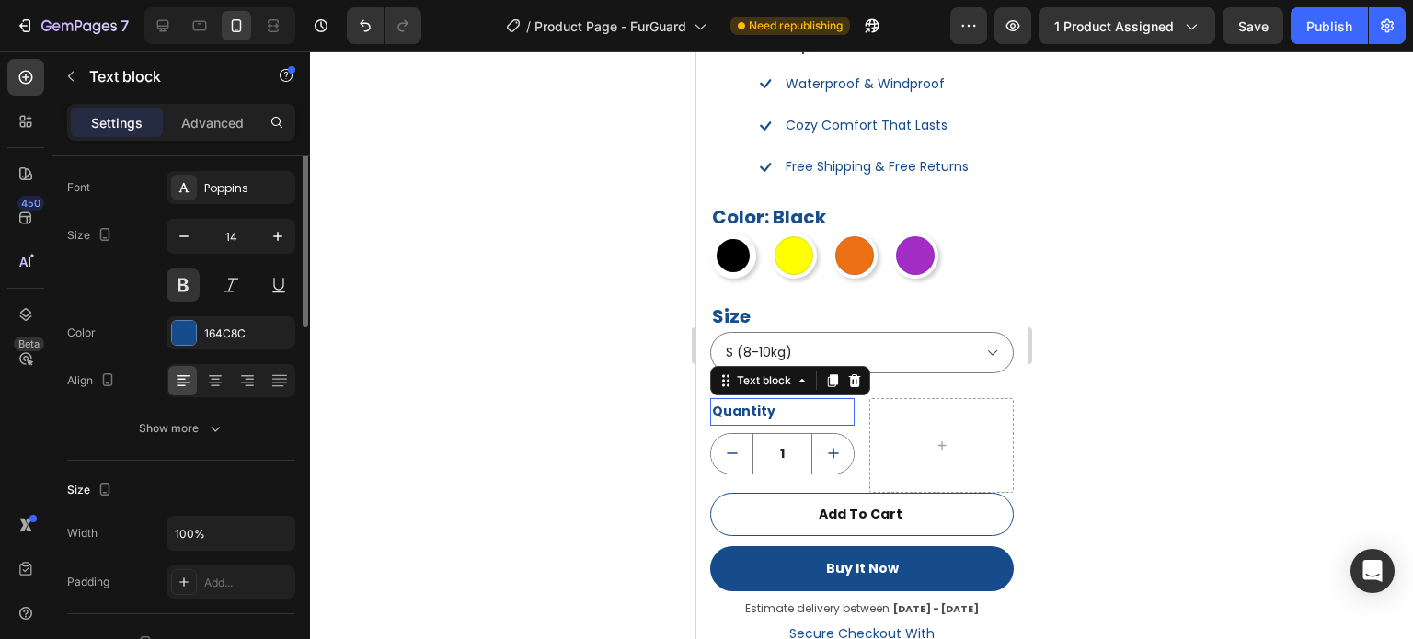
scroll to position [0, 0]
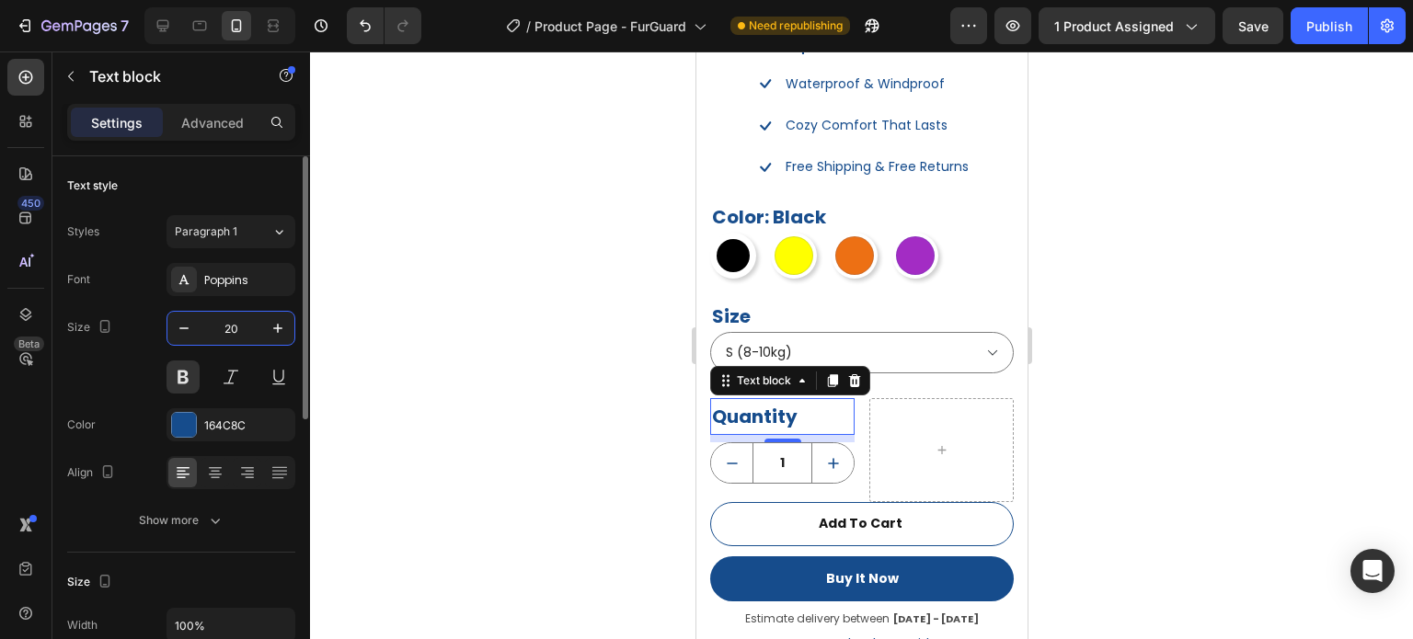
click at [104, 338] on div at bounding box center [105, 328] width 22 height 25
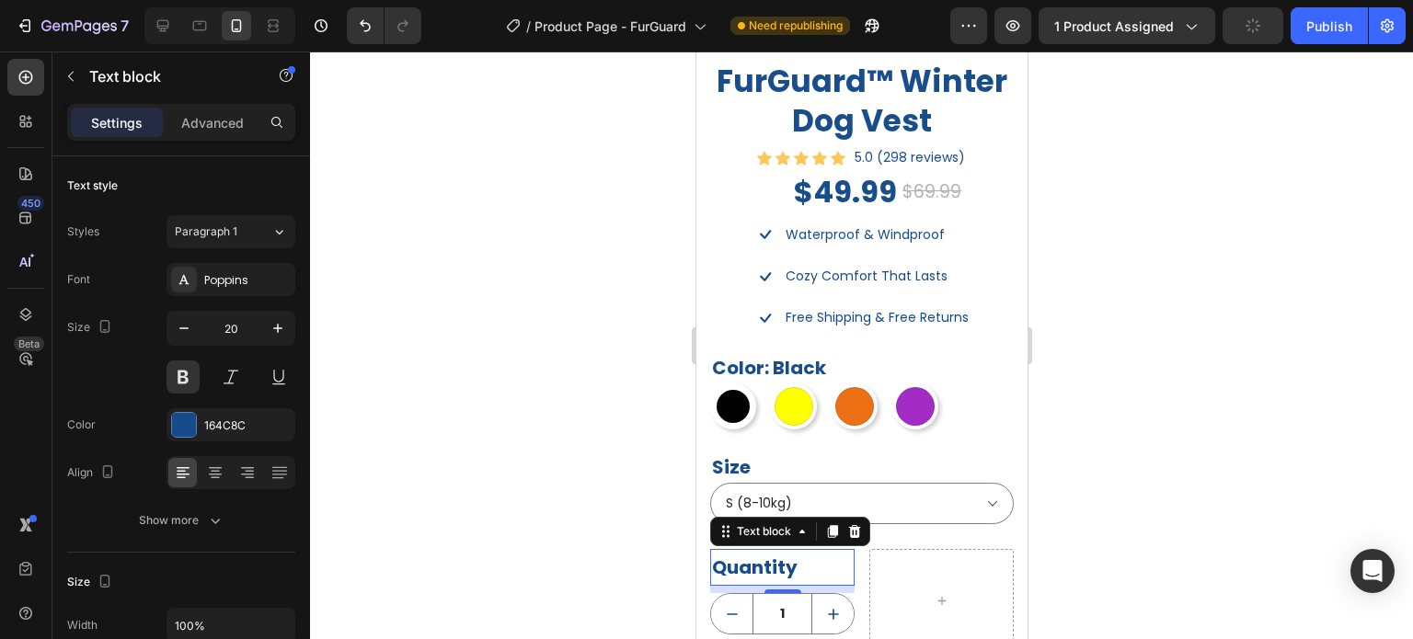
scroll to position [1403, 0]
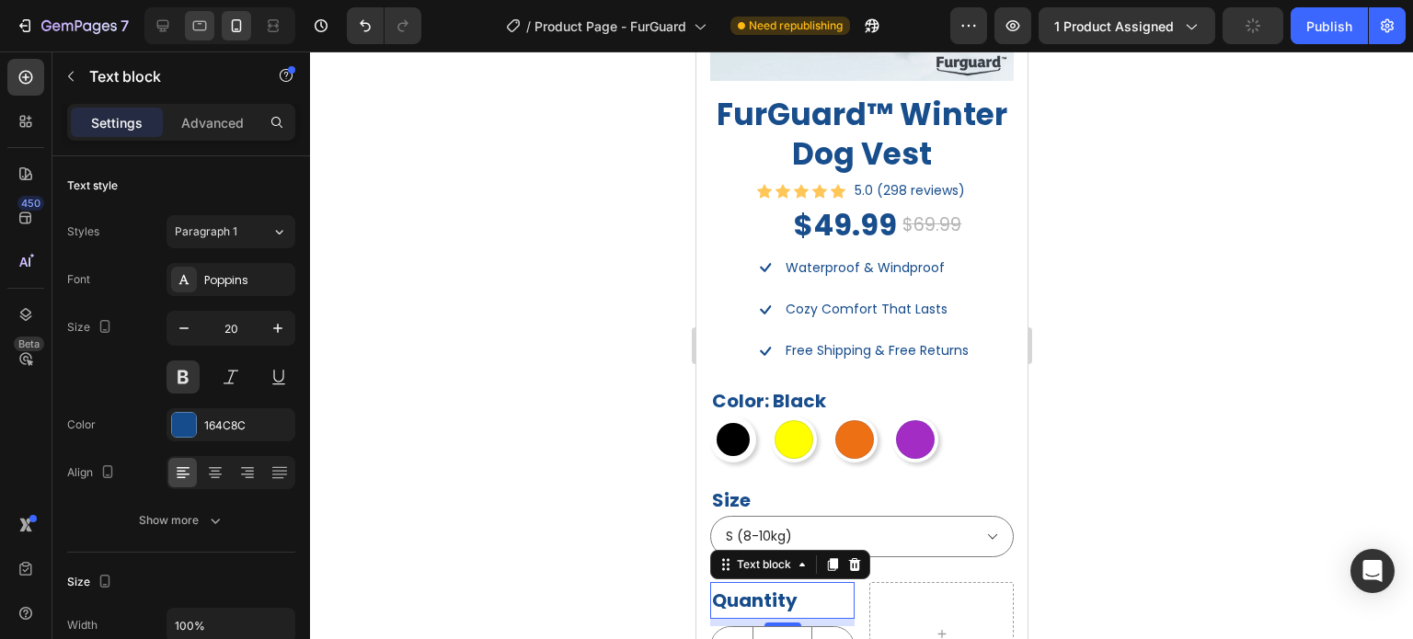
click at [209, 25] on div at bounding box center [199, 25] width 29 height 29
type input "16"
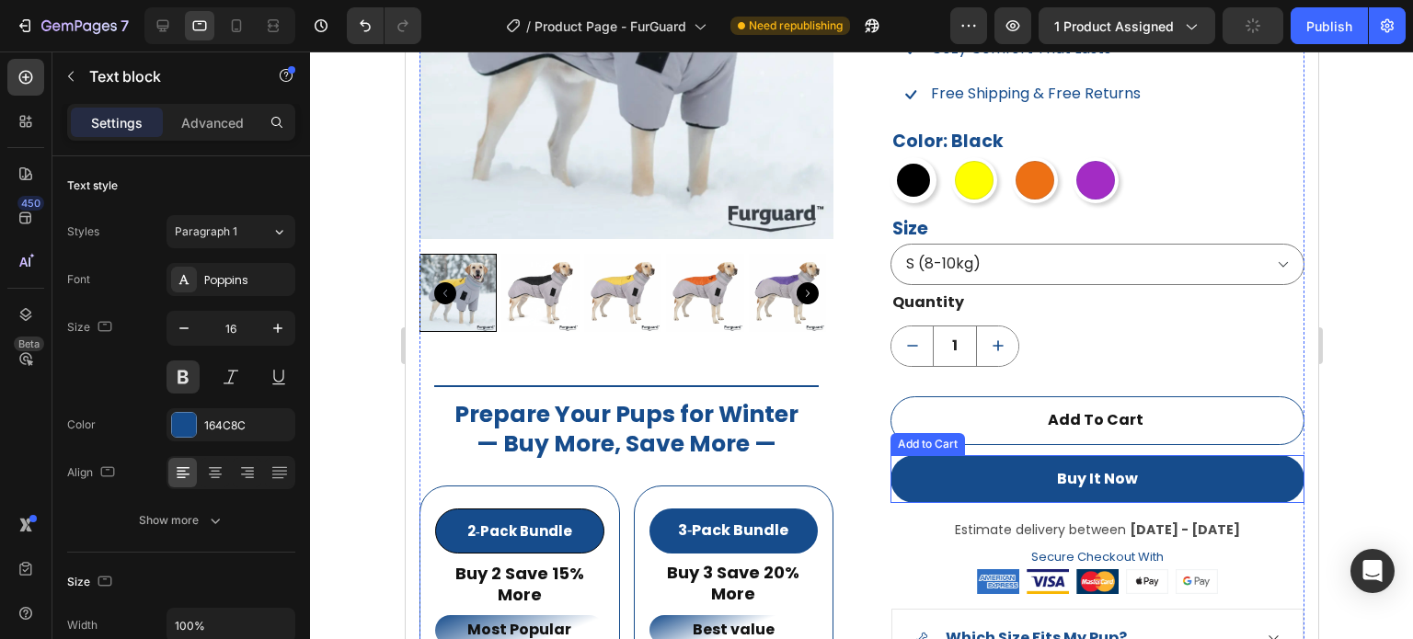
scroll to position [1340, 0]
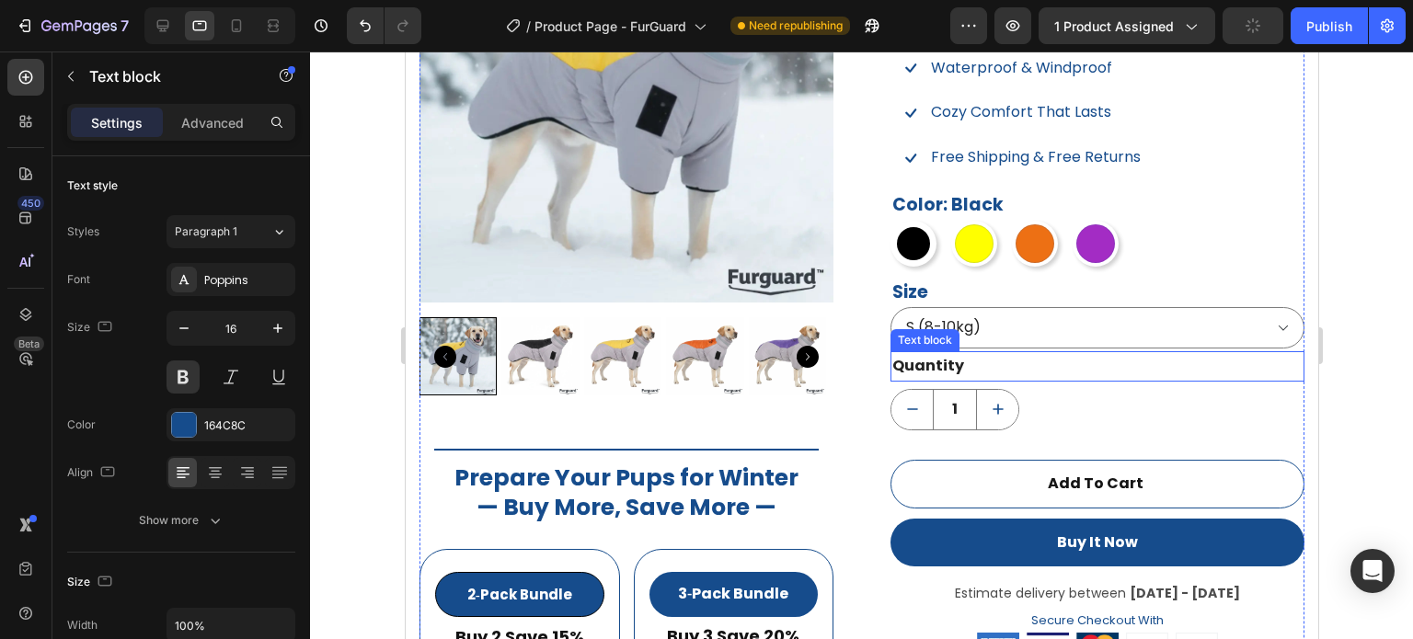
click at [940, 372] on div "Quantity" at bounding box center [1097, 366] width 414 height 30
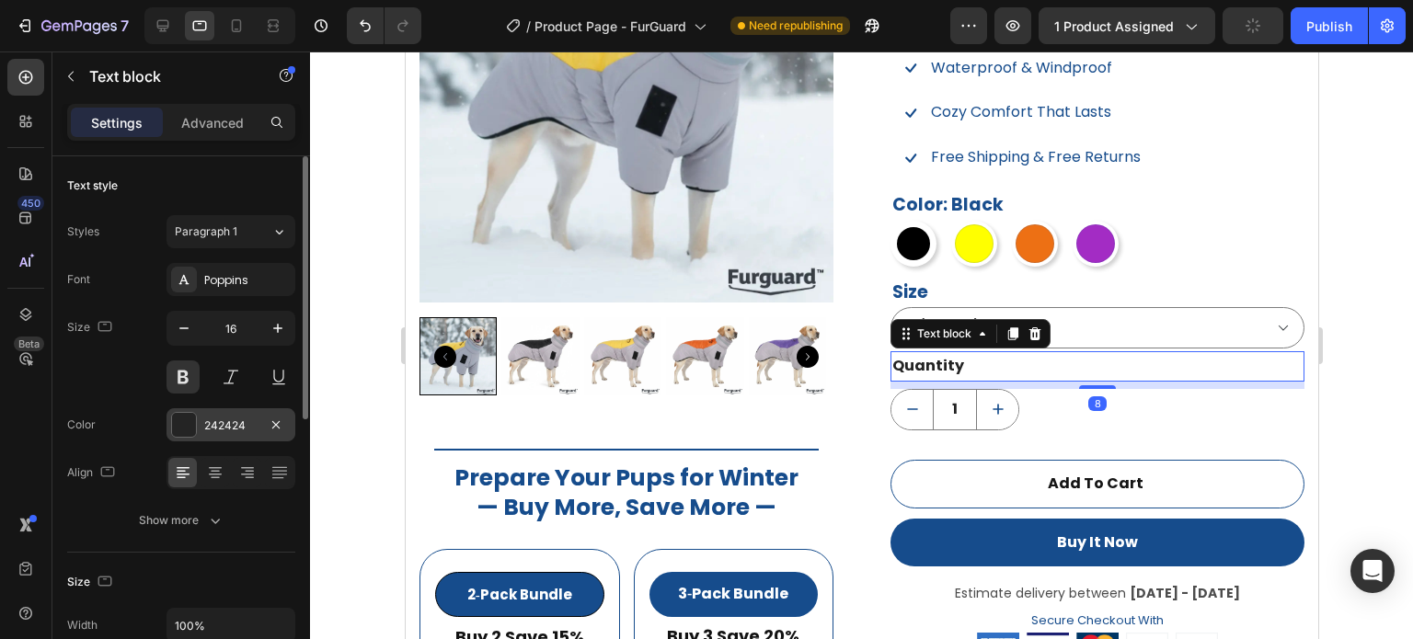
click at [191, 438] on div "242424" at bounding box center [231, 425] width 129 height 33
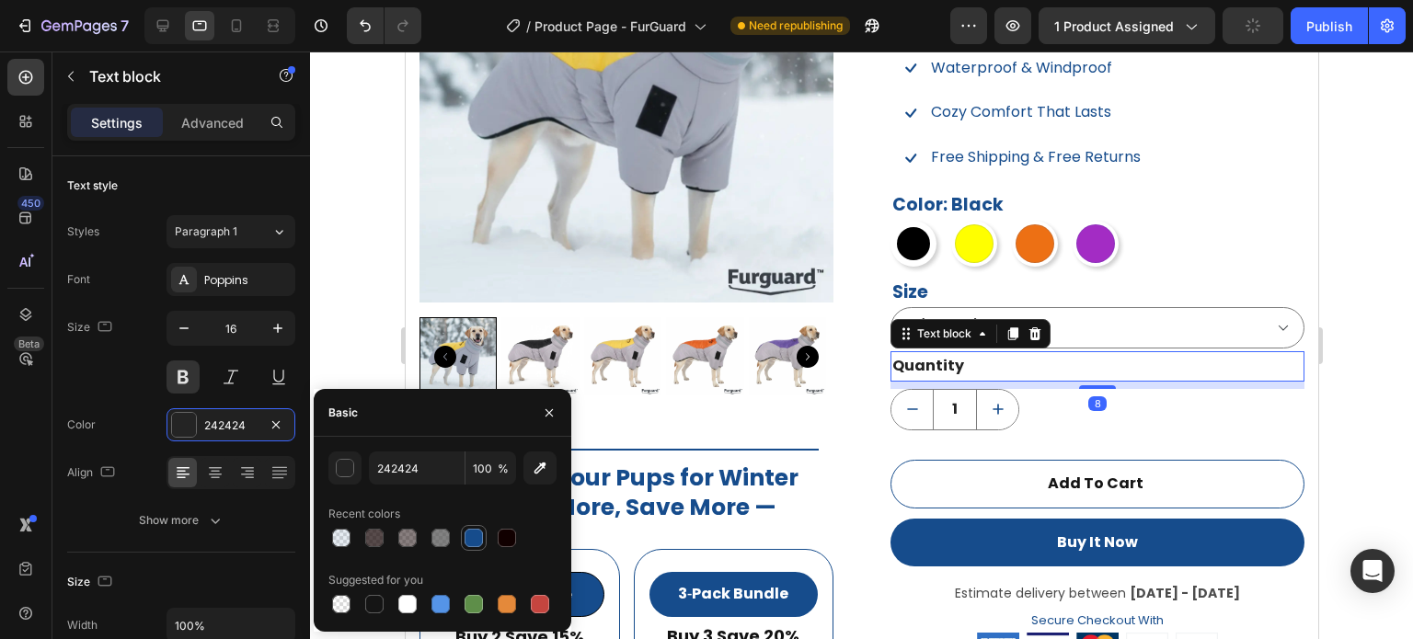
click at [473, 539] on div at bounding box center [474, 538] width 18 height 18
type input "164C8C"
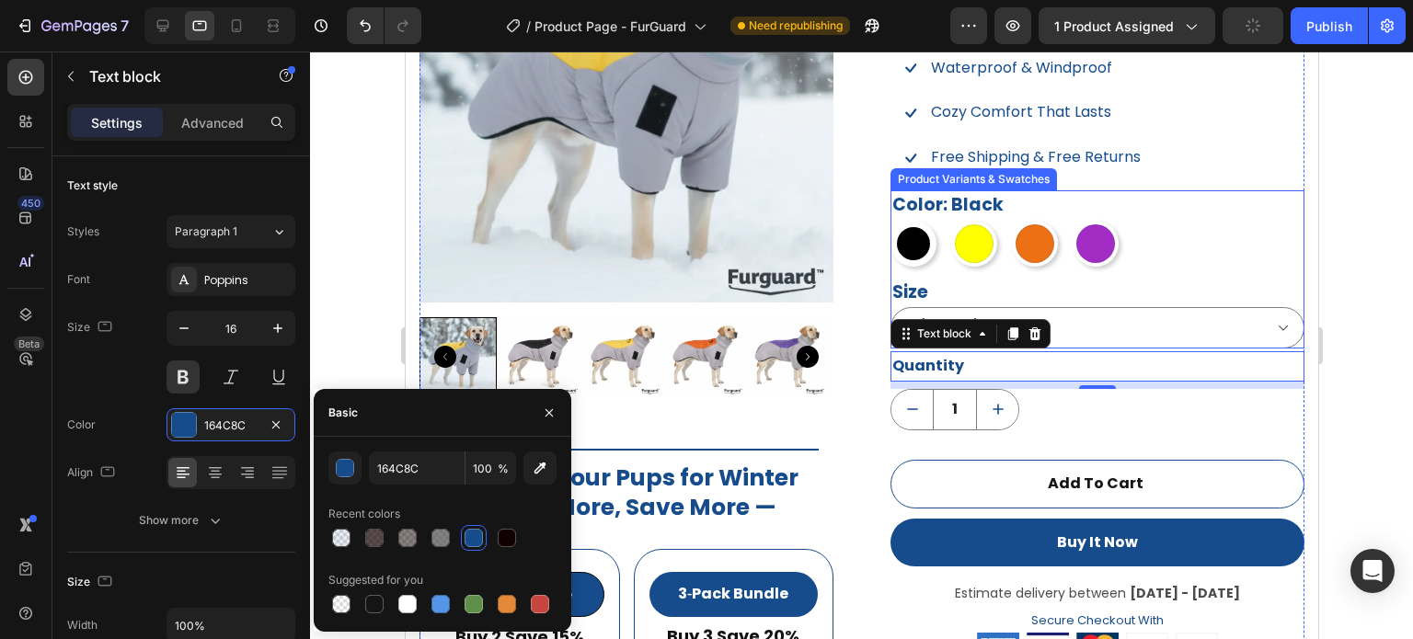
click at [1002, 197] on div "Color: Black Black Black Yellow Yellow Orange Orange Purple Purple" at bounding box center [1097, 228] width 414 height 76
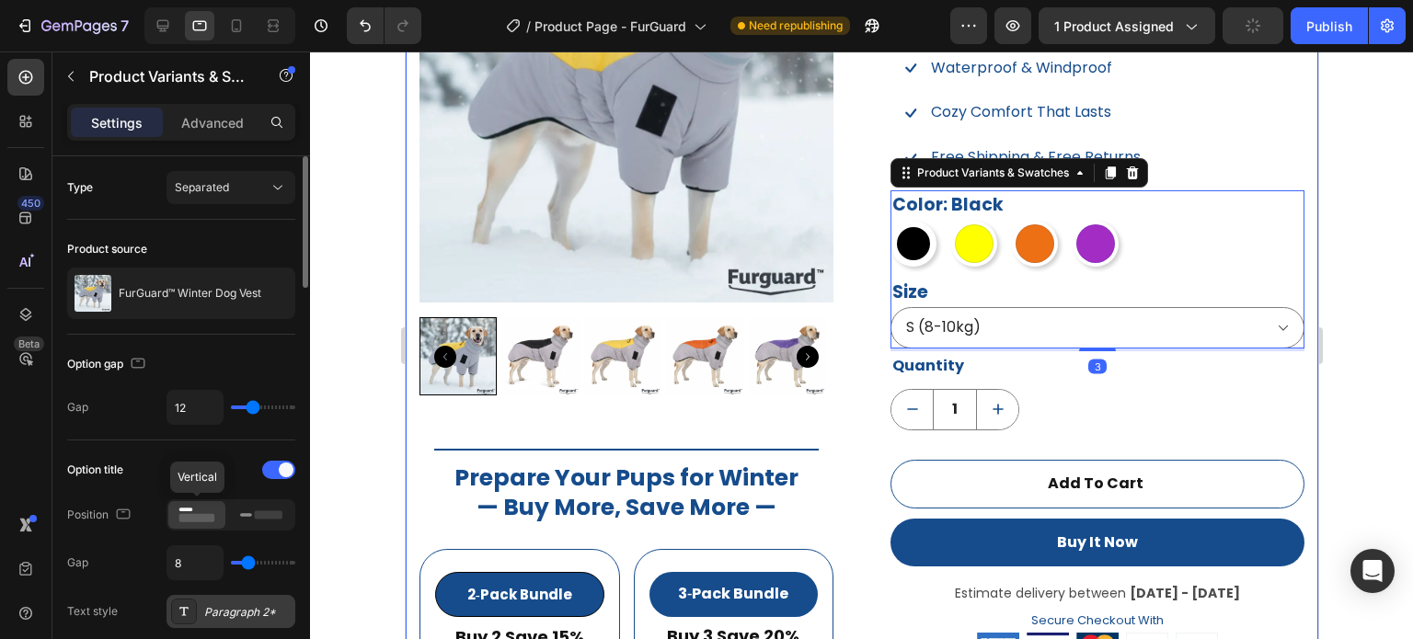
scroll to position [92, 0]
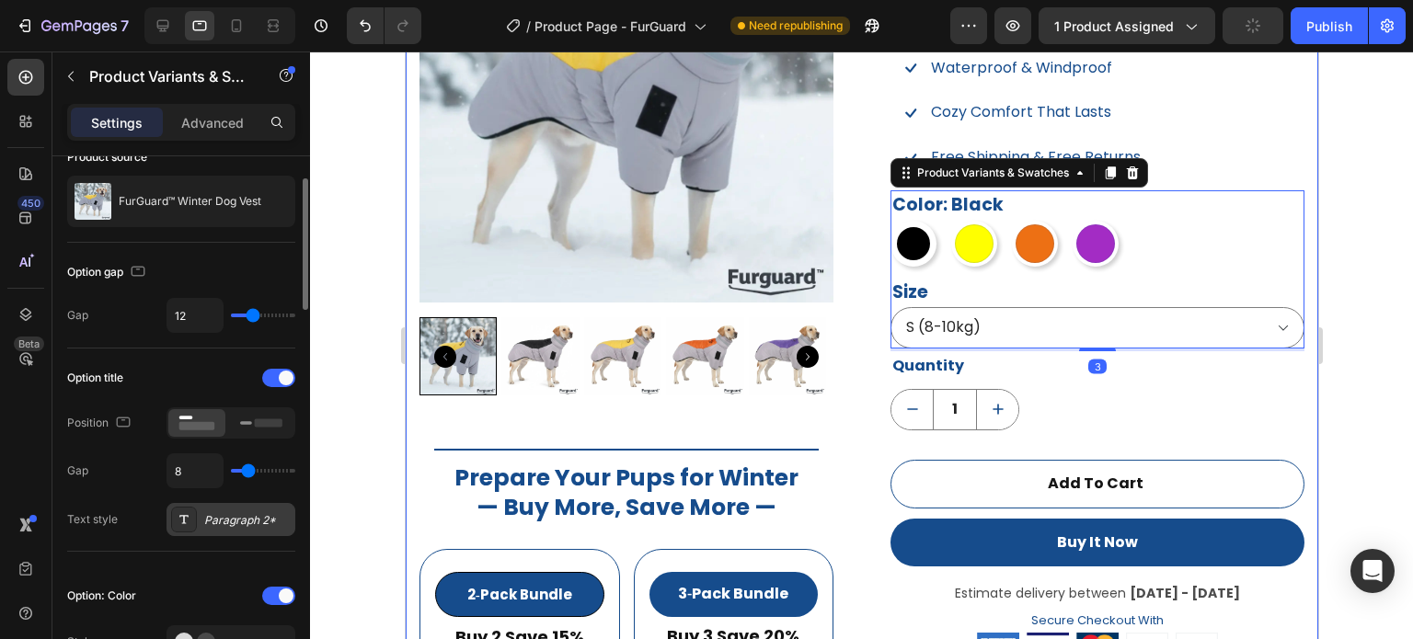
click at [234, 518] on div "Paragraph 2*" at bounding box center [247, 520] width 86 height 17
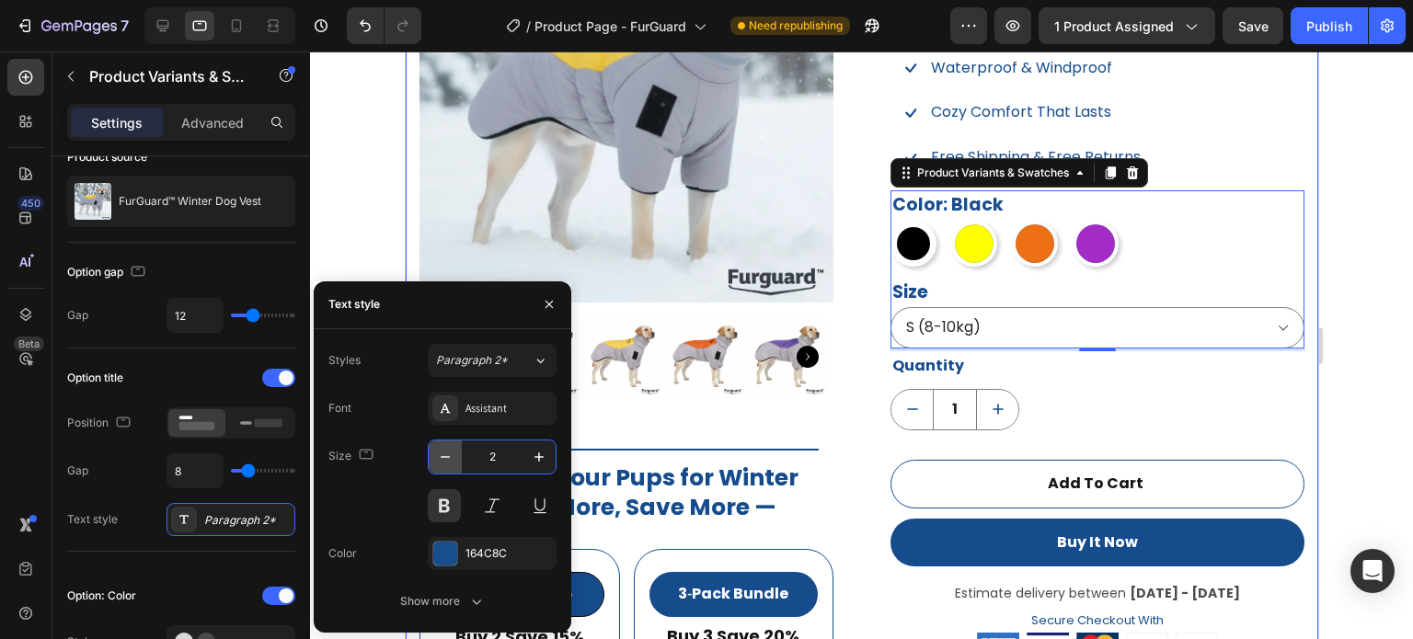
type input "20"
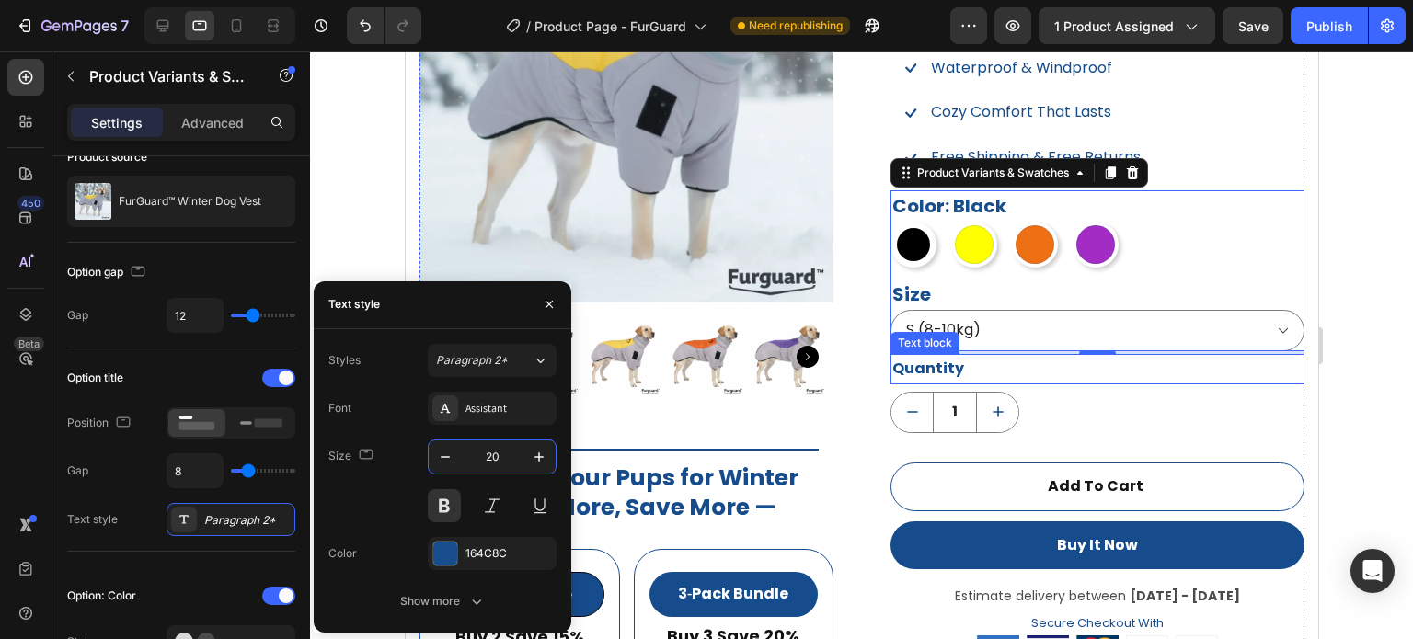
click at [947, 374] on div "Quantity" at bounding box center [1097, 369] width 414 height 30
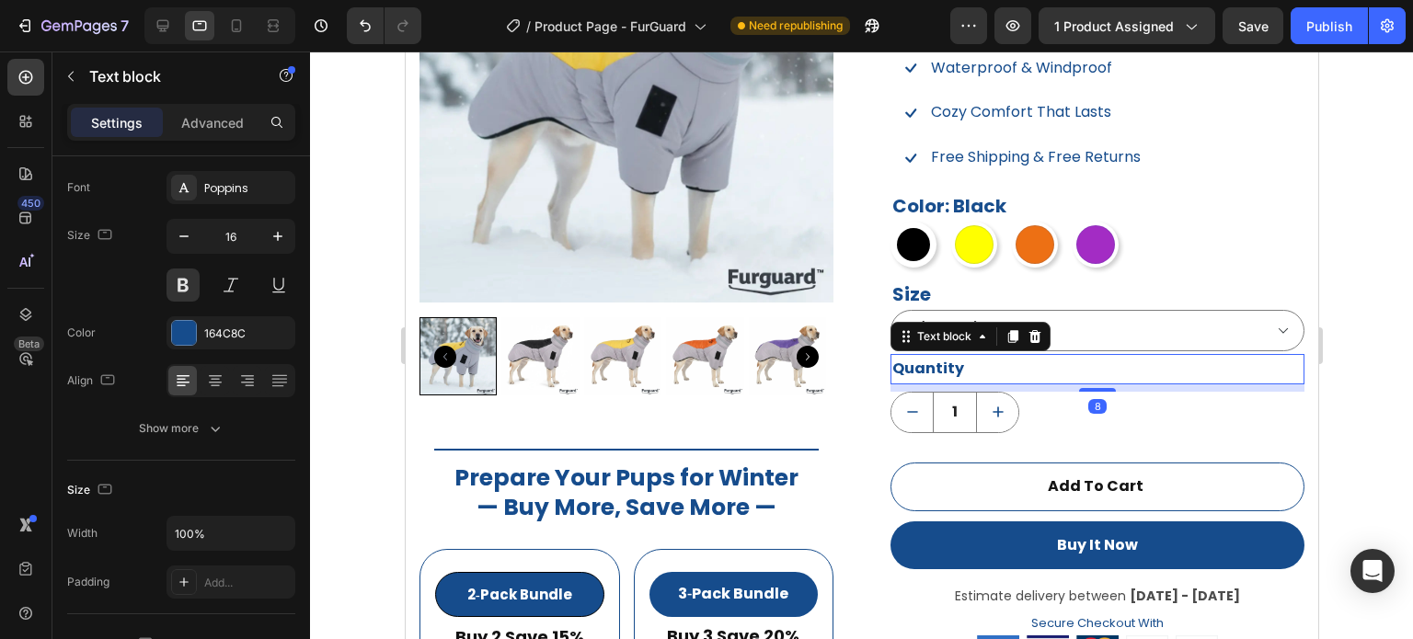
scroll to position [0, 0]
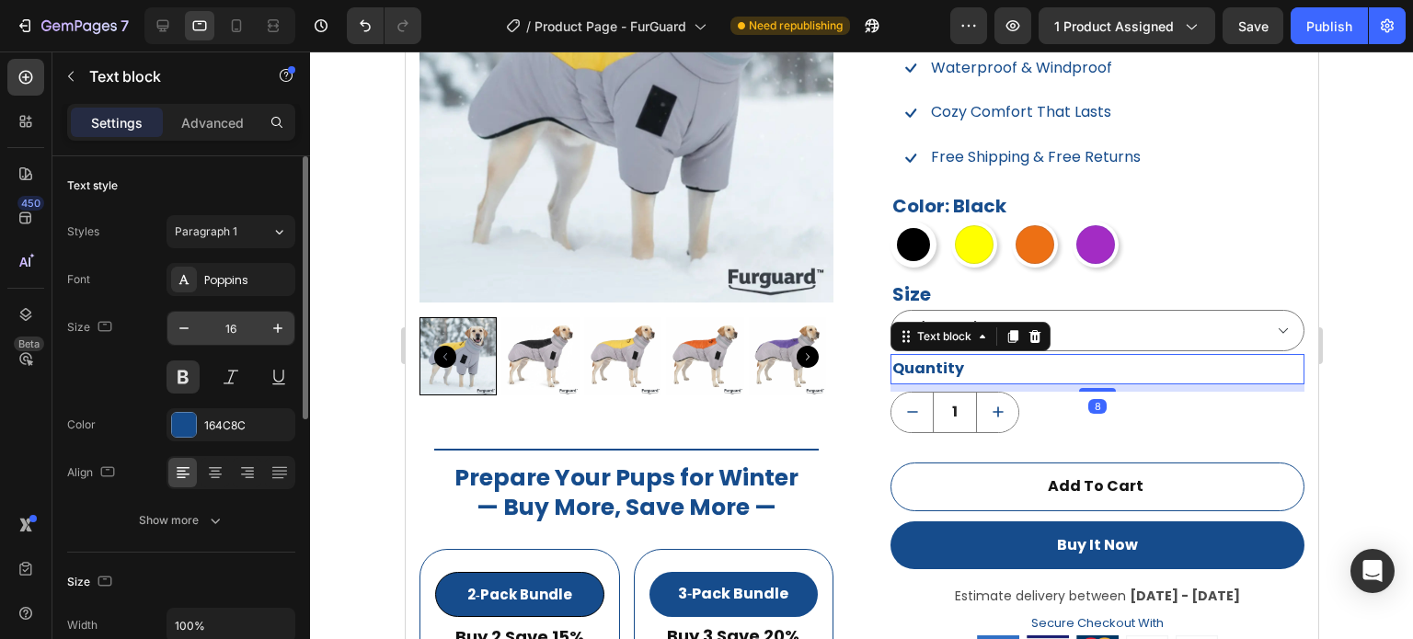
click at [241, 326] on input "16" at bounding box center [231, 328] width 61 height 33
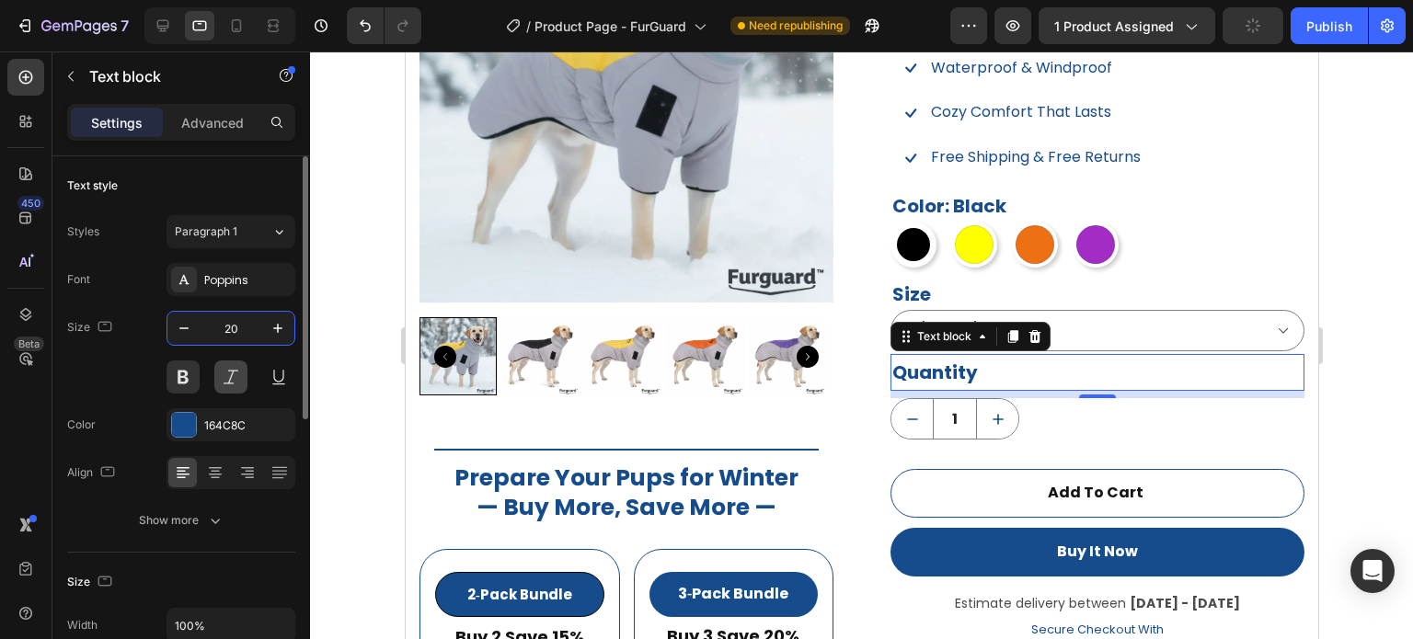
click at [132, 377] on div "Size 20" at bounding box center [181, 352] width 228 height 83
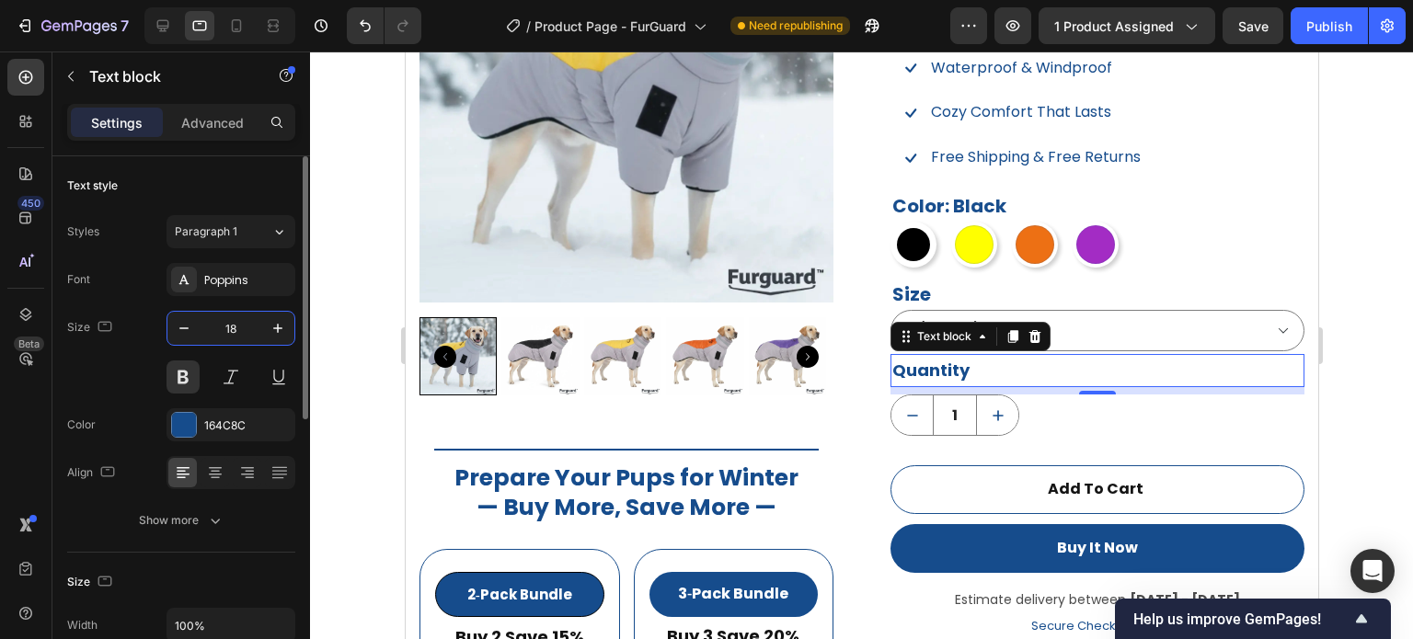
click at [98, 279] on div "Font Poppins" at bounding box center [181, 279] width 228 height 33
click at [158, 26] on icon at bounding box center [163, 26] width 12 height 12
type input "16"
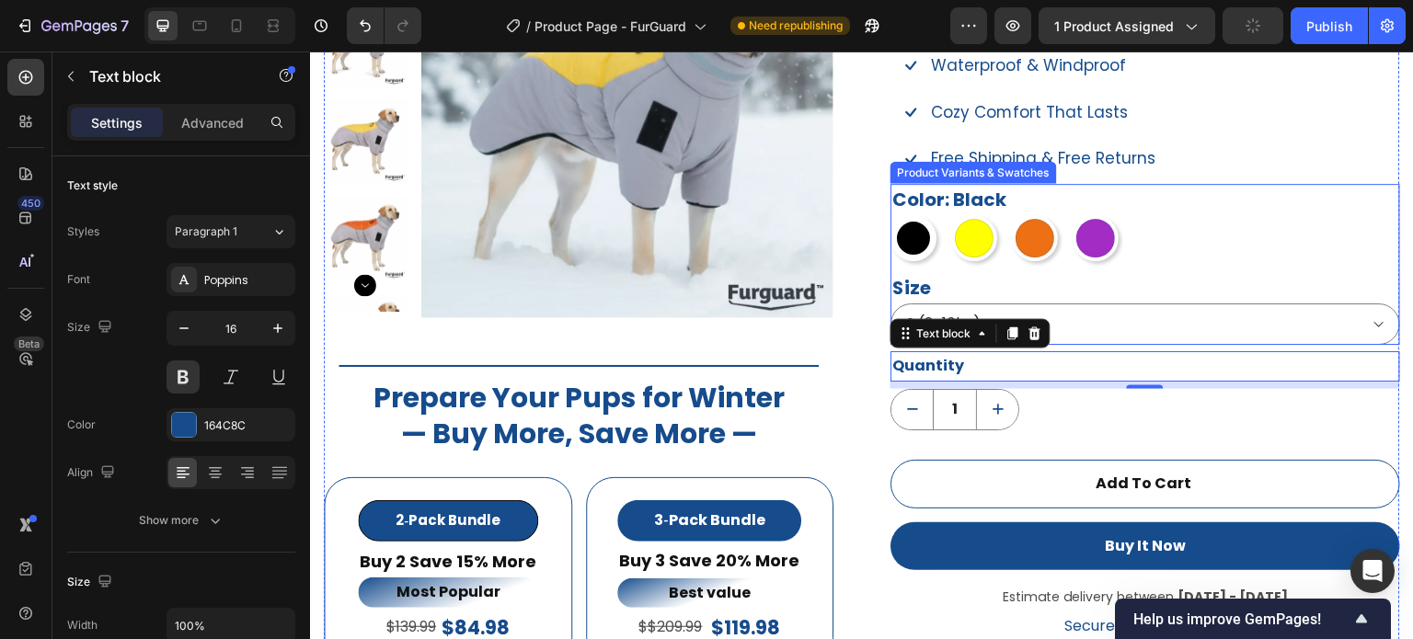
scroll to position [1282, 0]
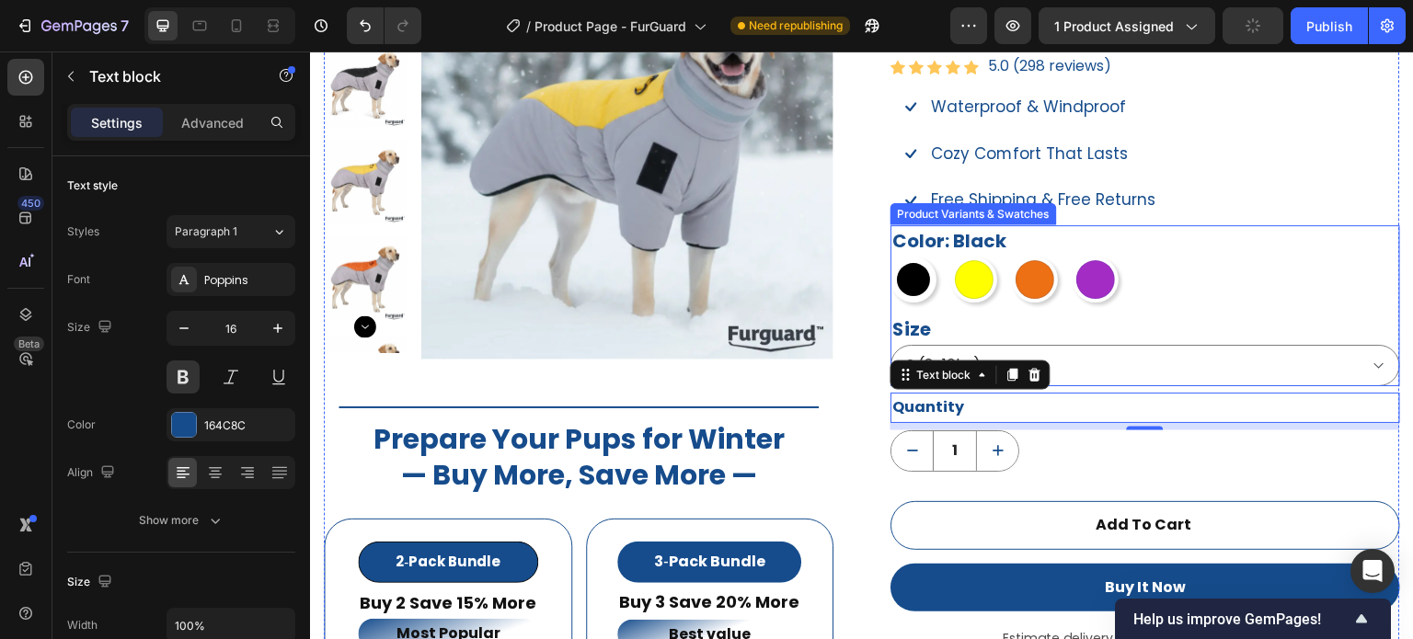
click at [1044, 238] on div "Color: Black Black Black Yellow Yellow Orange Orange Purple Purple" at bounding box center [1146, 263] width 510 height 77
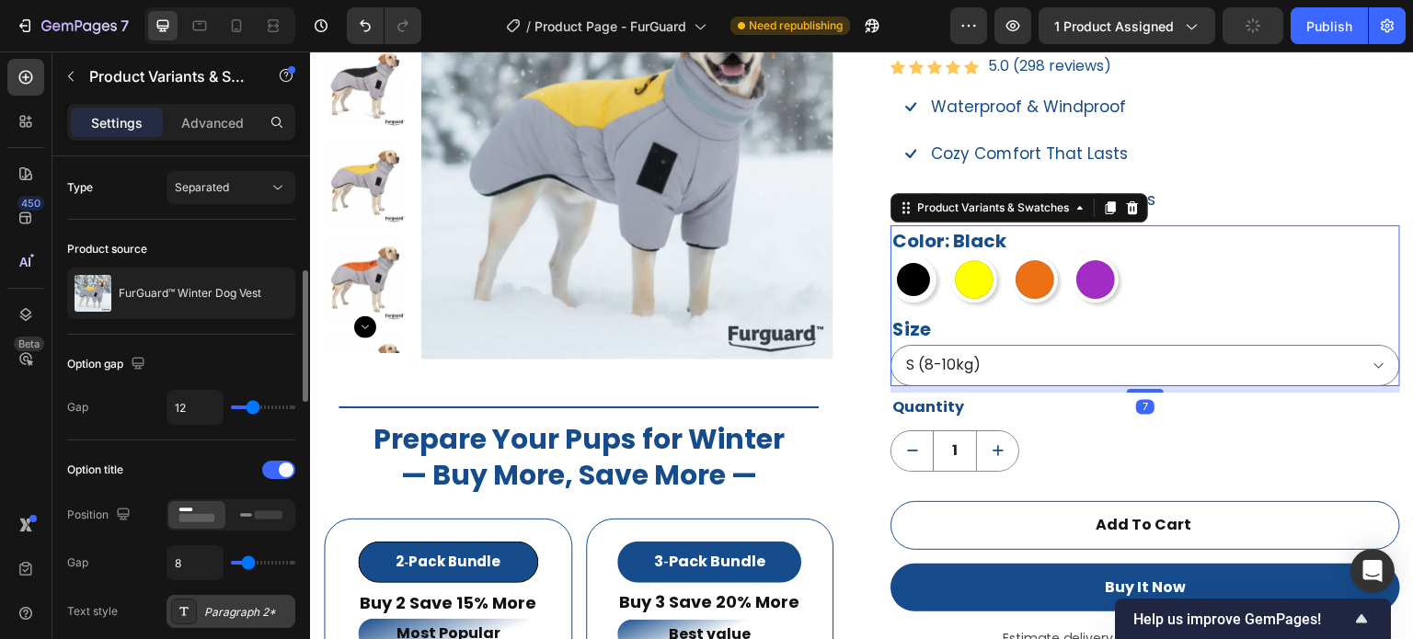
scroll to position [92, 0]
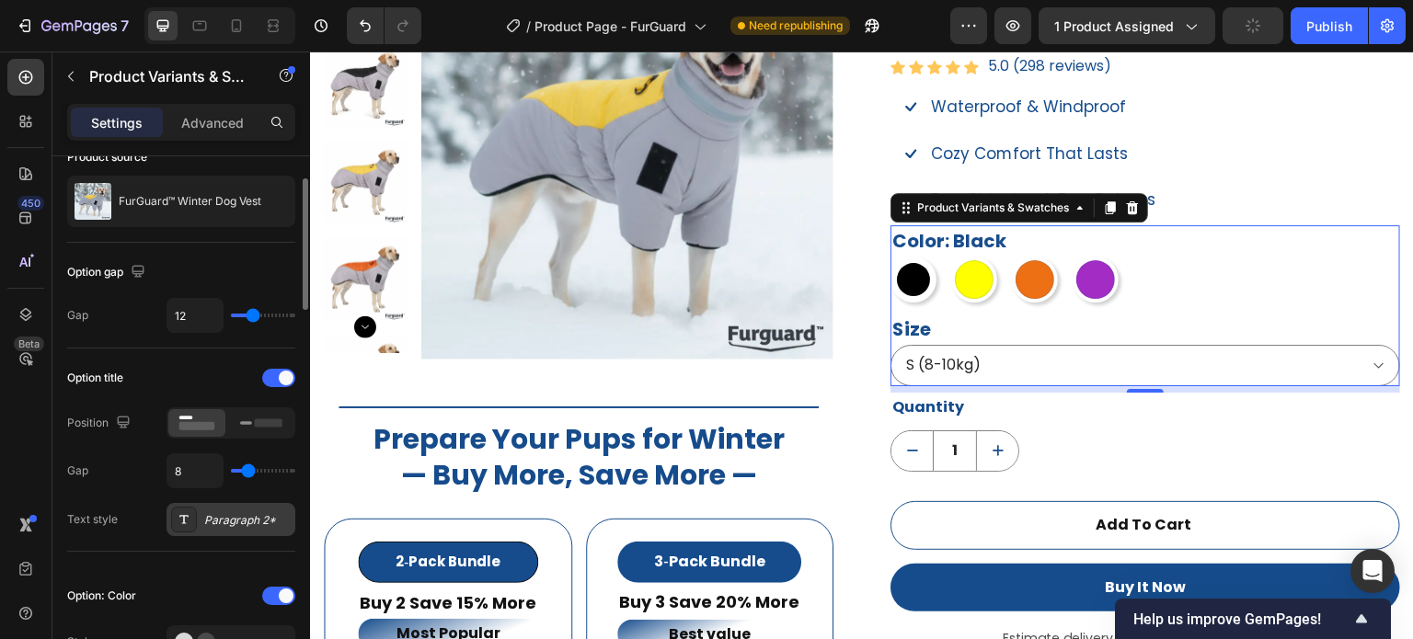
click at [245, 524] on div "Paragraph 2*" at bounding box center [247, 520] width 86 height 17
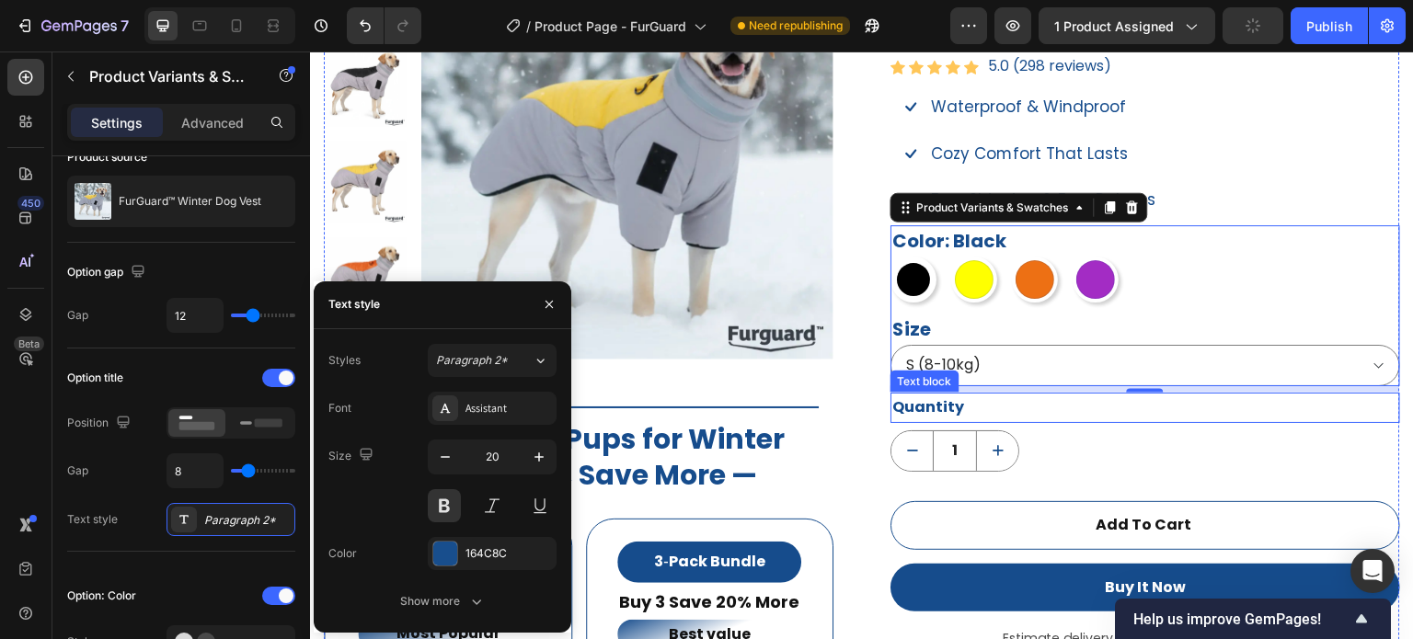
click at [940, 410] on div "Quantity" at bounding box center [1146, 408] width 510 height 30
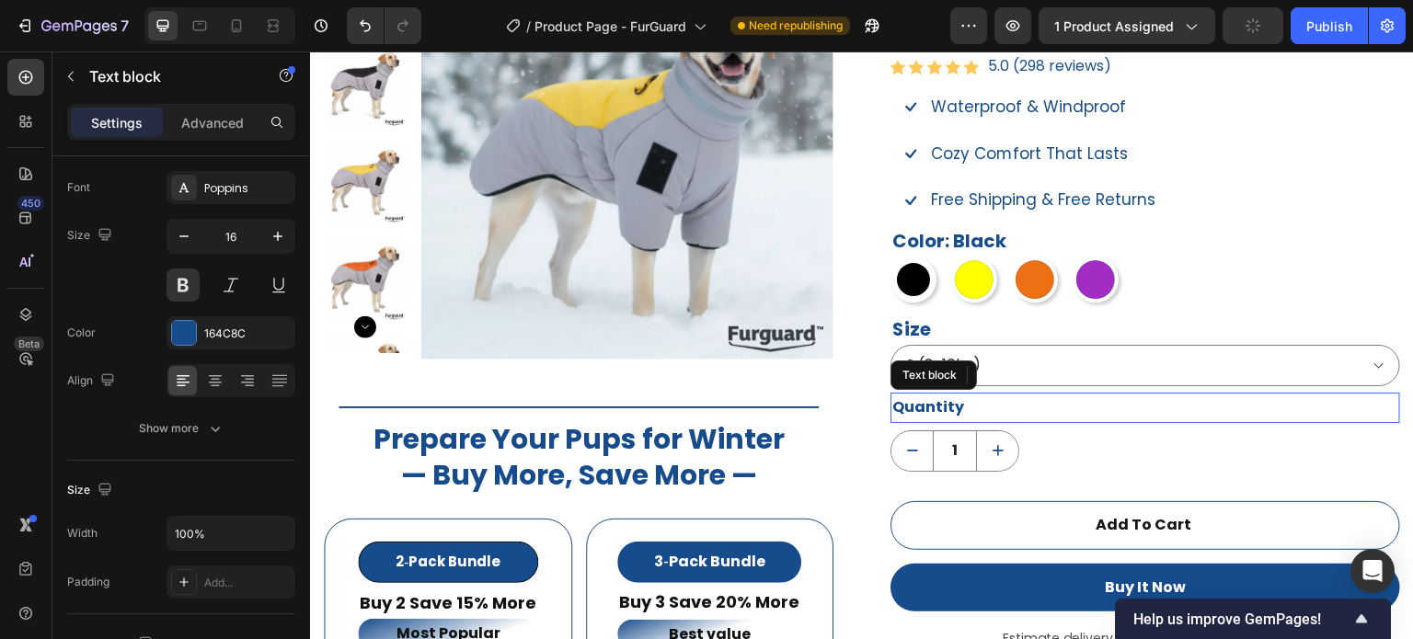
scroll to position [0, 0]
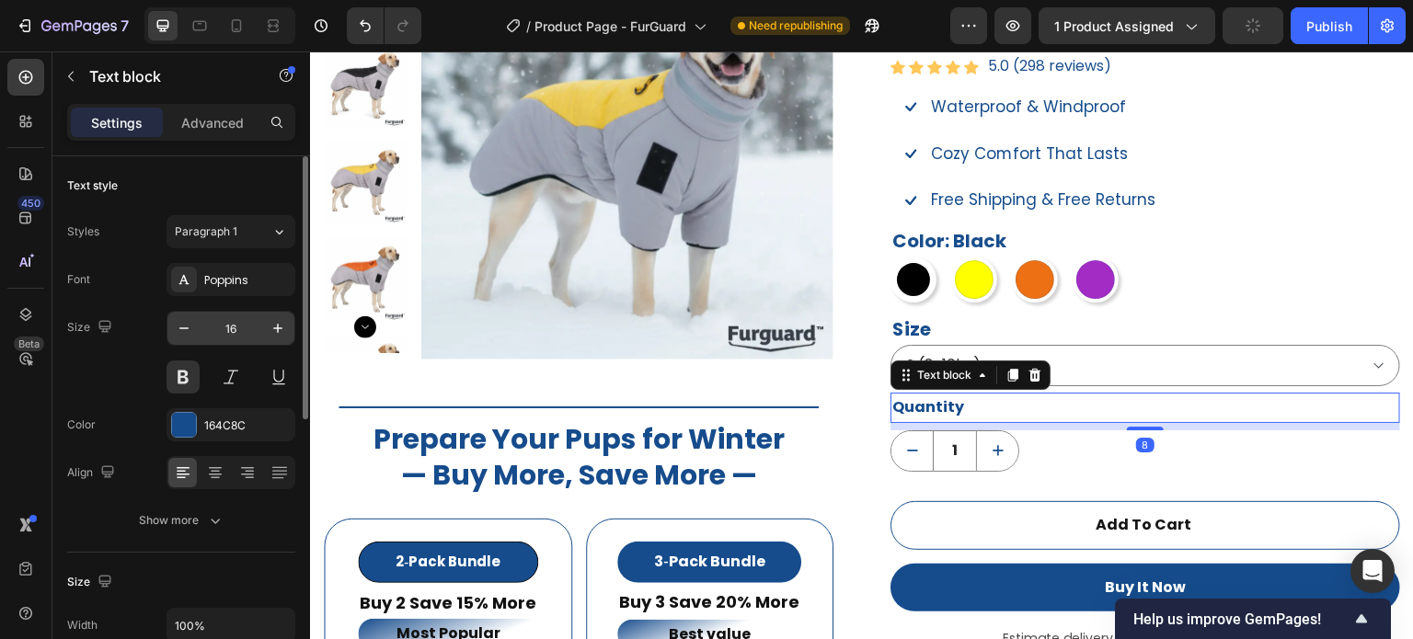
click at [239, 337] on input "16" at bounding box center [231, 328] width 61 height 33
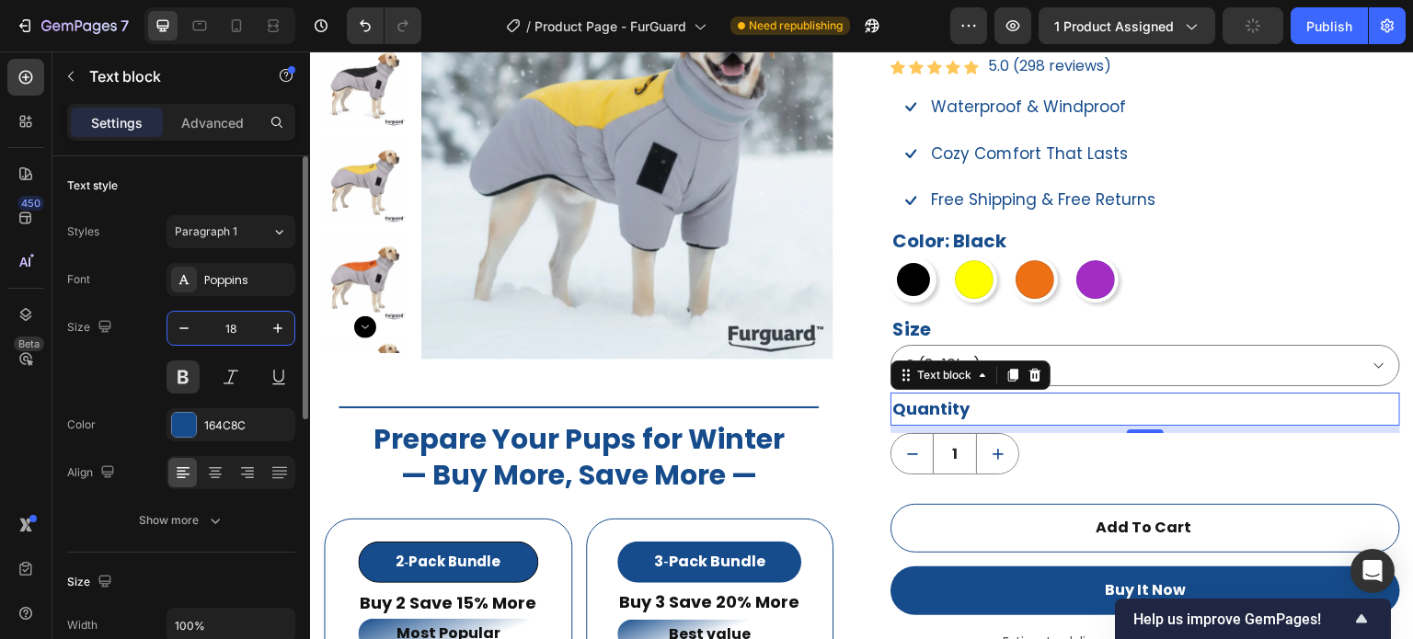
type input "18"
click at [121, 335] on div "Size 18" at bounding box center [181, 352] width 228 height 83
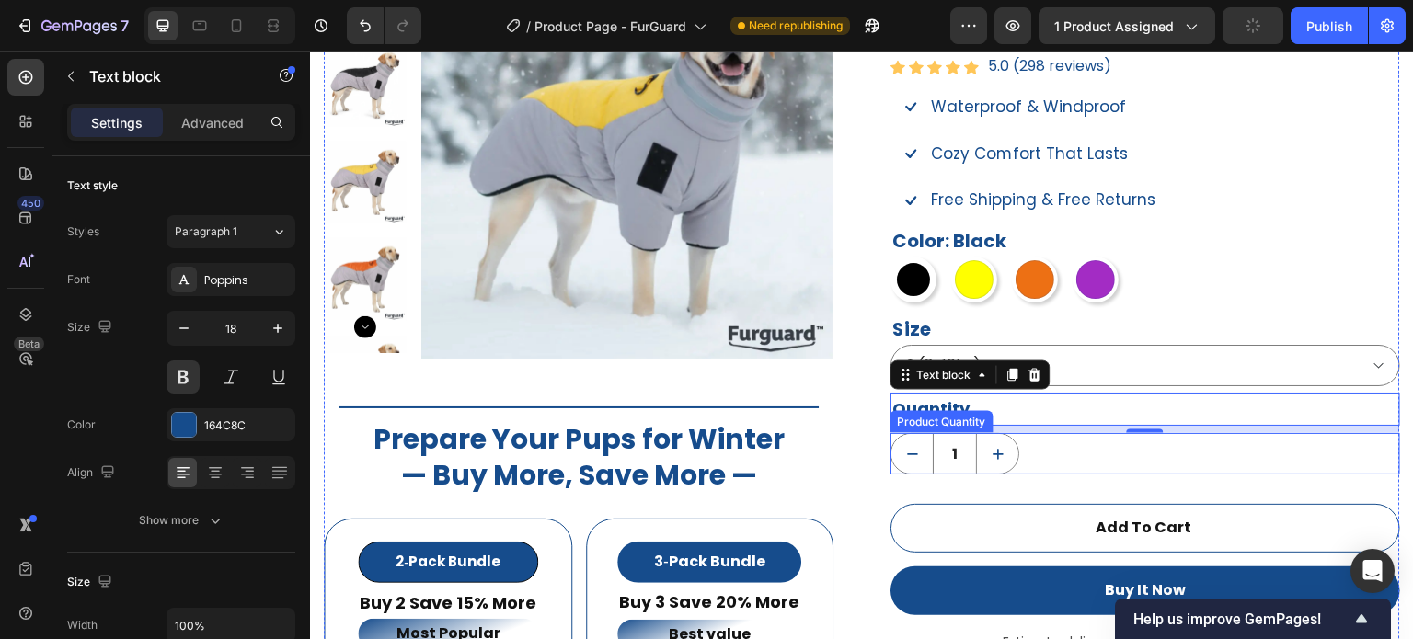
click at [1123, 476] on div "FurGuard™ Winter Dog Vest Product Title $49.99 Product Price Product Price $69.…" at bounding box center [1146, 440] width 510 height 987
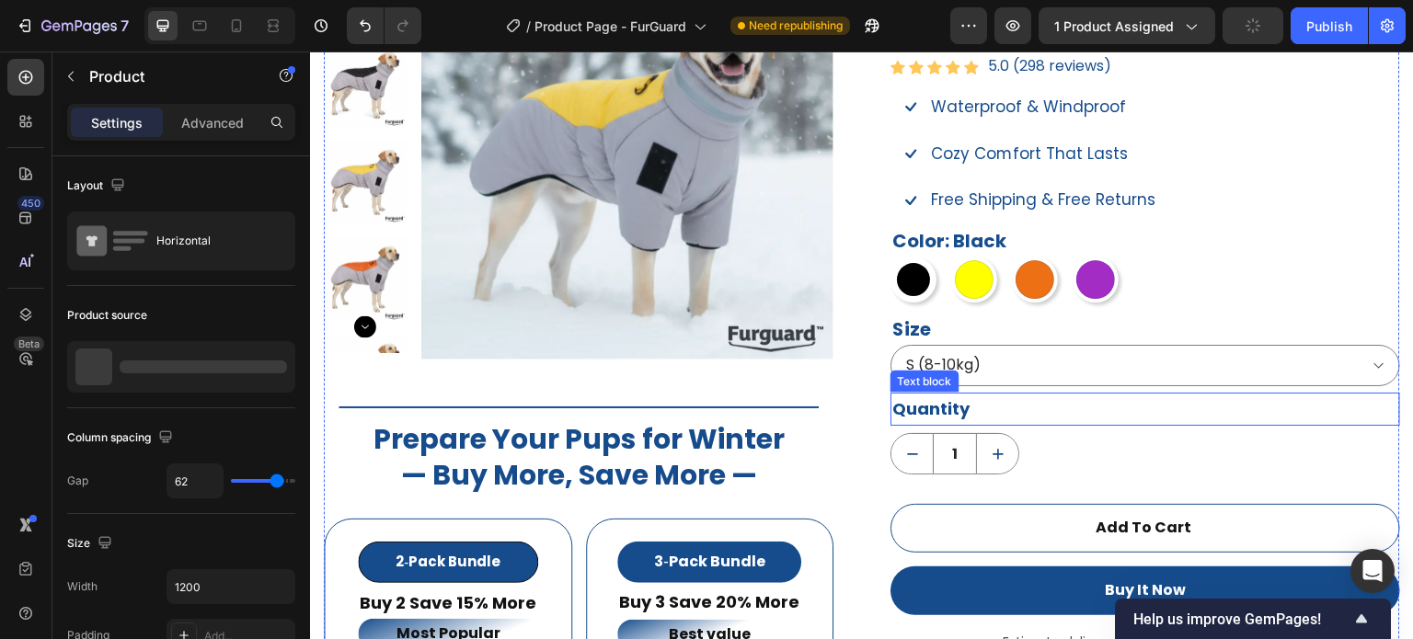
click at [1040, 424] on div "Quantity" at bounding box center [1146, 409] width 510 height 33
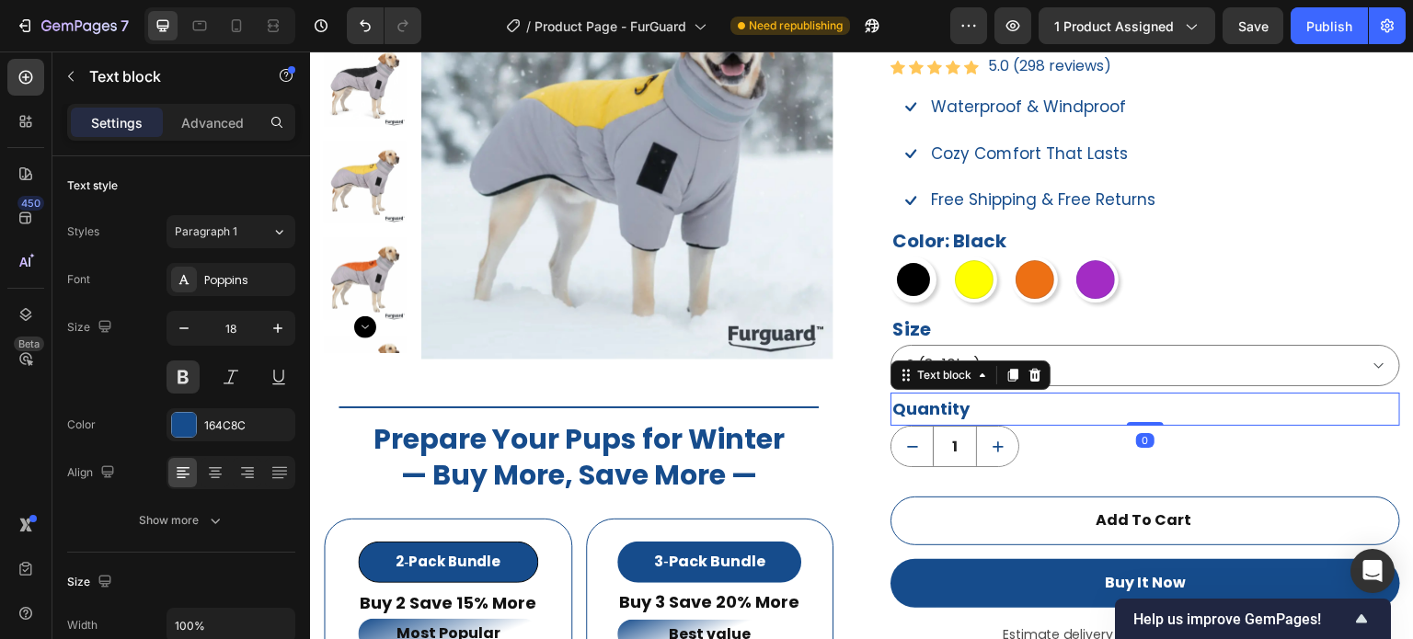
drag, startPoint x: 1141, startPoint y: 432, endPoint x: 1145, endPoint y: 399, distance: 32.4
click at [1145, 399] on div "Quantity Text block 0" at bounding box center [1146, 409] width 510 height 33
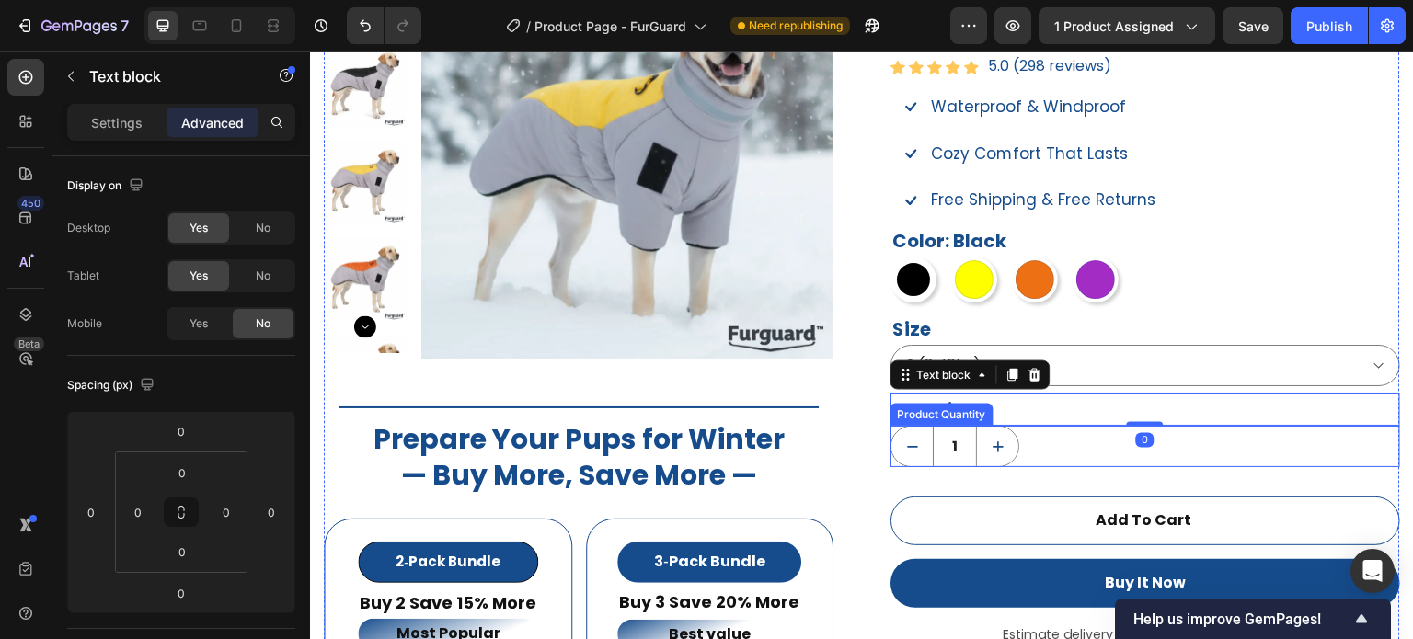
click at [1283, 460] on div "1" at bounding box center [1146, 446] width 510 height 41
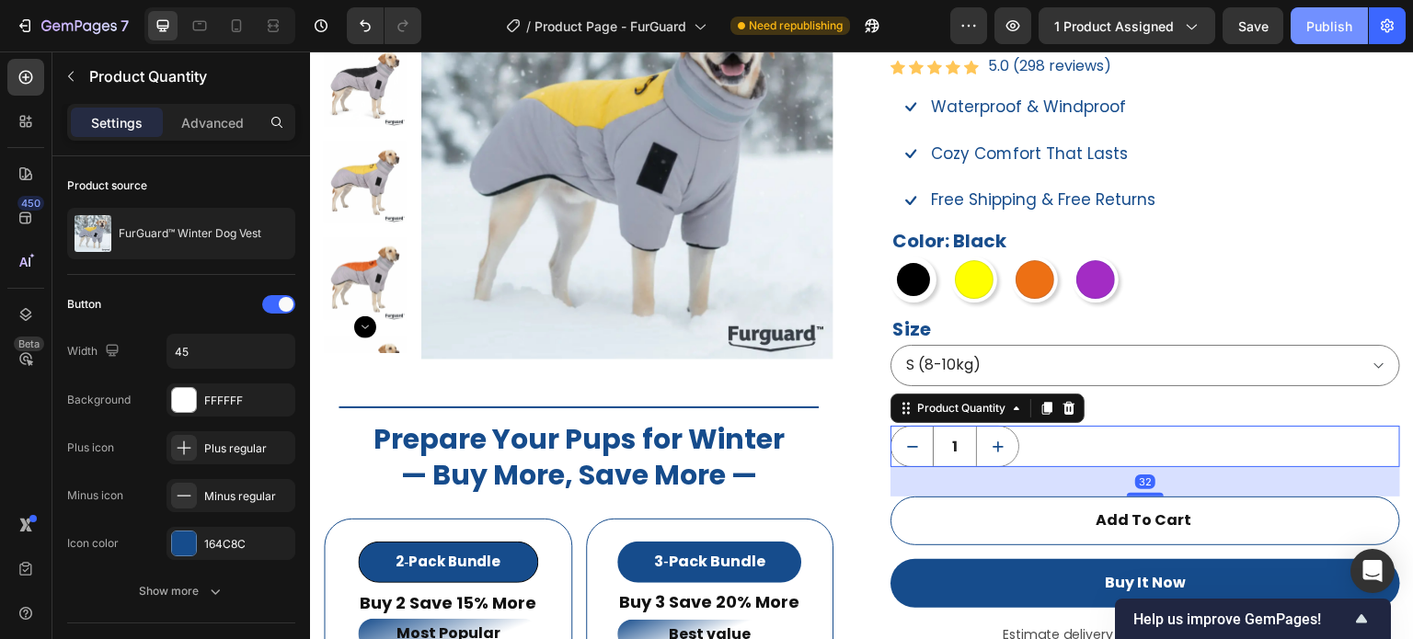
click at [1336, 30] on div "Publish" at bounding box center [1330, 26] width 46 height 19
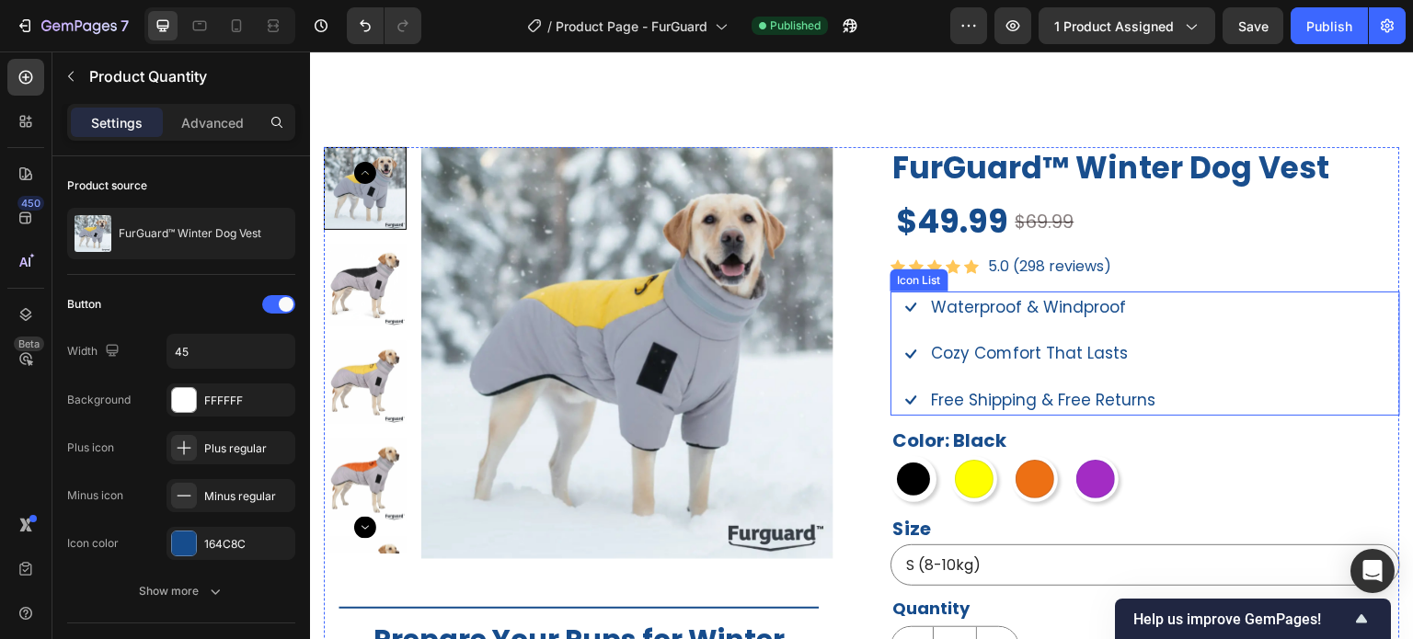
scroll to position [1098, 0]
